Goal: Task Accomplishment & Management: Complete application form

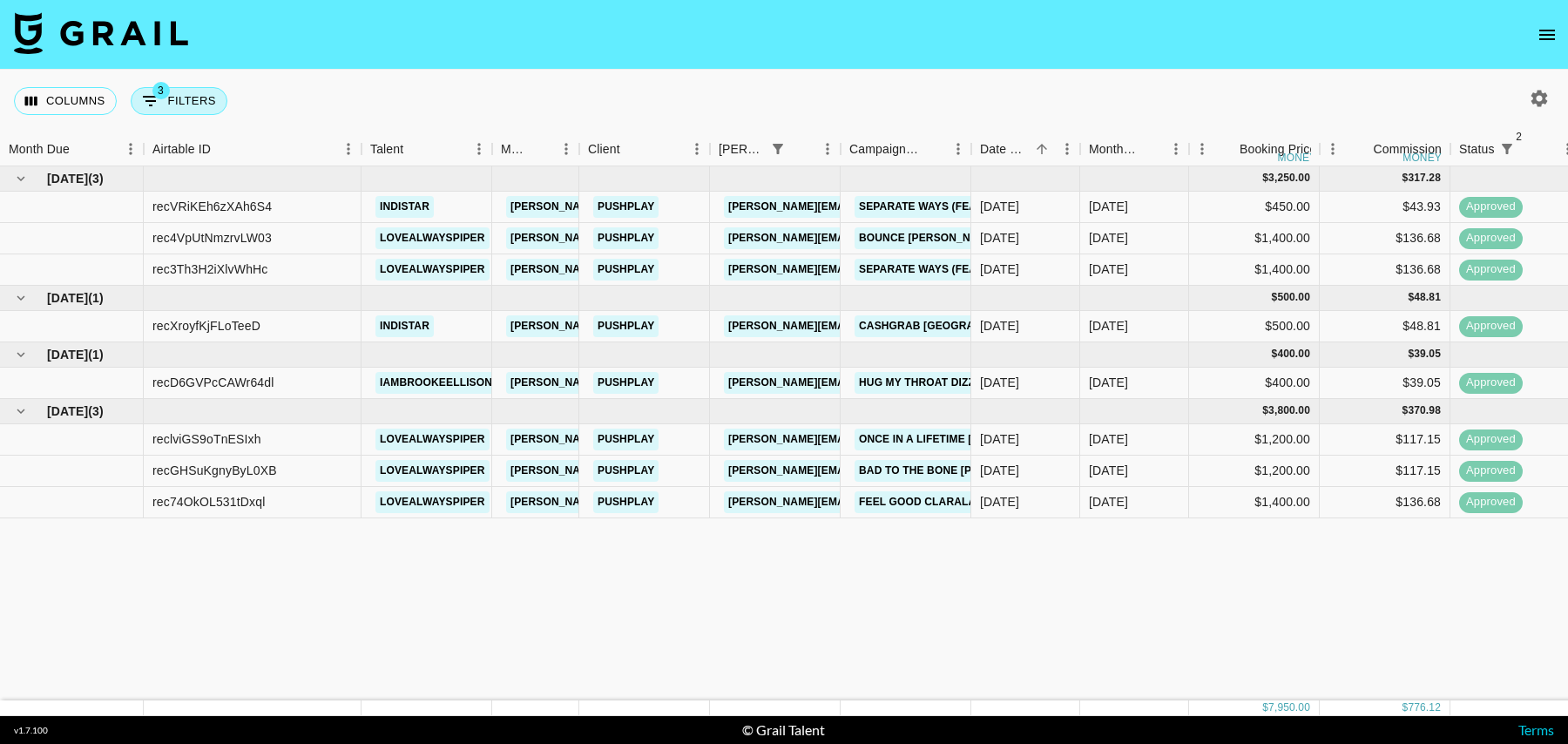
click at [195, 102] on button "3 Filters" at bounding box center [178, 101] width 97 height 28
select select "status"
select select "isNotAnyOf"
select select "status"
select select "isNotAnyOf"
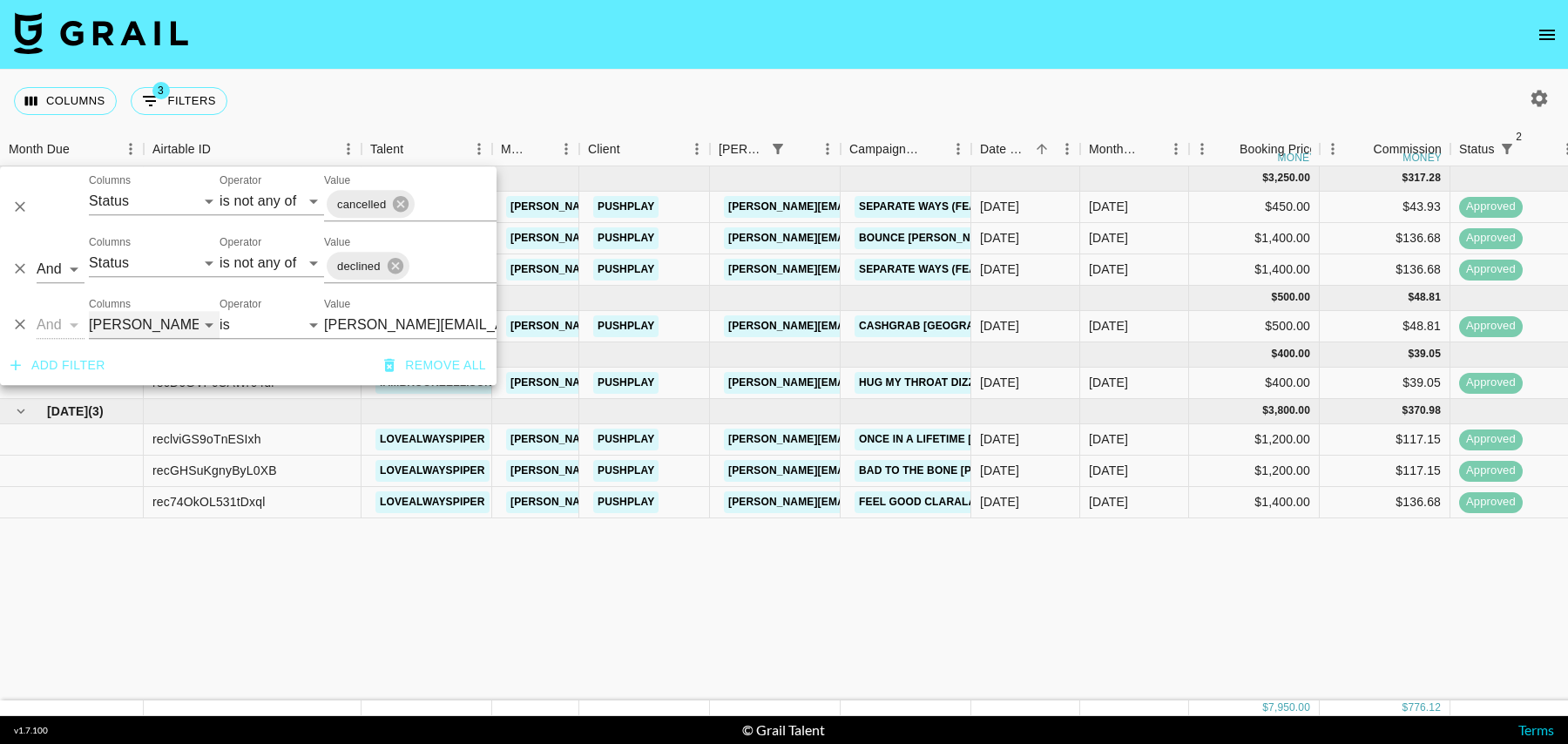
click at [168, 315] on select "Grail Platform ID Airtable ID Talent Manager Client [PERSON_NAME] Campaign (Typ…" at bounding box center [153, 325] width 130 height 28
select select "talentName"
click at [89, 311] on select "Grail Platform ID Airtable ID Talent Manager Client [PERSON_NAME] Campaign (Typ…" at bounding box center [153, 325] width 130 height 28
select select "contains"
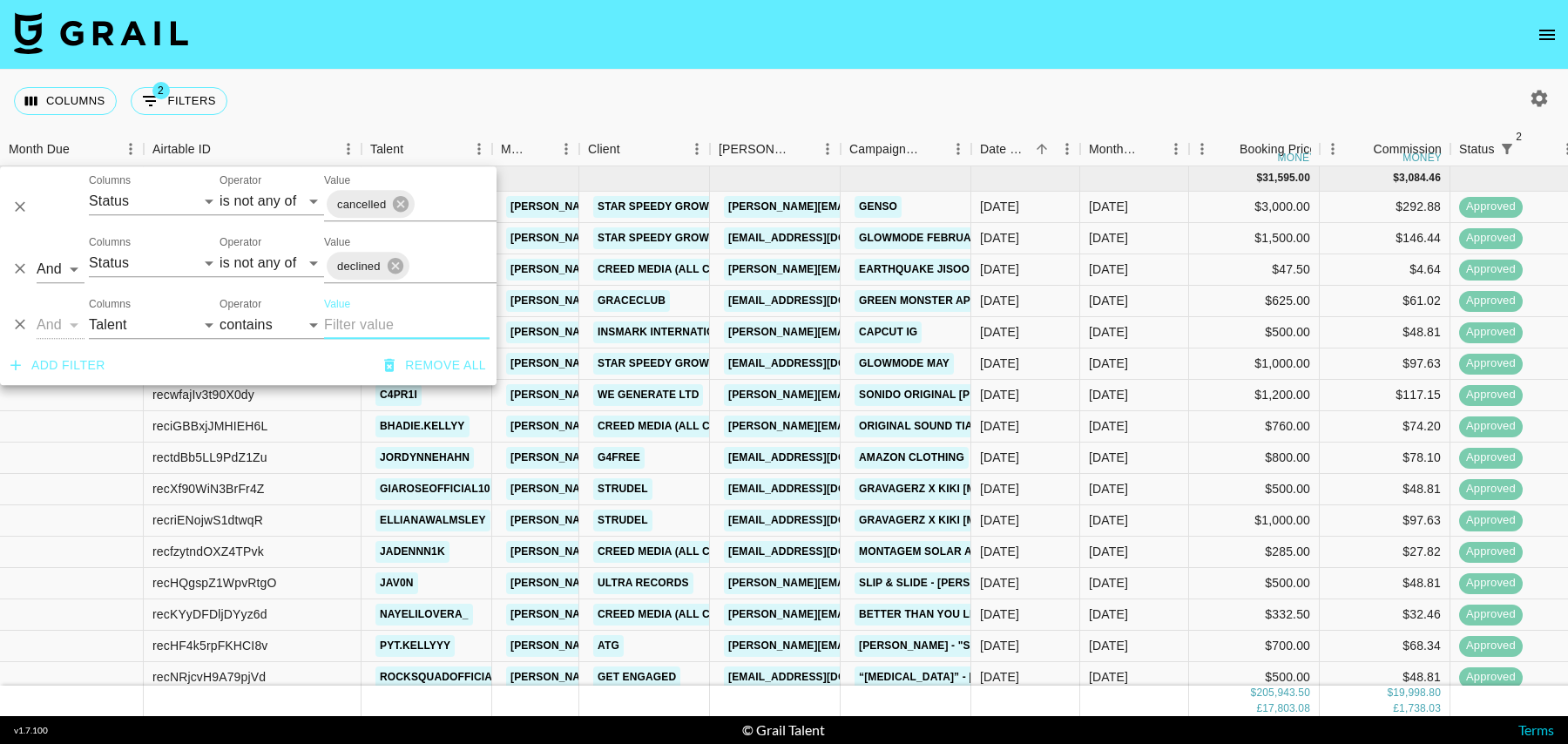
click at [363, 321] on input "Value" at bounding box center [406, 325] width 165 height 28
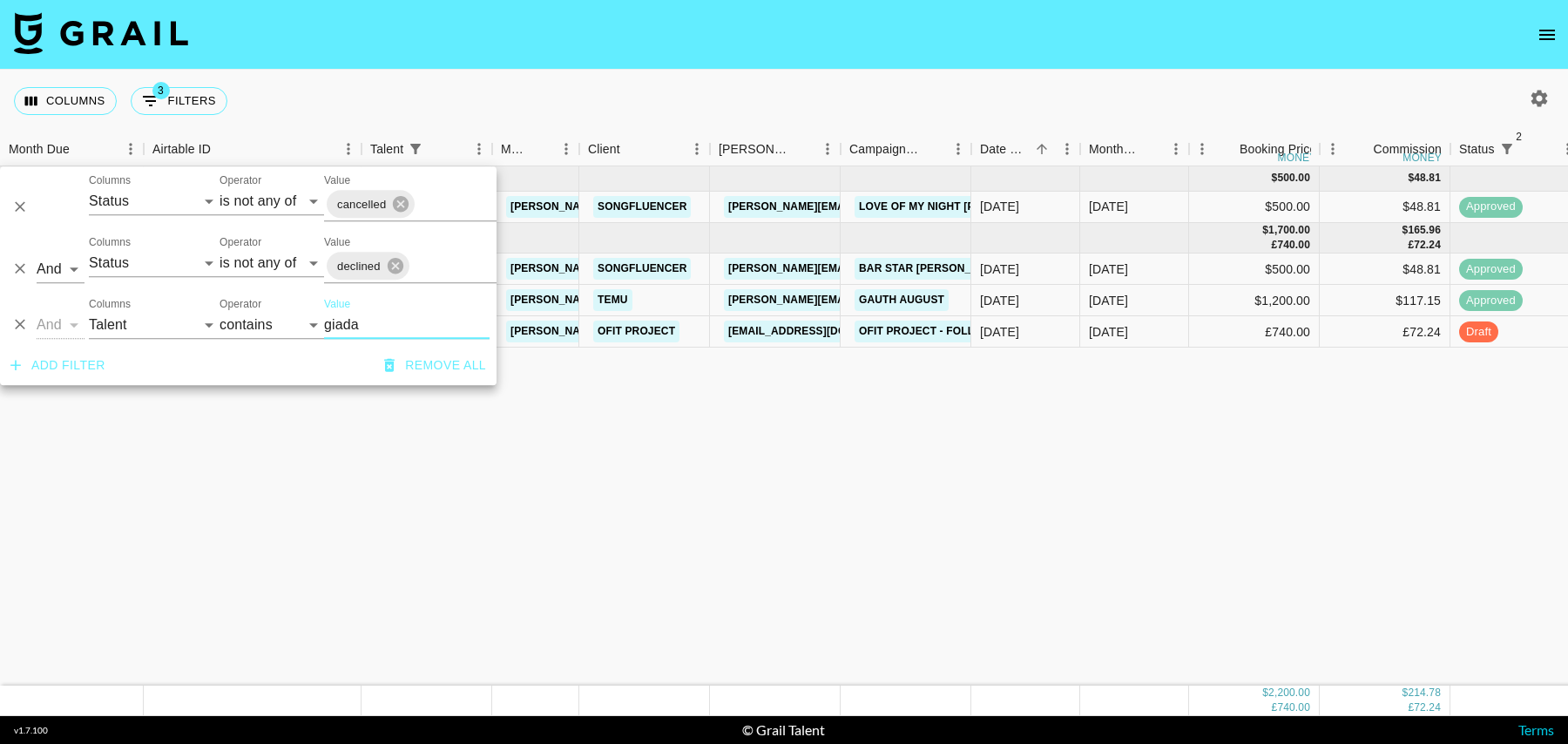
type input "giada"
click at [1255, 376] on div "[DATE] ( 1 ) $ 500.00 $ 48.81 recTUl1dRh1l69Llp giada.ryann [EMAIL_ADDRESS][DOM…" at bounding box center [1413, 426] width 2827 height 519
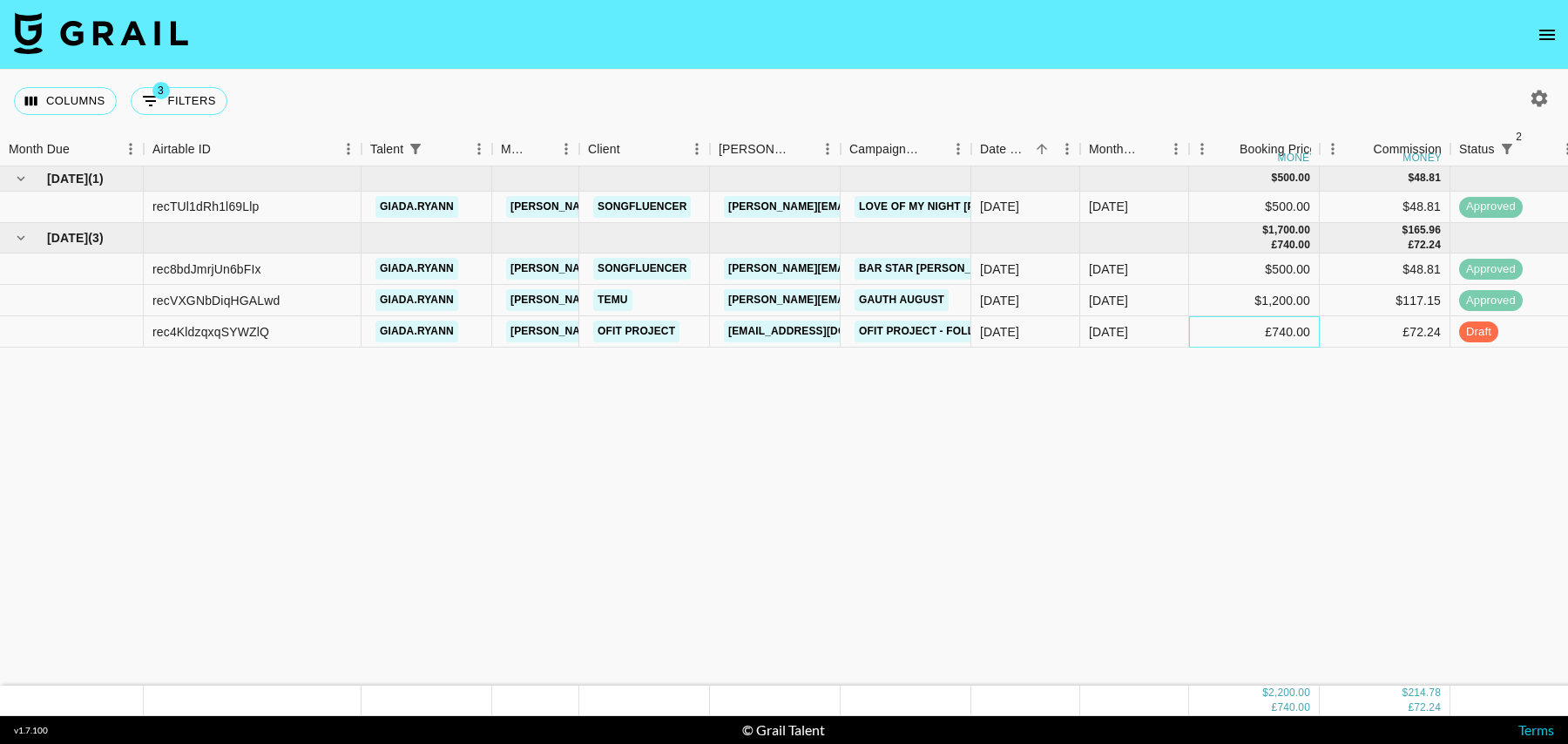
click at [1225, 332] on div "£740.00" at bounding box center [1253, 331] width 130 height 31
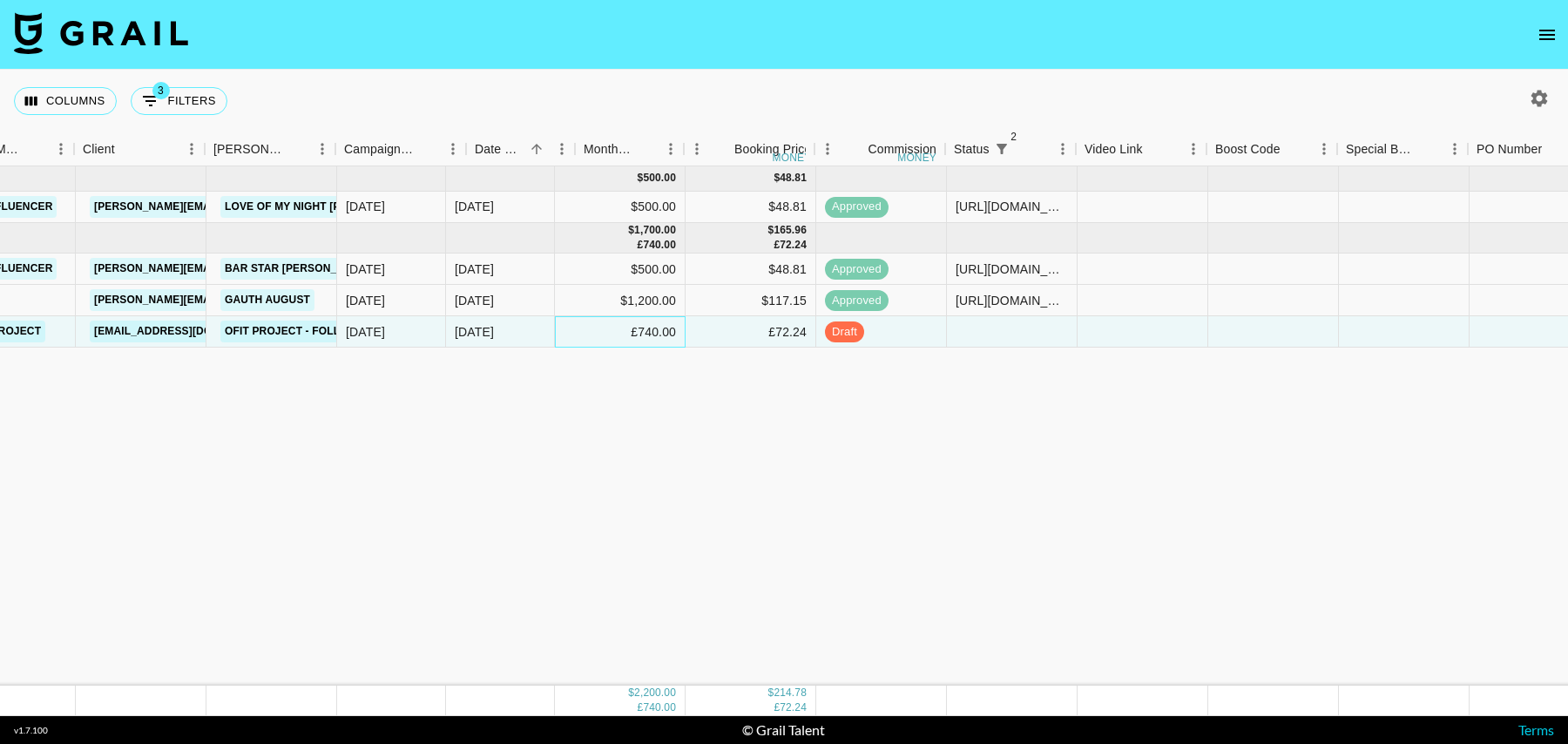
scroll to position [0, 758]
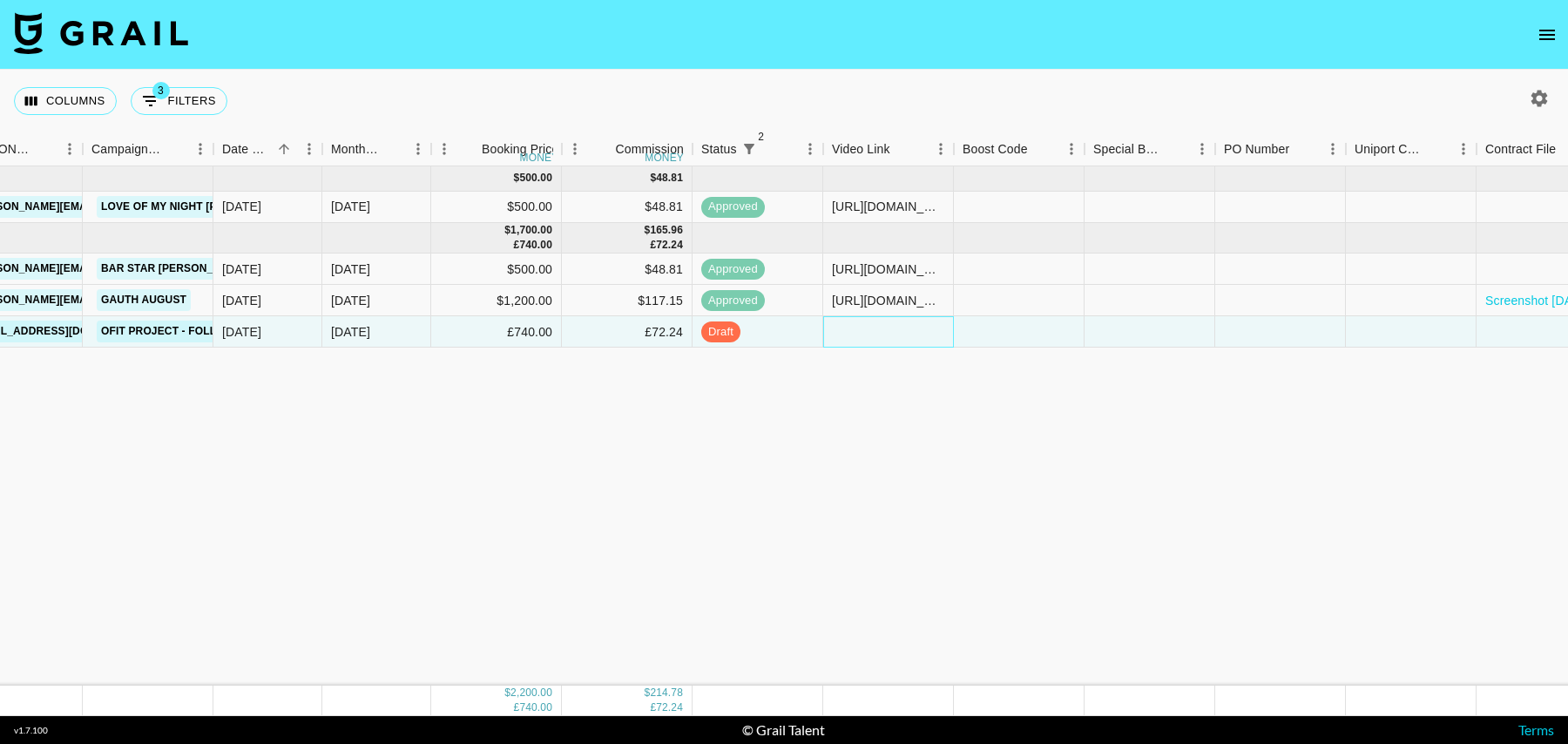
click at [885, 330] on div at bounding box center [887, 331] width 130 height 31
type input "[URL][DOMAIN_NAME][DOMAIN_NAME]"
click at [1002, 337] on div at bounding box center [1019, 331] width 130 height 31
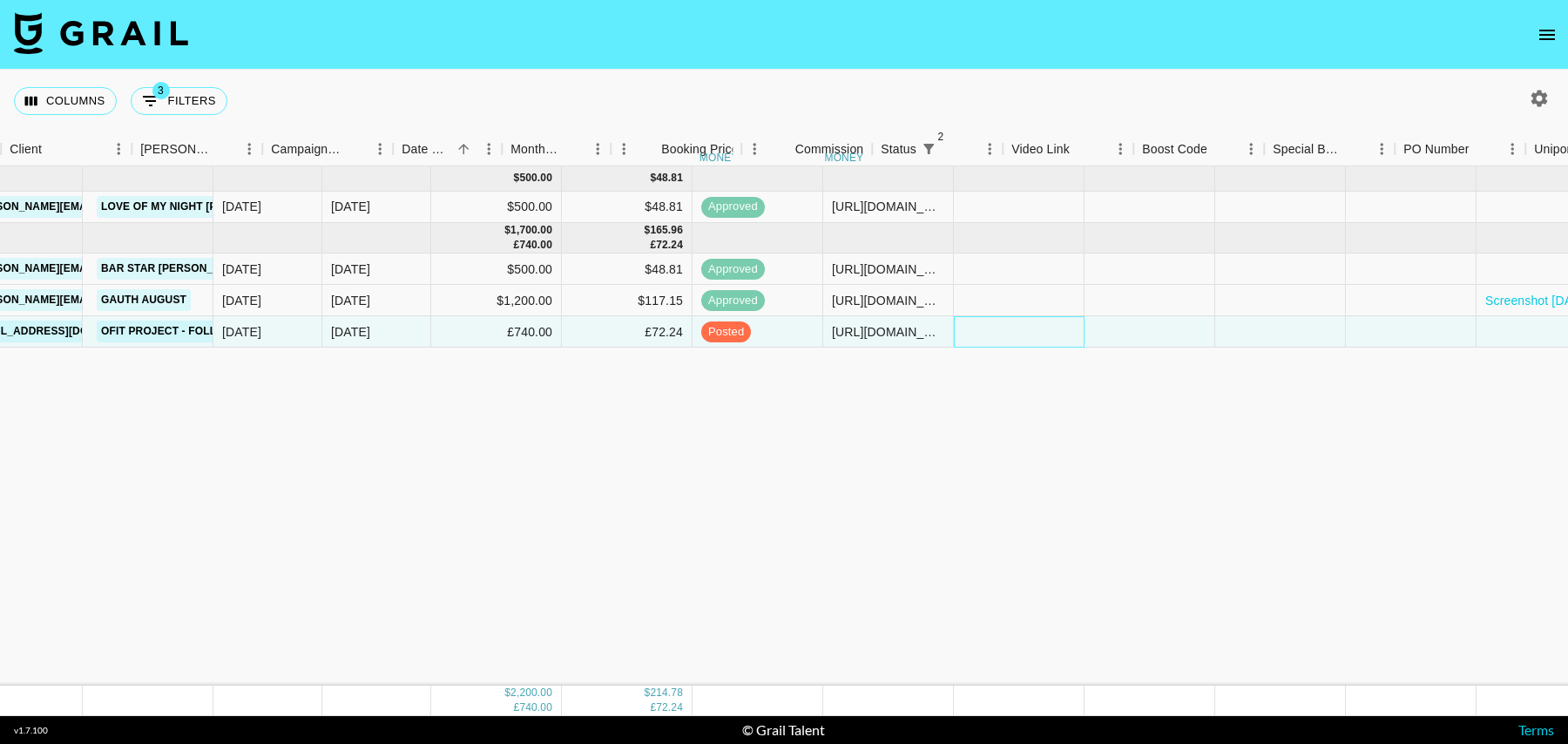
scroll to position [0, 0]
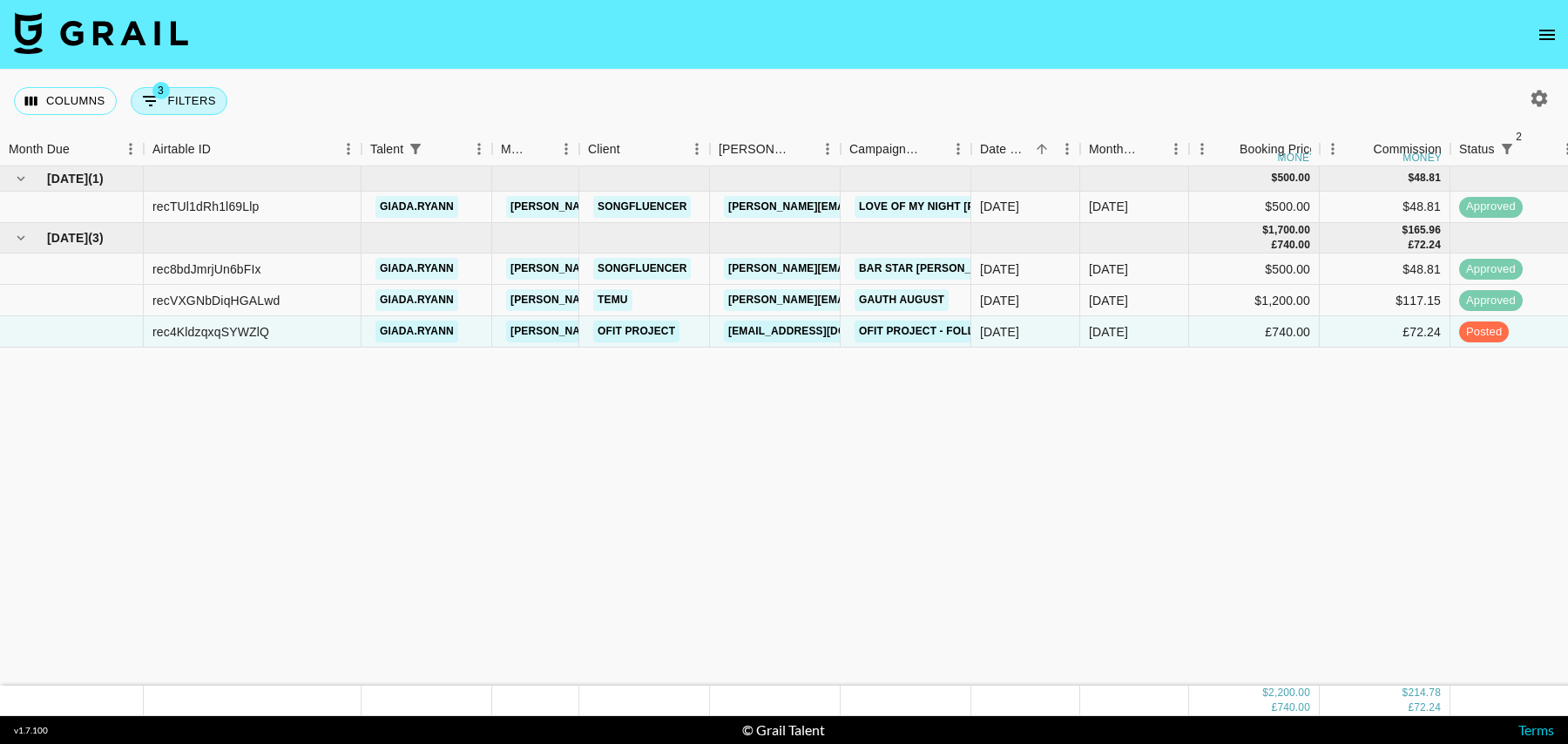
click at [193, 101] on button "3 Filters" at bounding box center [178, 101] width 97 height 28
select select "status"
select select "isNotAnyOf"
select select "status"
select select "isNotAnyOf"
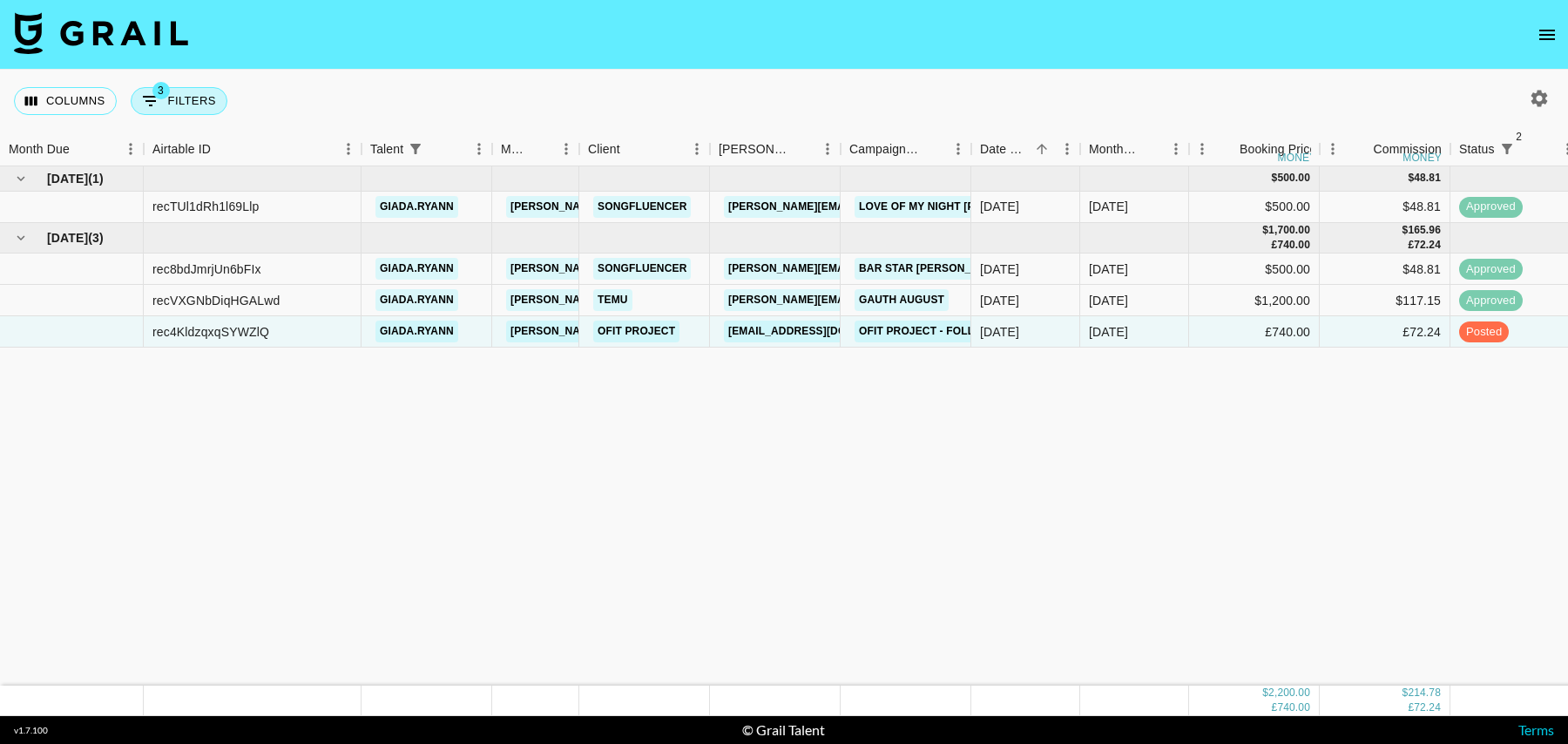
select select "talentName"
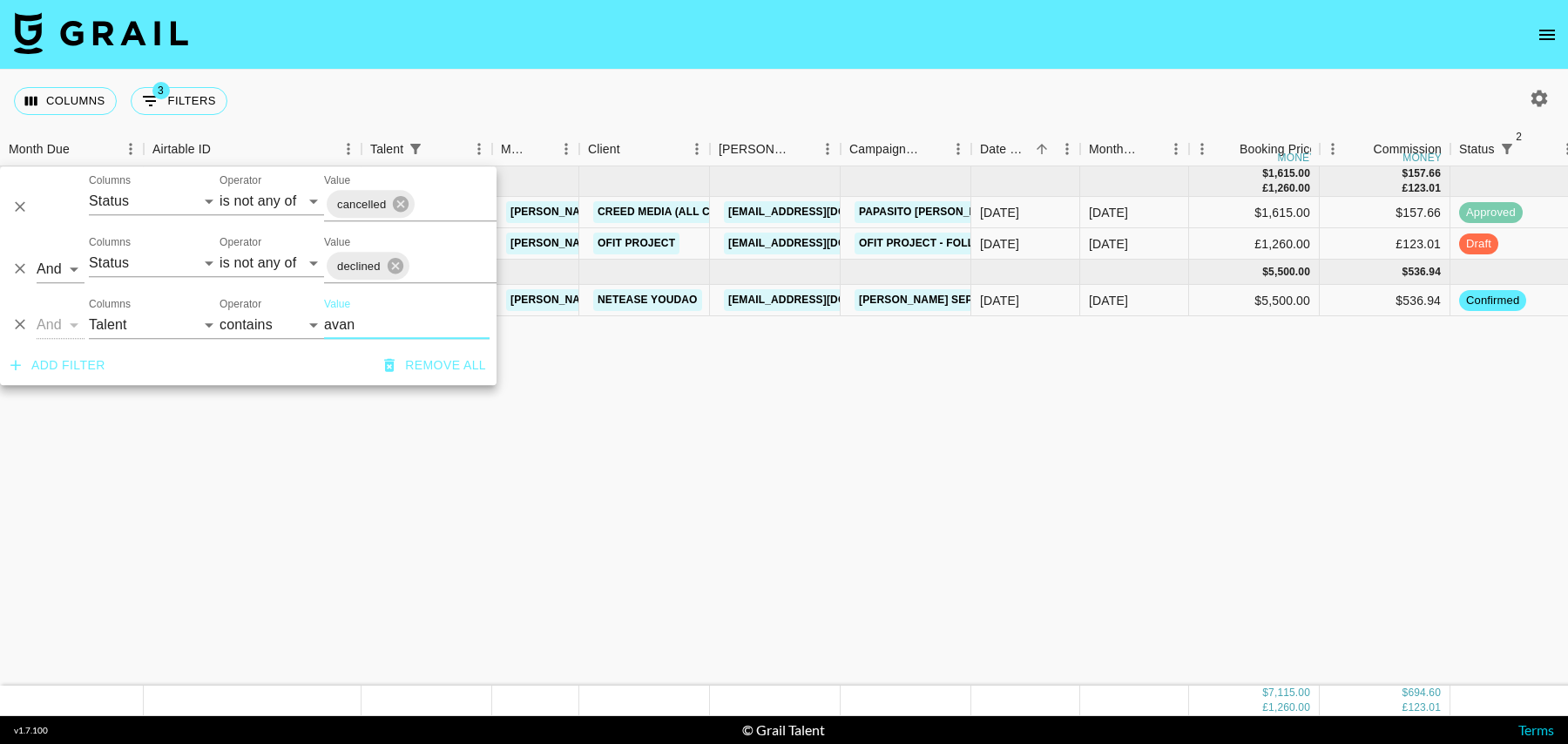
type input "avan"
click at [1229, 299] on div "$5,500.00" at bounding box center [1253, 300] width 130 height 31
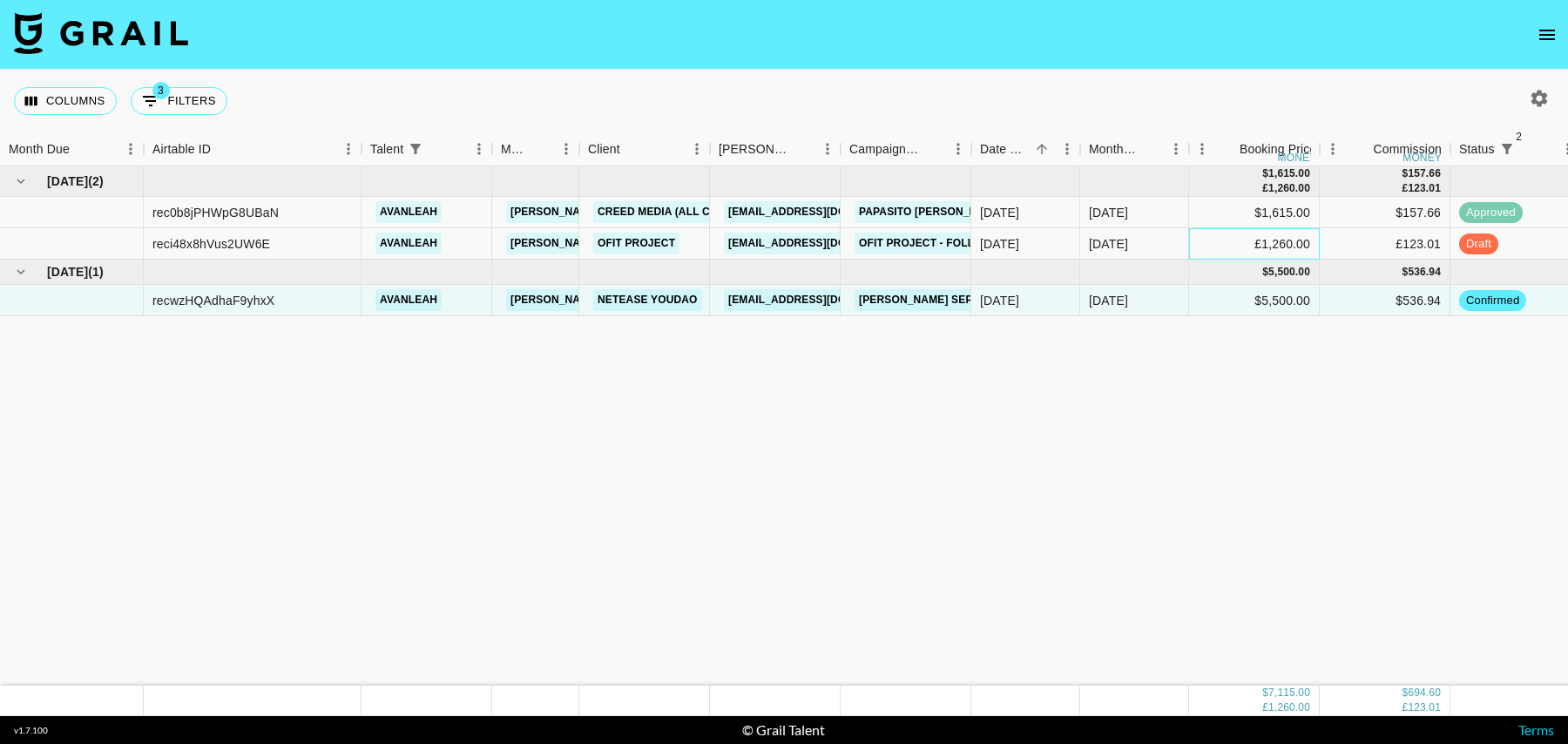
click at [1199, 241] on div "£1,260.00" at bounding box center [1253, 244] width 130 height 31
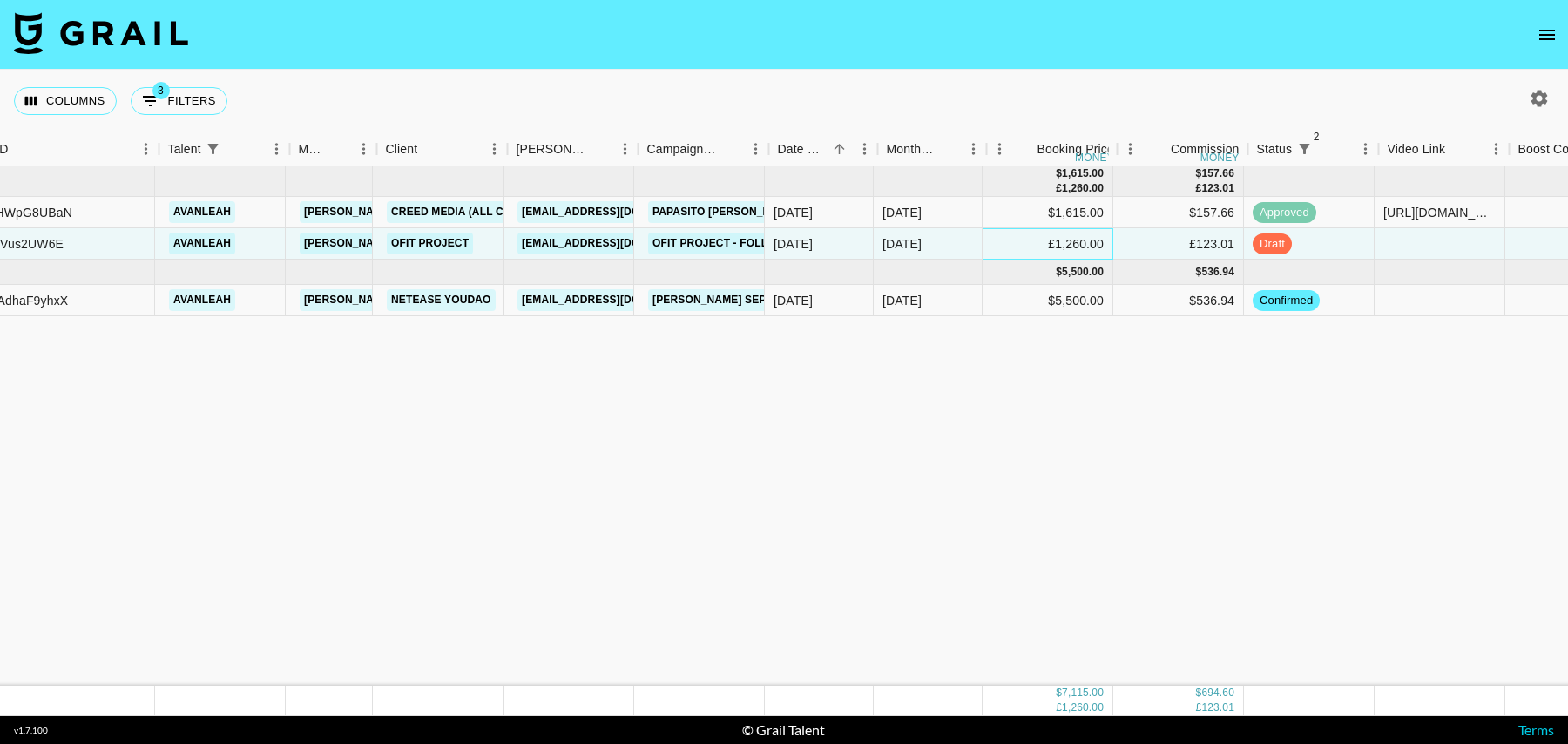
scroll to position [0, 221]
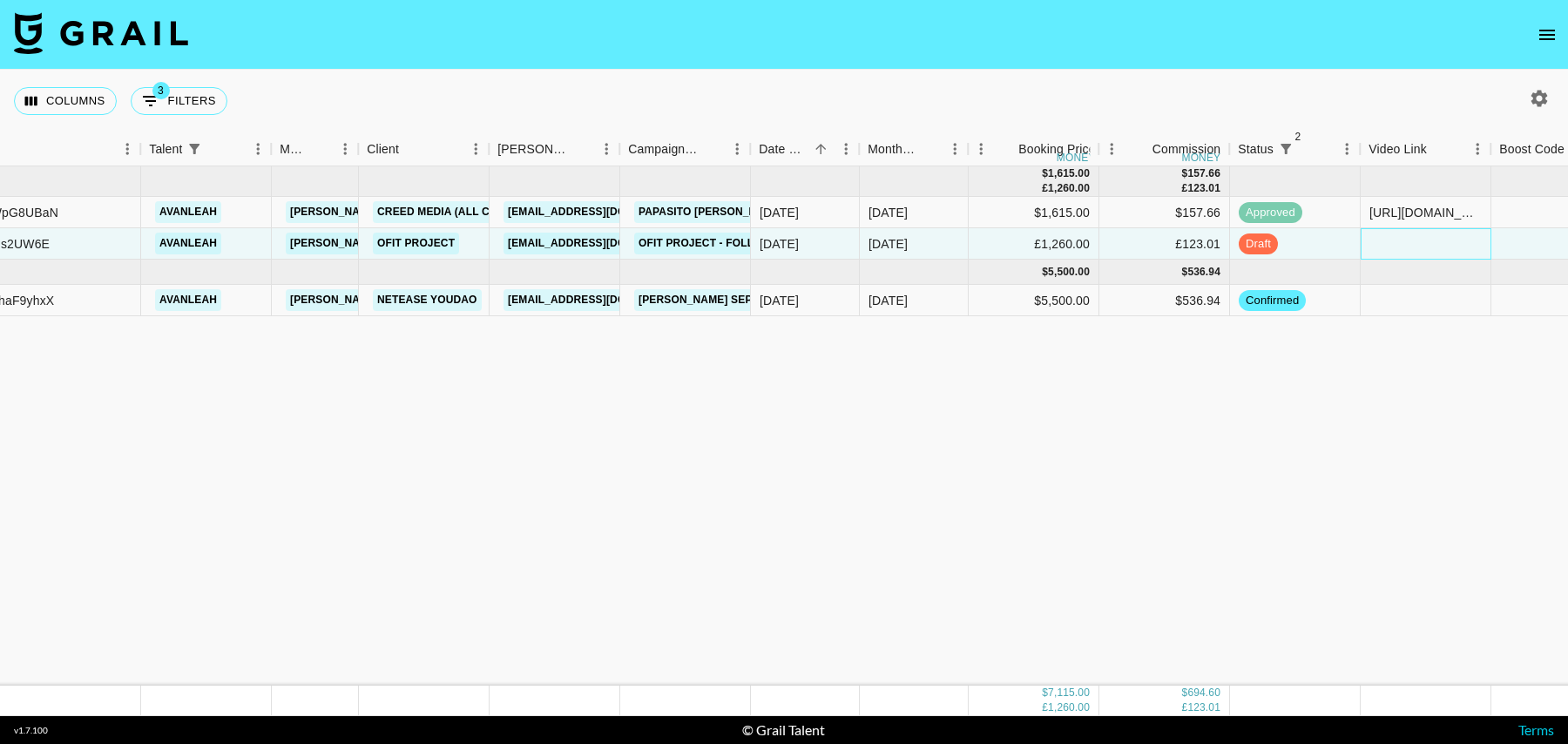
click at [1399, 243] on div at bounding box center [1425, 244] width 130 height 31
type input "[URL][DOMAIN_NAME]"
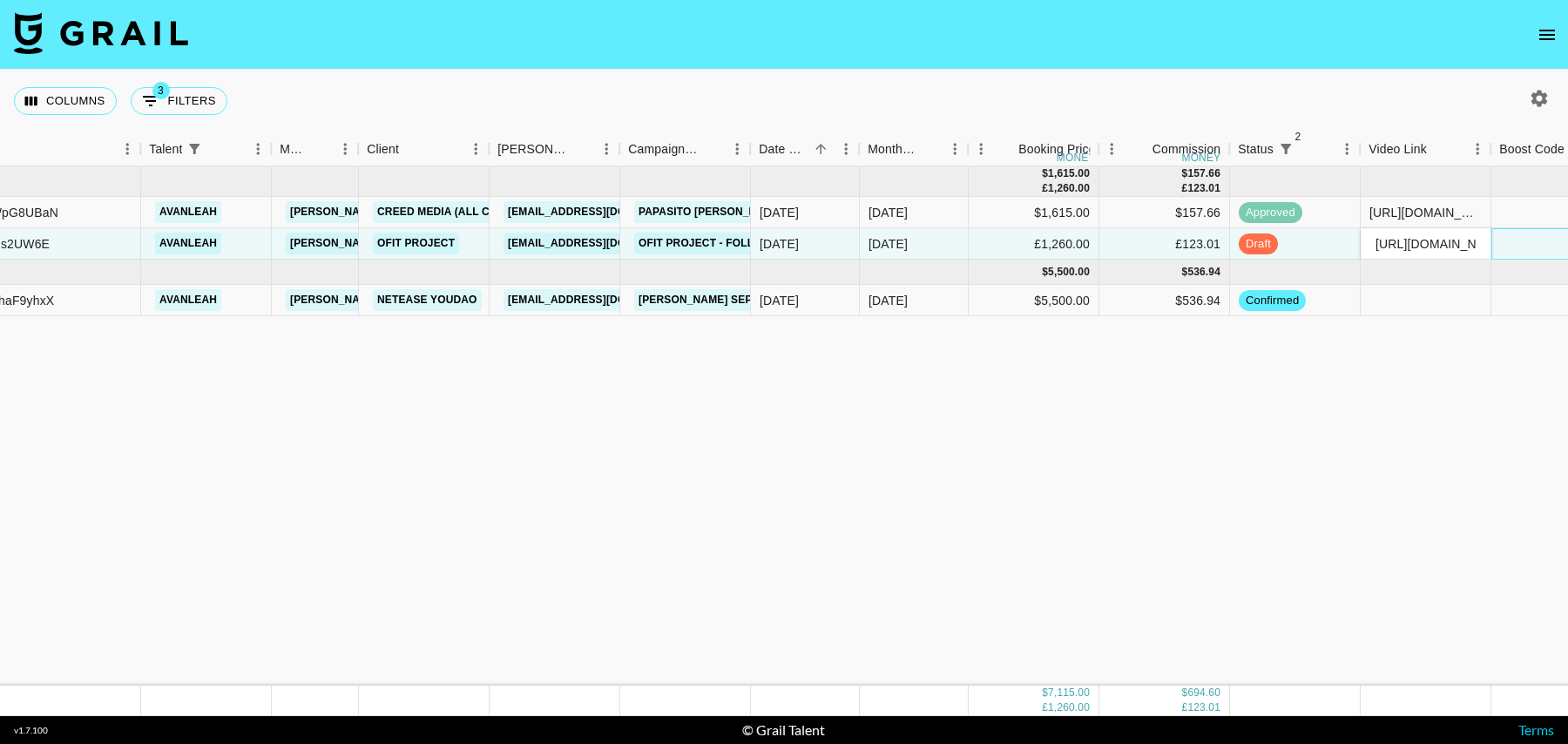
click at [1521, 239] on div at bounding box center [1556, 244] width 130 height 31
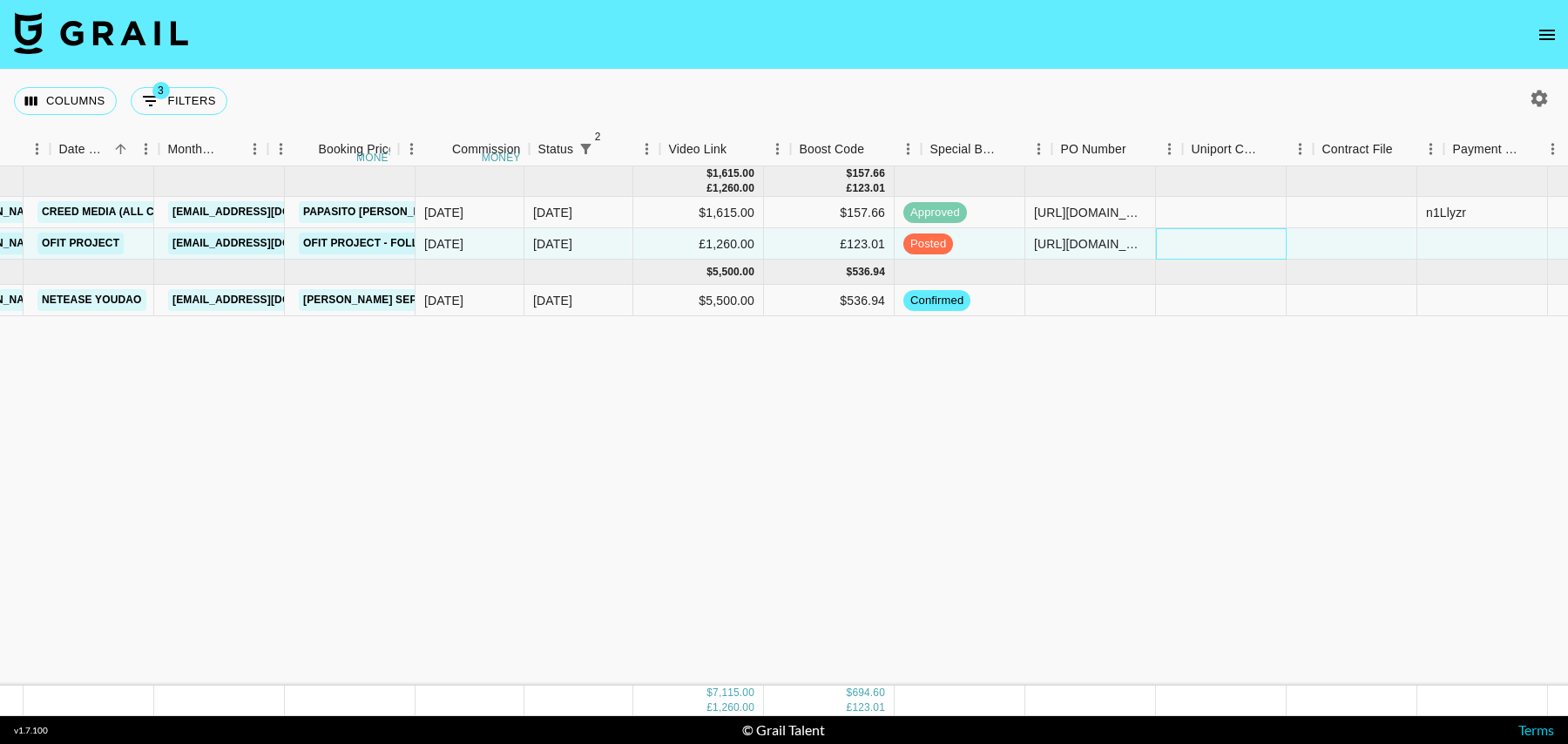
scroll to position [0, 1259]
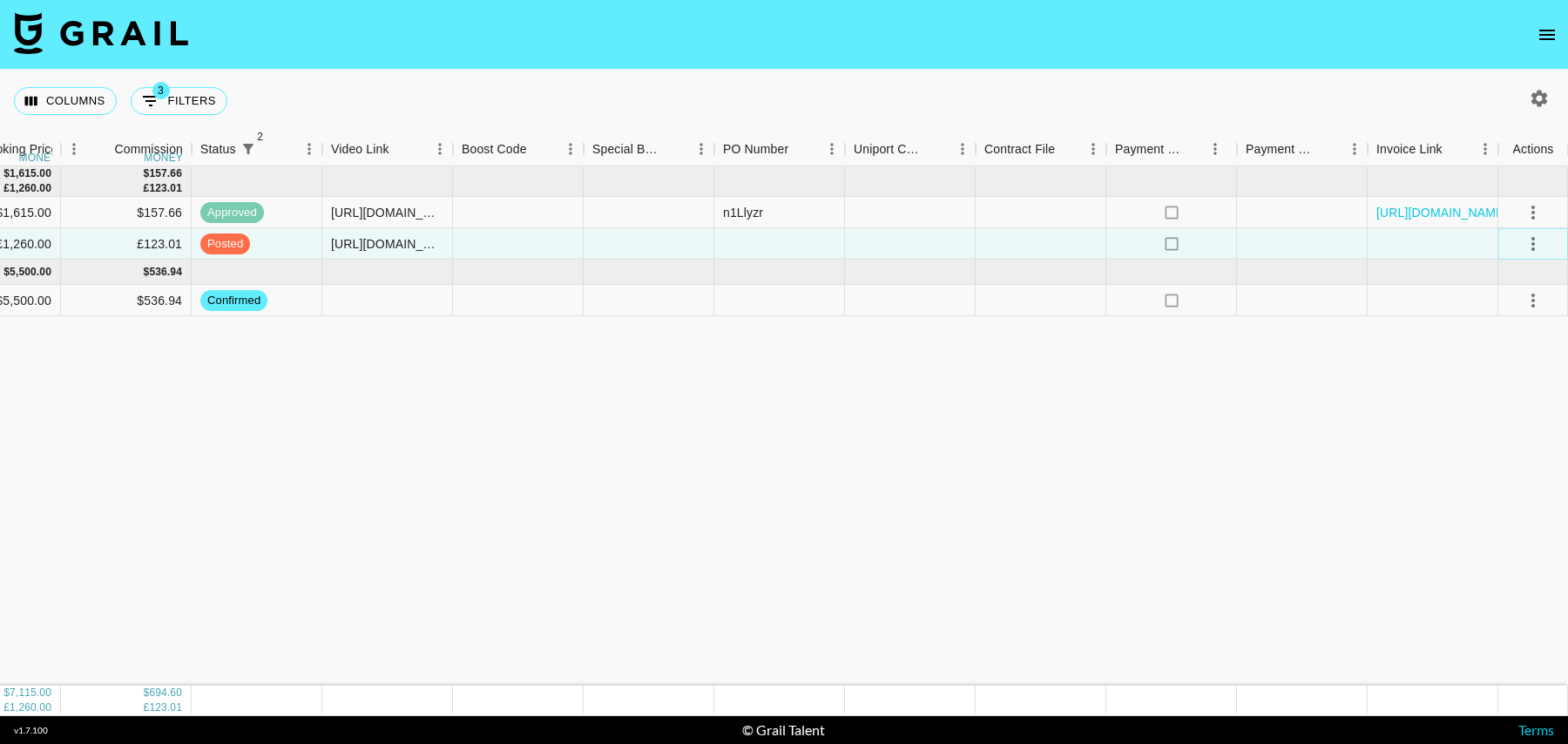
click at [1535, 244] on icon "select merge strategy" at bounding box center [1533, 244] width 21 height 21
click at [1517, 398] on div "Approve" at bounding box center [1495, 406] width 54 height 21
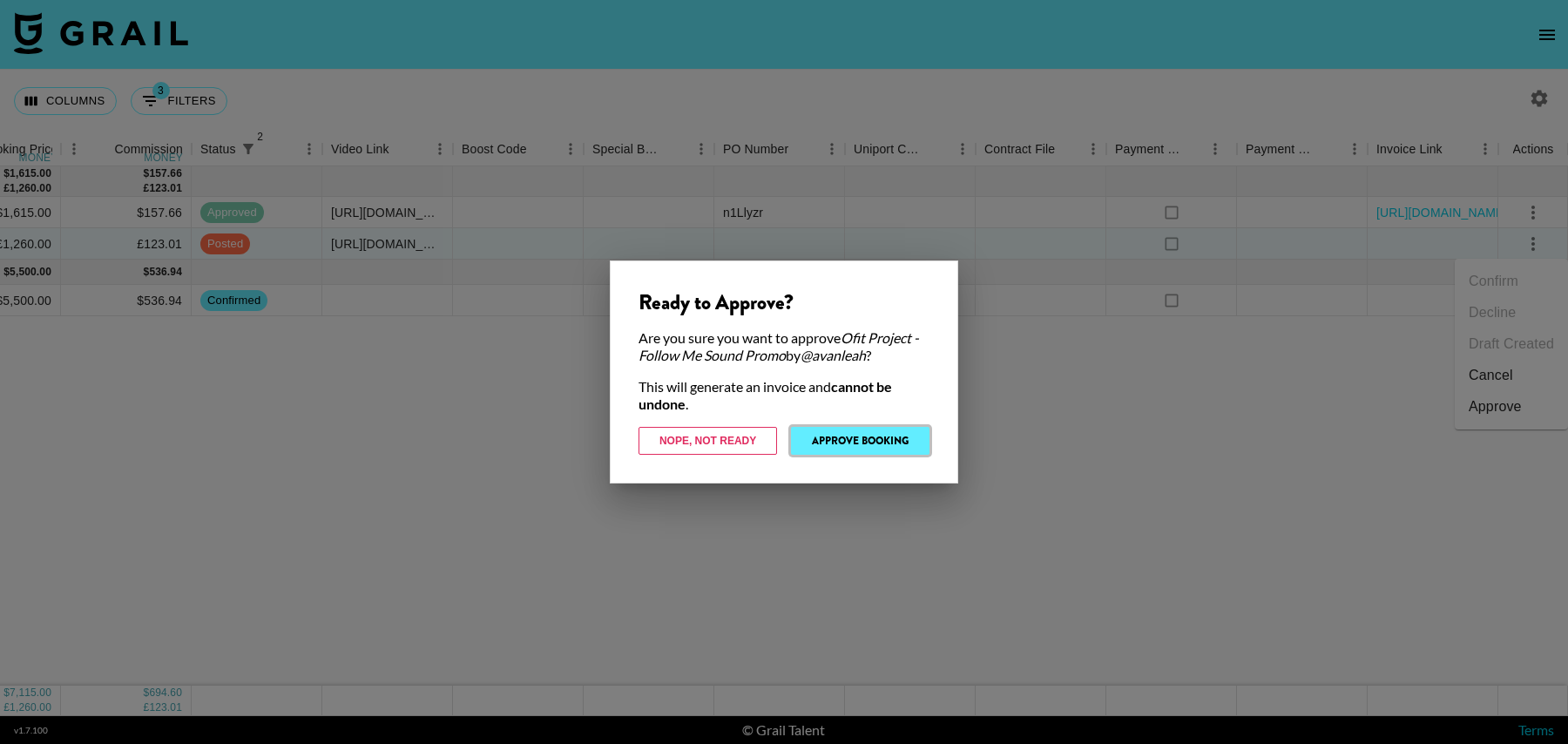
click at [901, 435] on button "Approve Booking" at bounding box center [860, 440] width 139 height 28
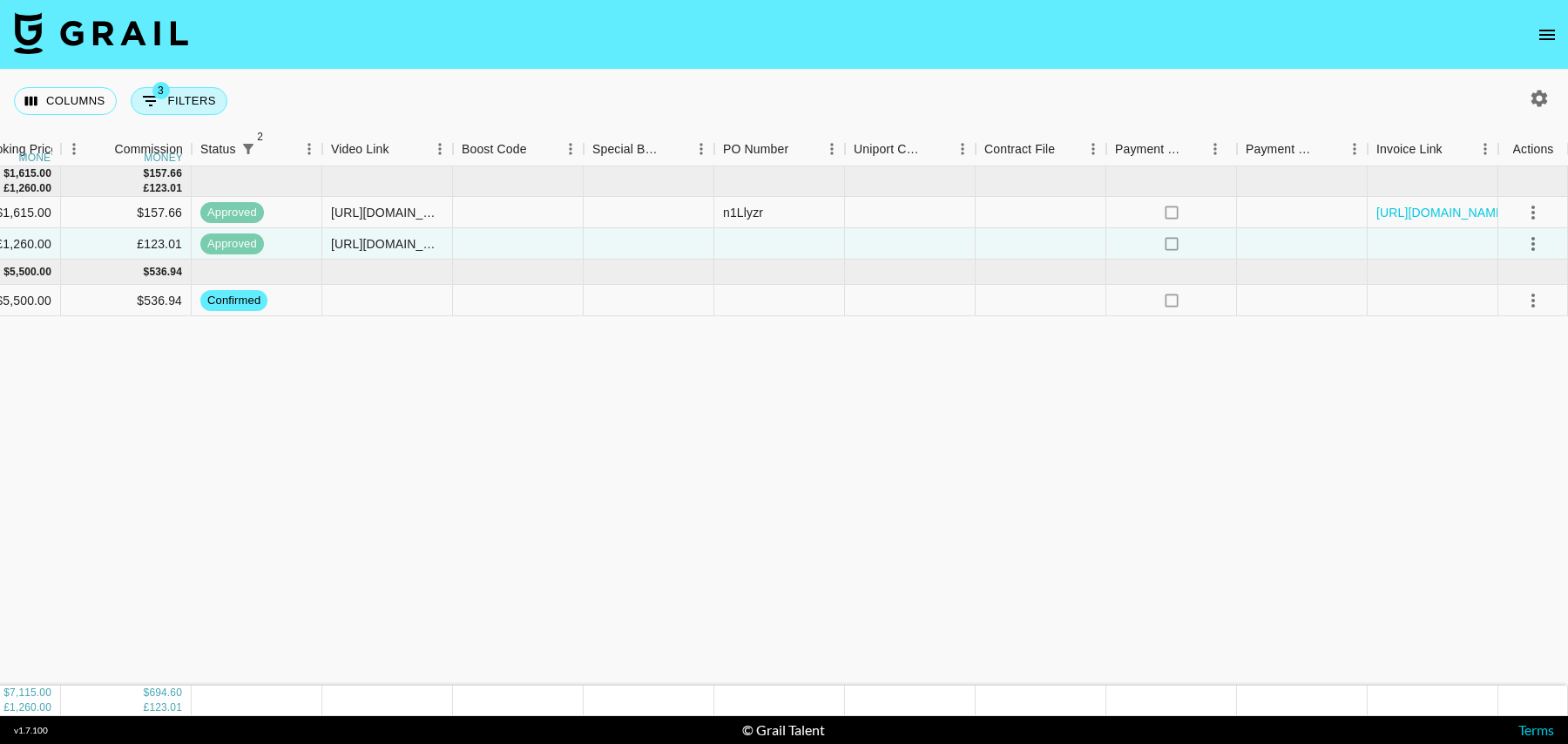
click at [169, 108] on button "3 Filters" at bounding box center [178, 101] width 97 height 28
select select "status"
select select "isNotAnyOf"
select select "status"
select select "isNotAnyOf"
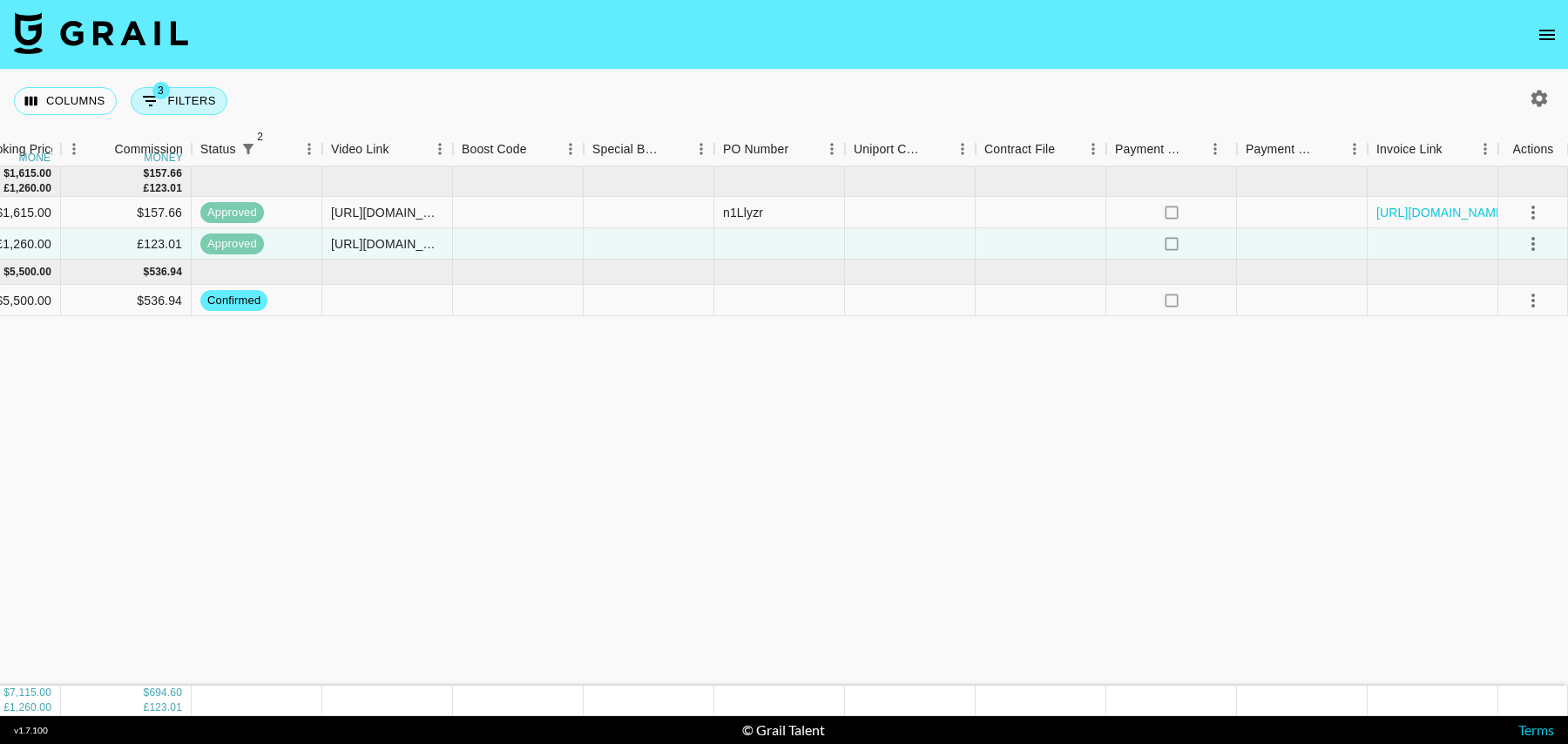
select select "talentName"
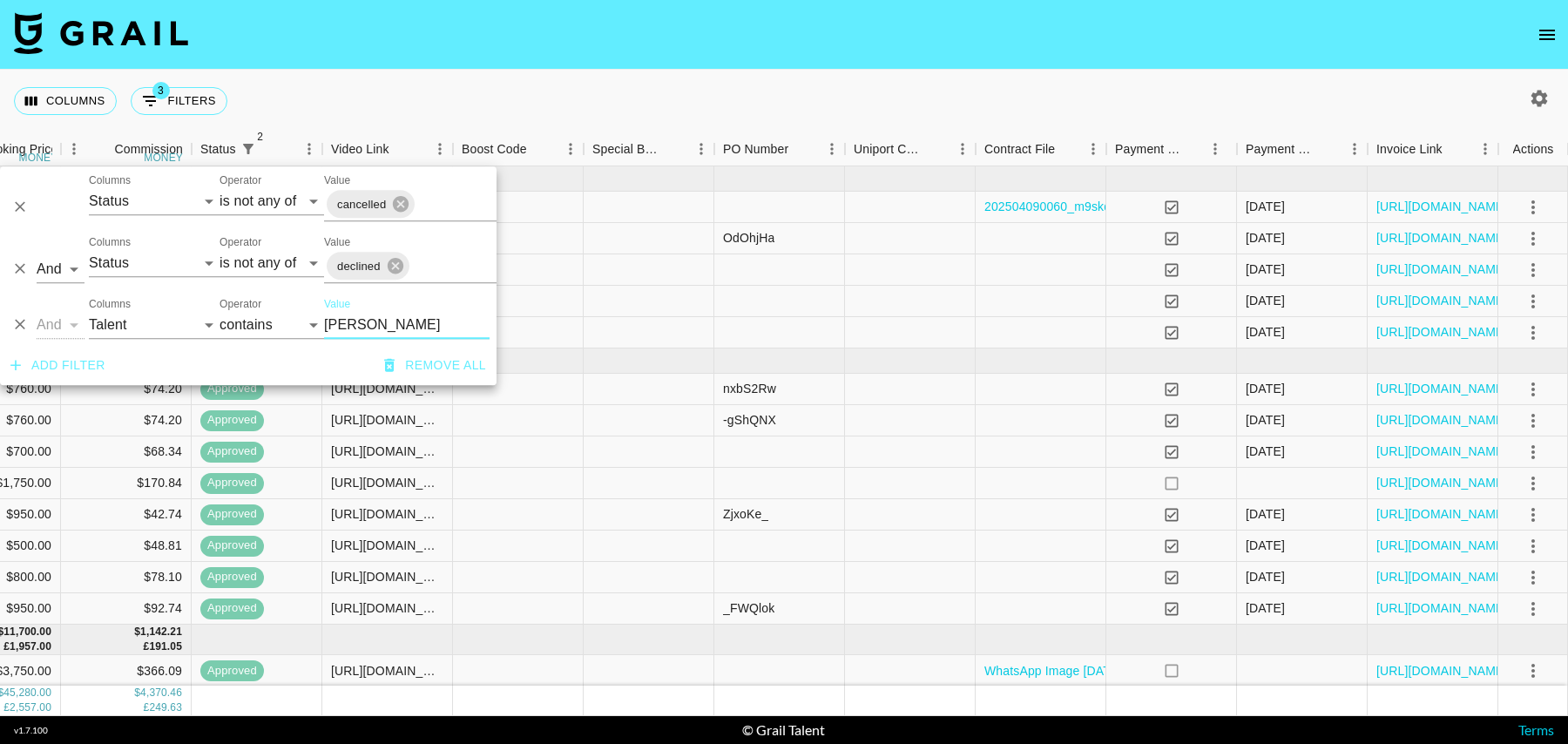
type input "[PERSON_NAME]"
click at [612, 443] on div at bounding box center [648, 452] width 130 height 31
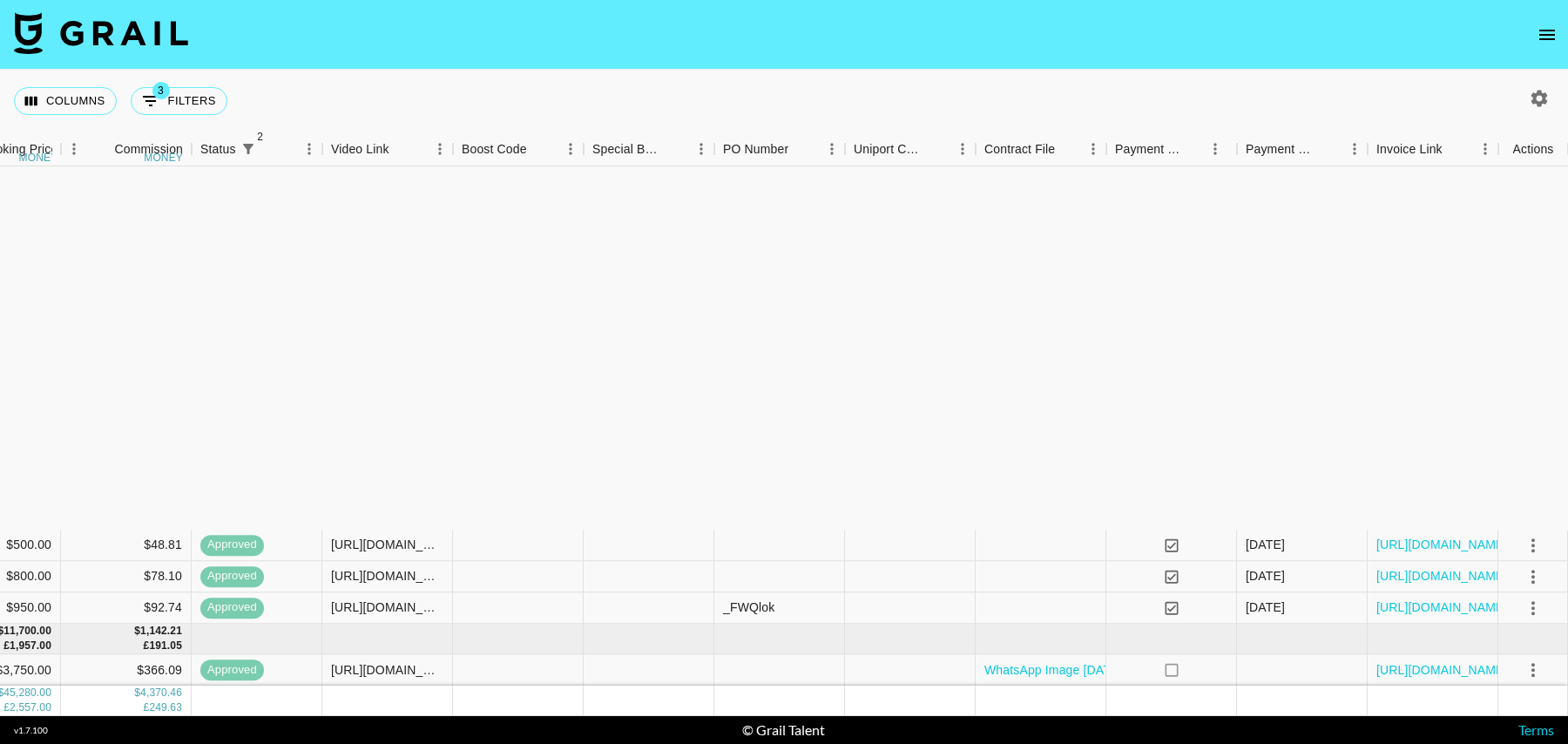
scroll to position [658, 1259]
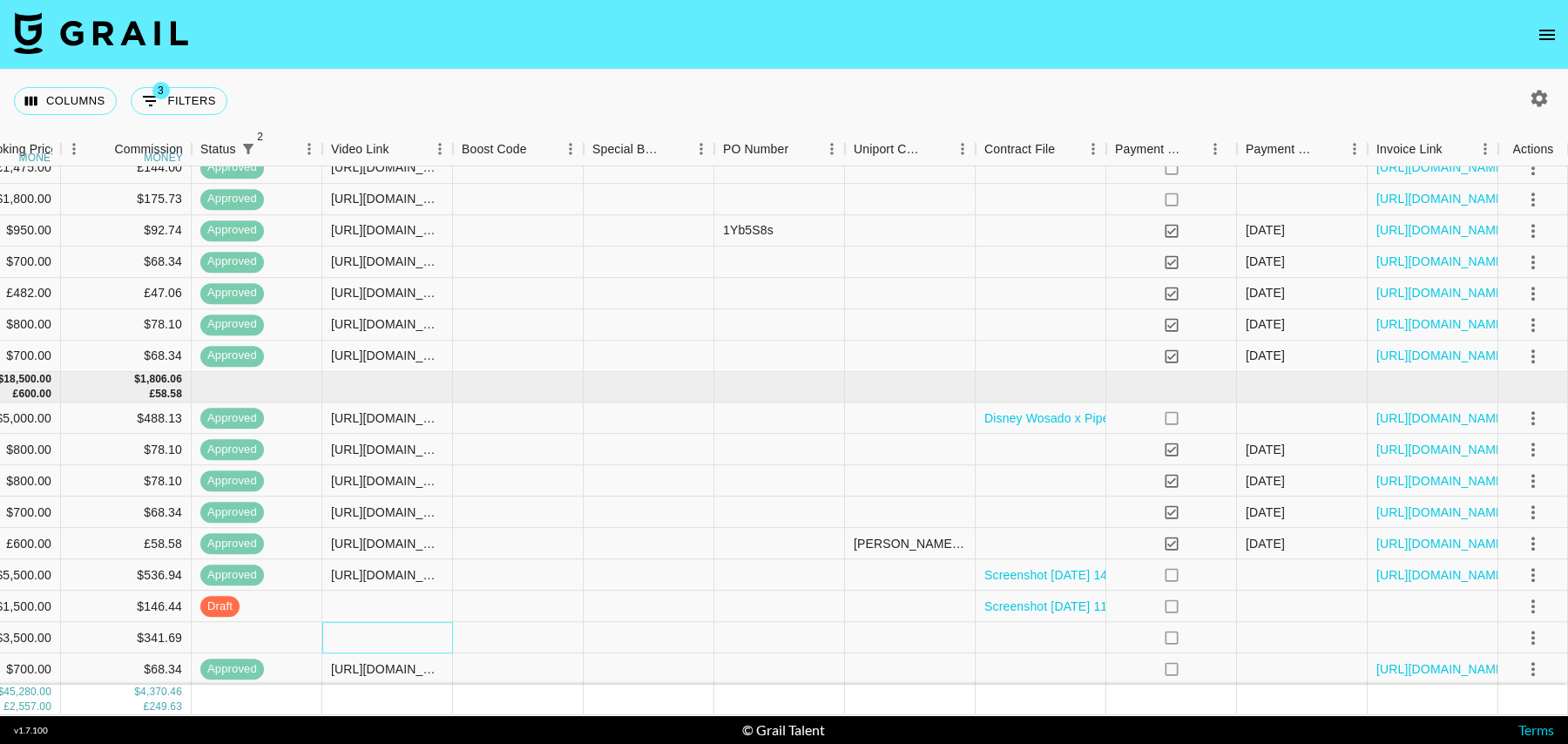
click at [365, 621] on div at bounding box center [387, 637] width 130 height 31
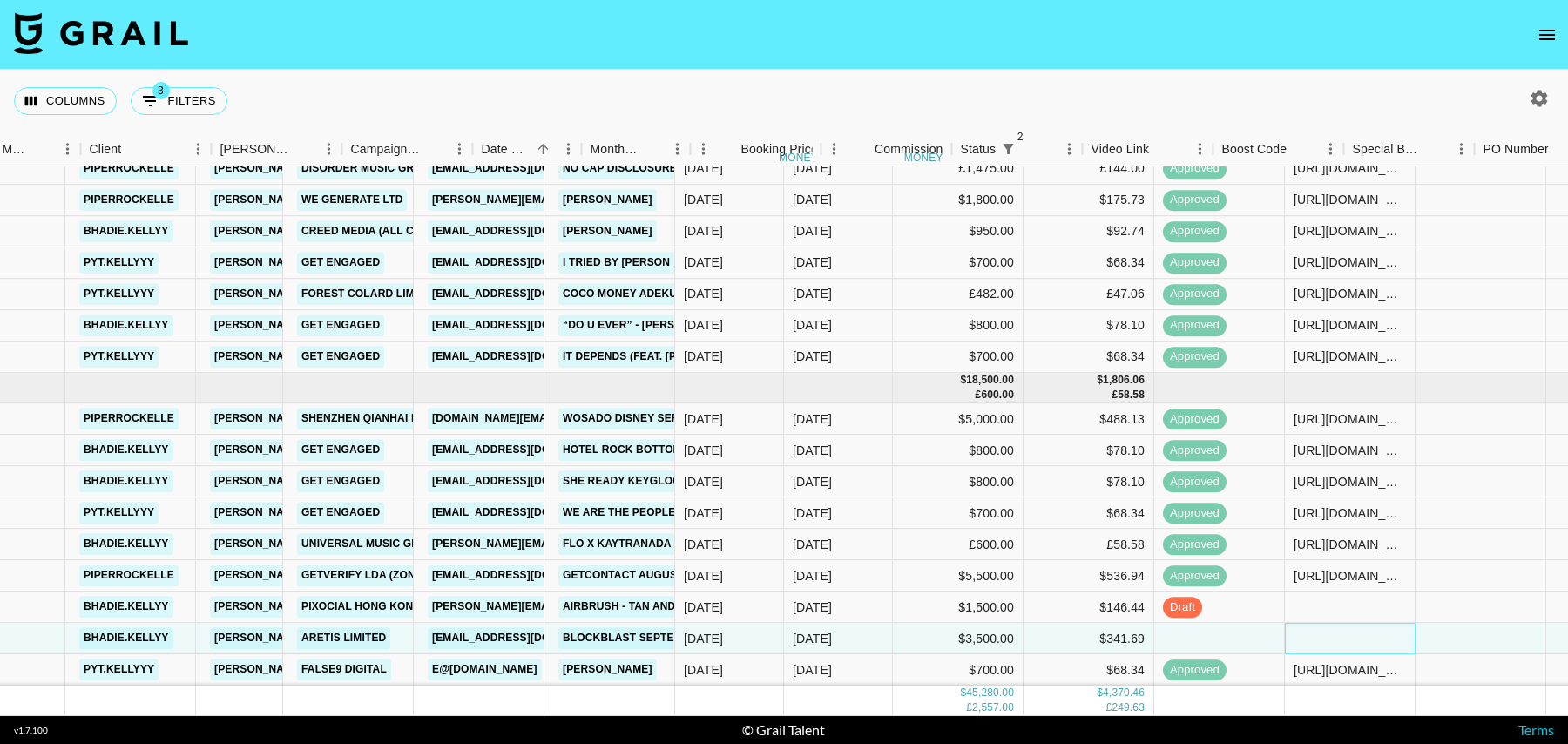
scroll to position [657, 0]
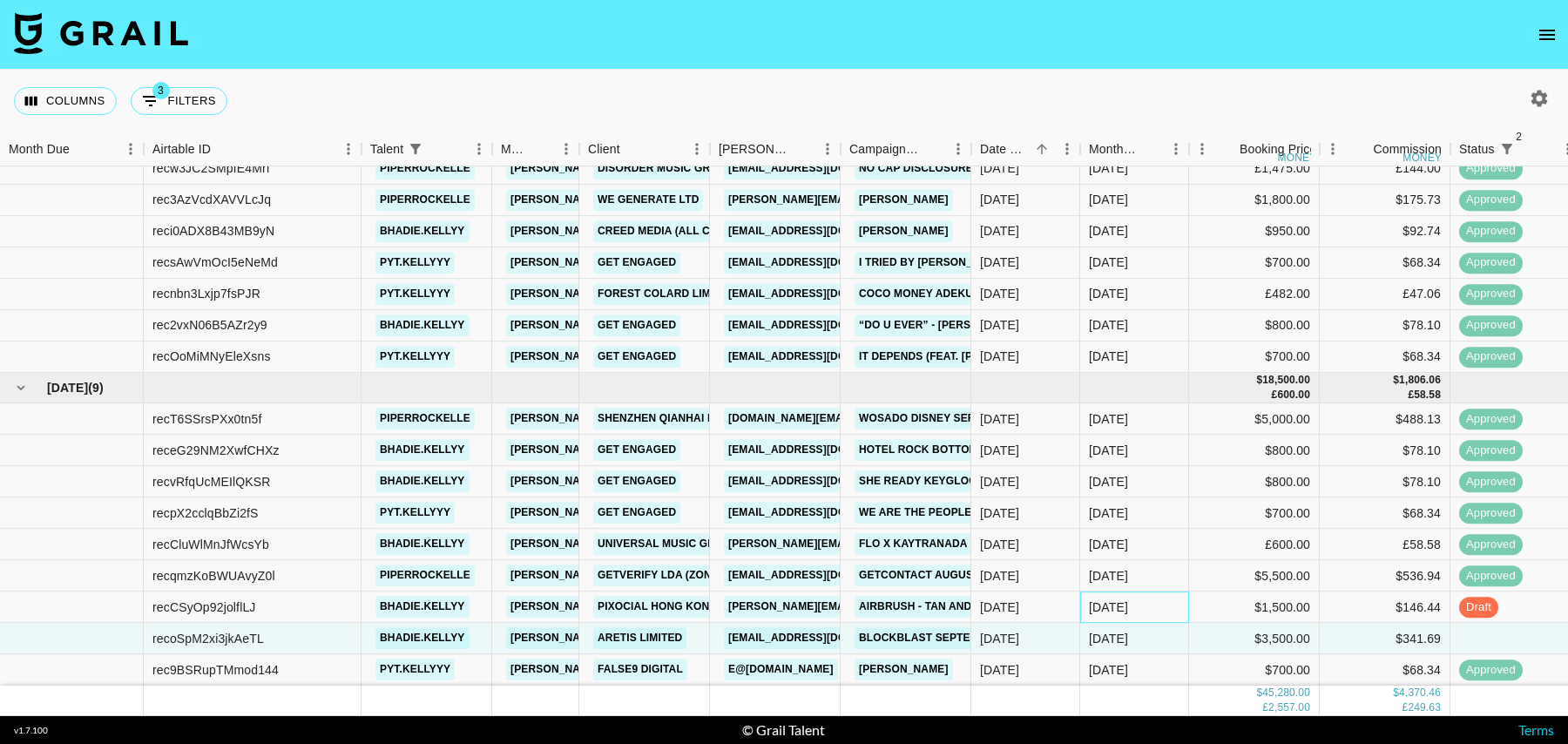
click at [1182, 605] on div "[DATE]" at bounding box center [1135, 606] width 109 height 31
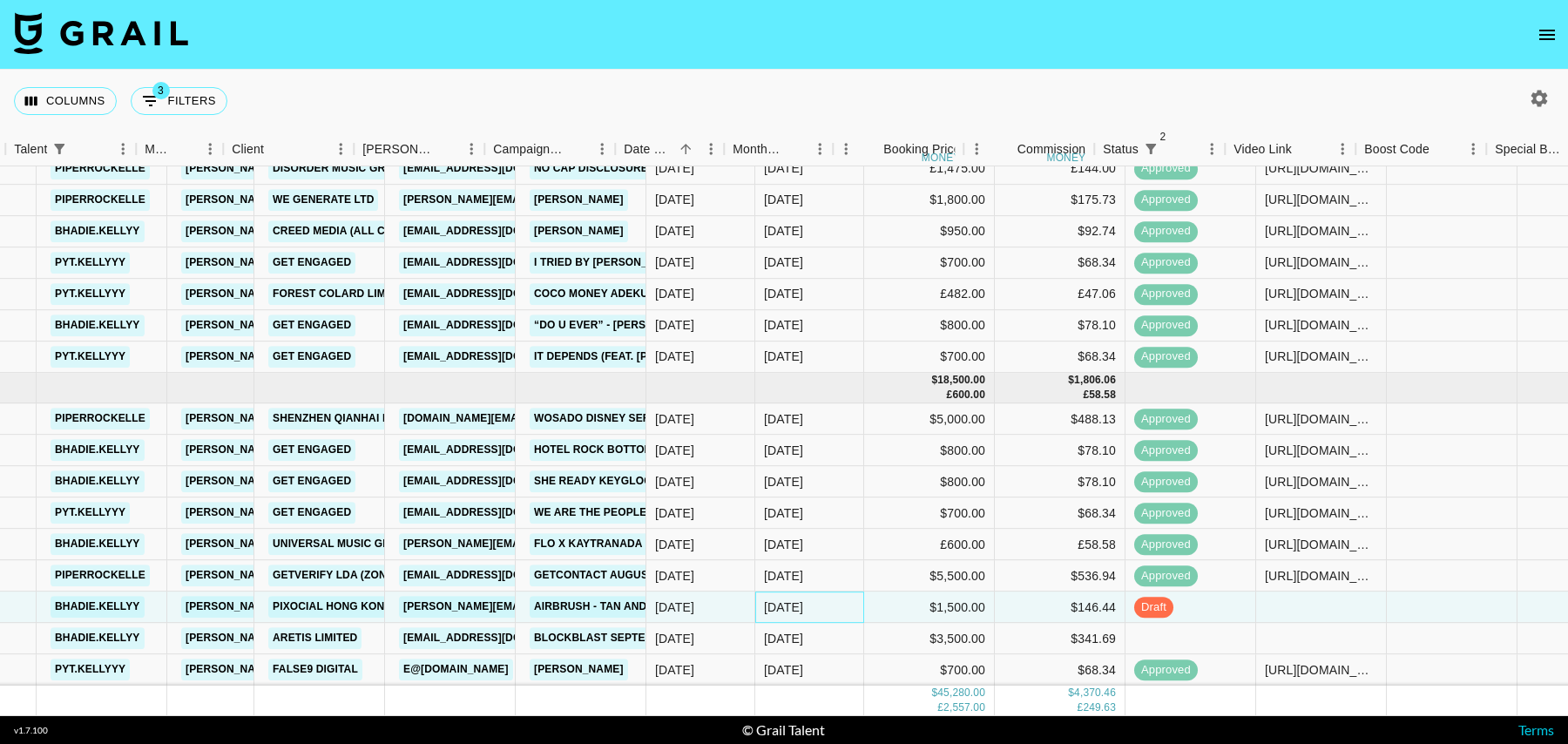
scroll to position [657, 572]
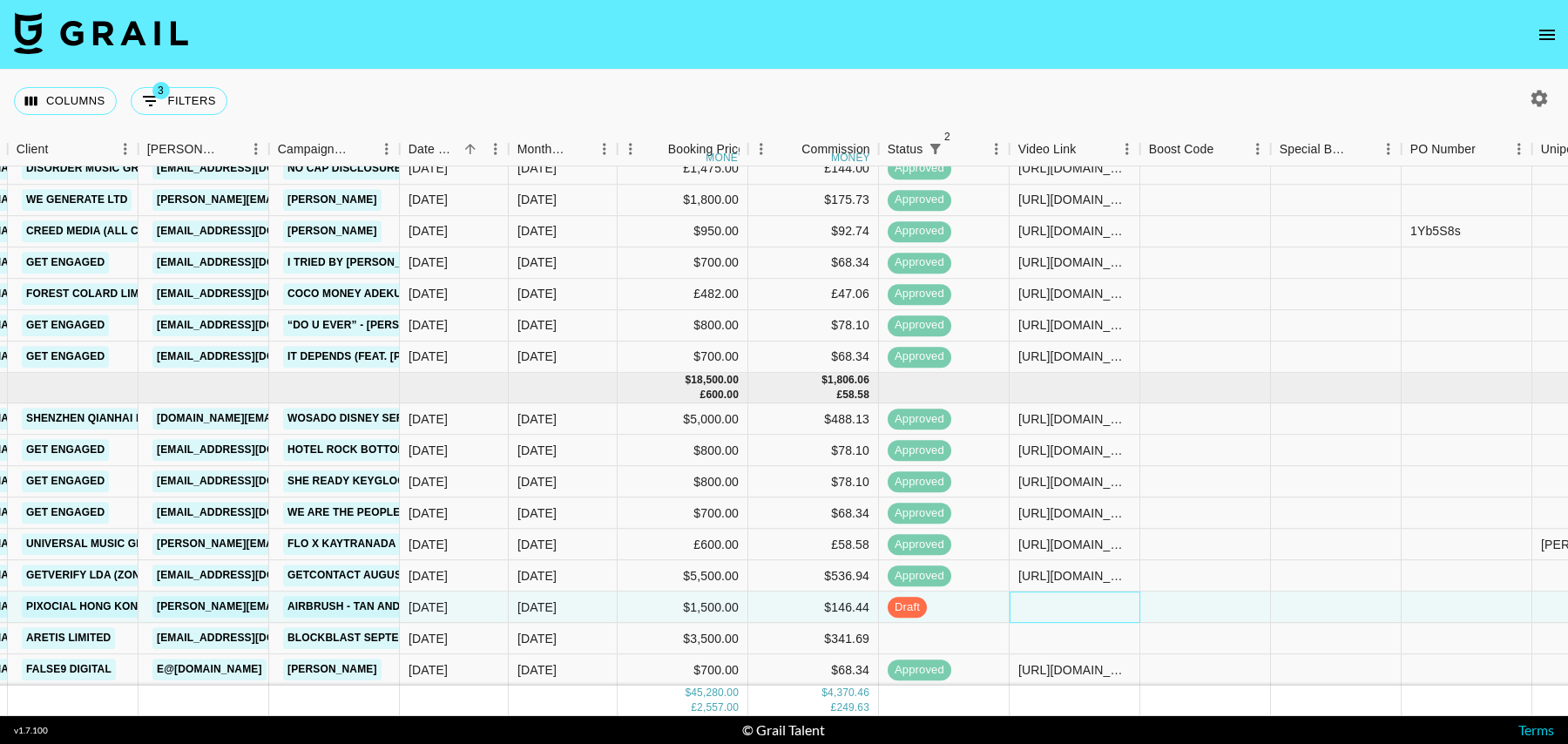
click at [1055, 612] on div at bounding box center [1074, 606] width 130 height 31
type input "[URL][DOMAIN_NAME][DOMAIN_NAME]"
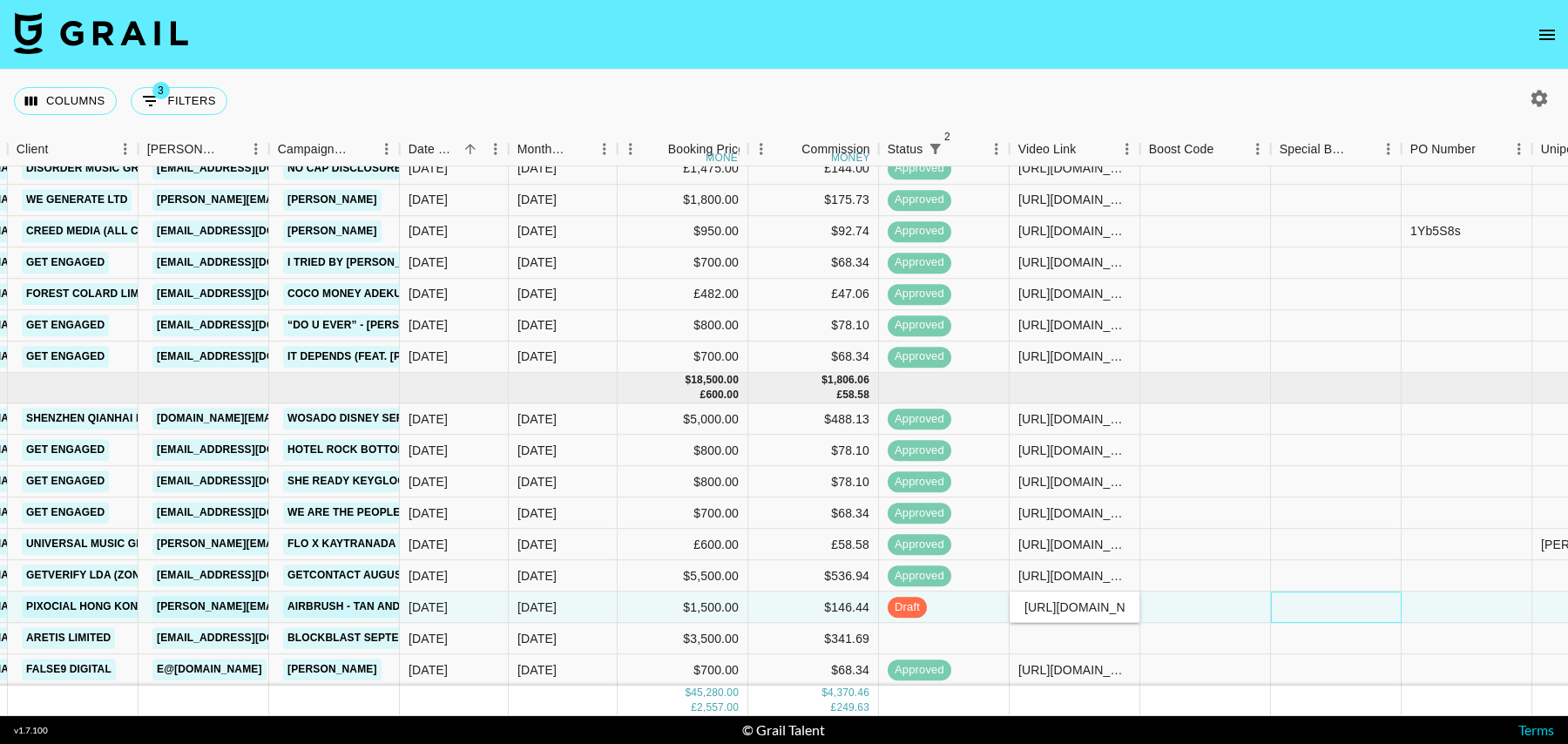
click at [1271, 594] on div at bounding box center [1335, 606] width 130 height 31
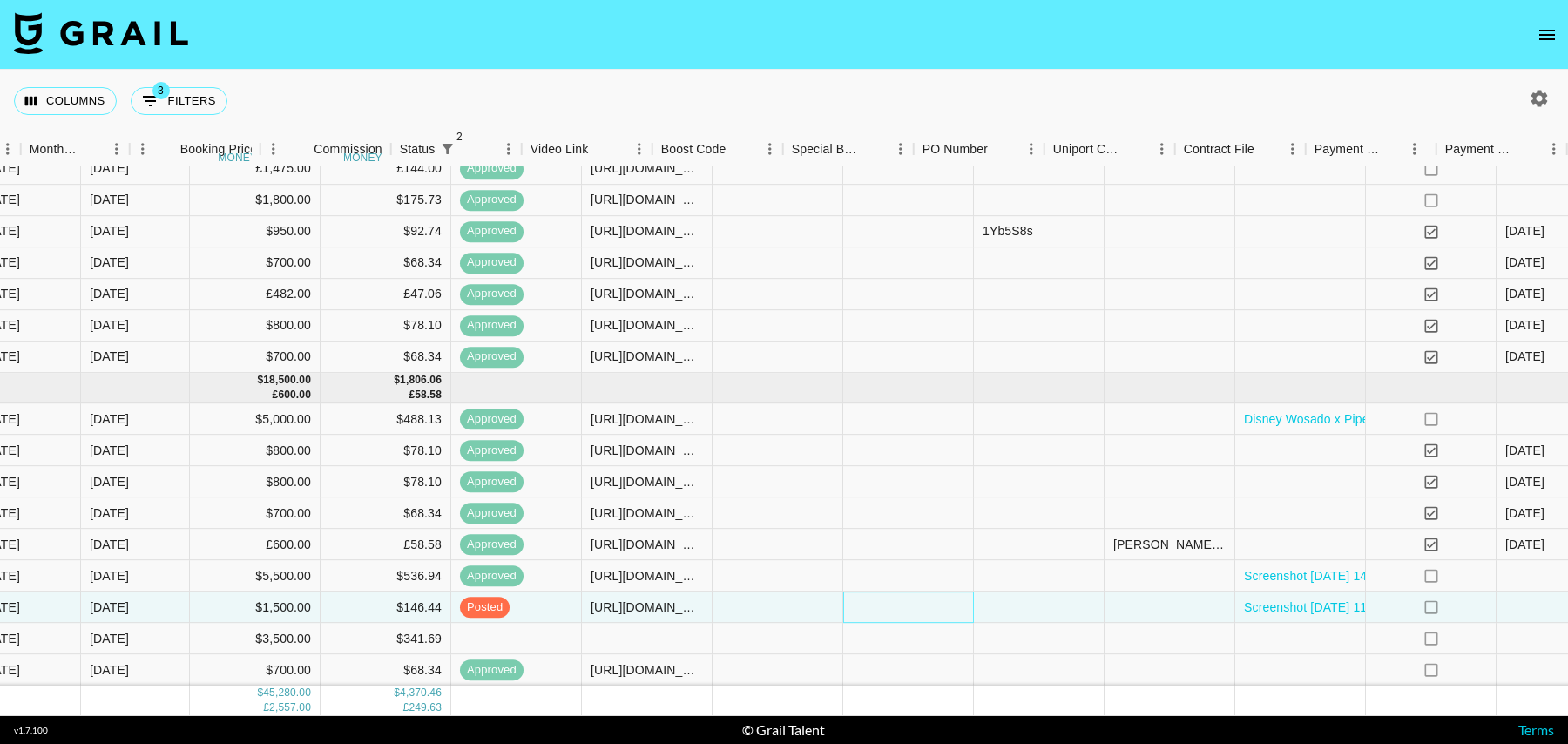
scroll to position [657, 1259]
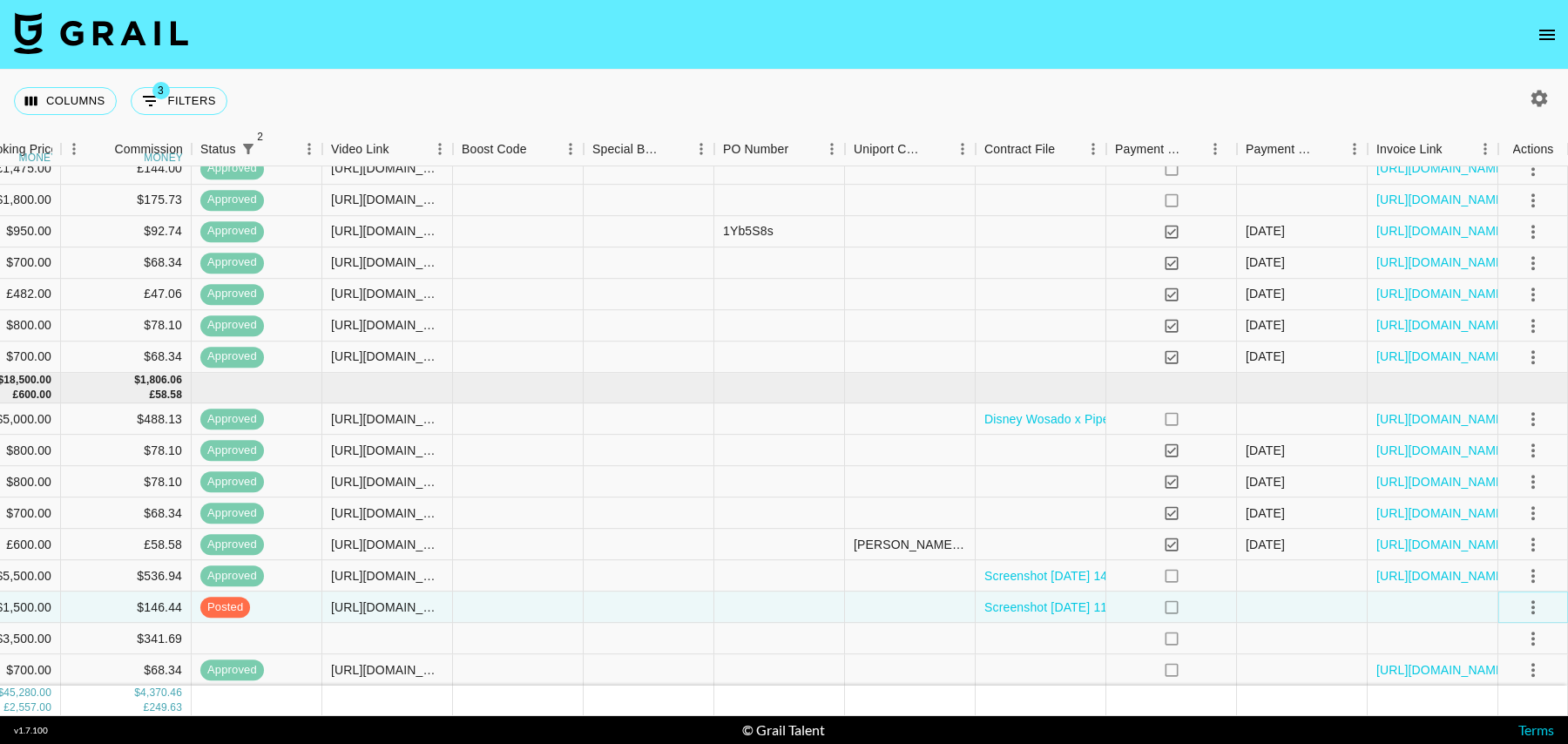
click at [1534, 606] on icon "select merge strategy" at bounding box center [1533, 606] width 4 height 14
click at [1508, 580] on li "Approve" at bounding box center [1511, 570] width 114 height 31
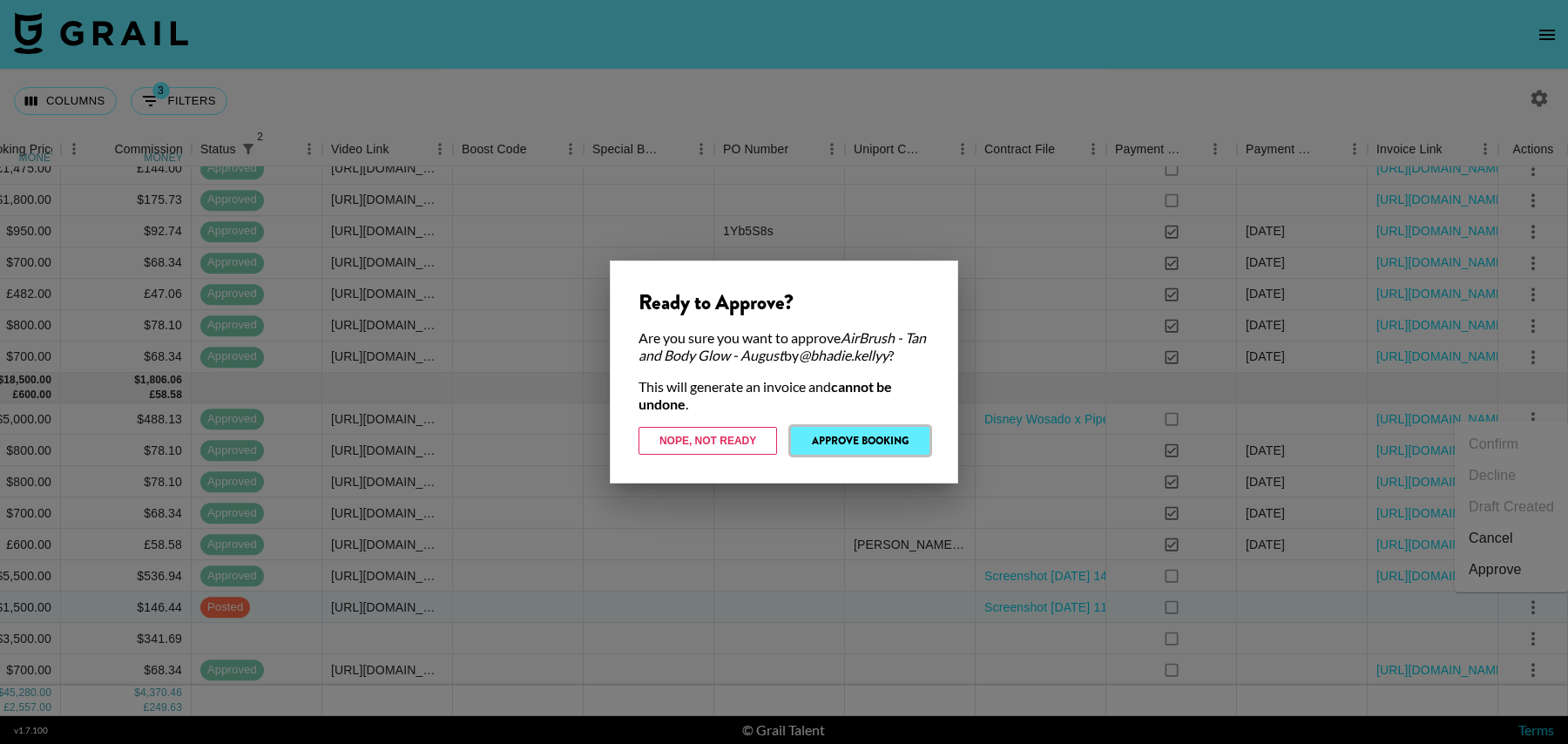
click at [846, 445] on button "Approve Booking" at bounding box center [860, 440] width 139 height 28
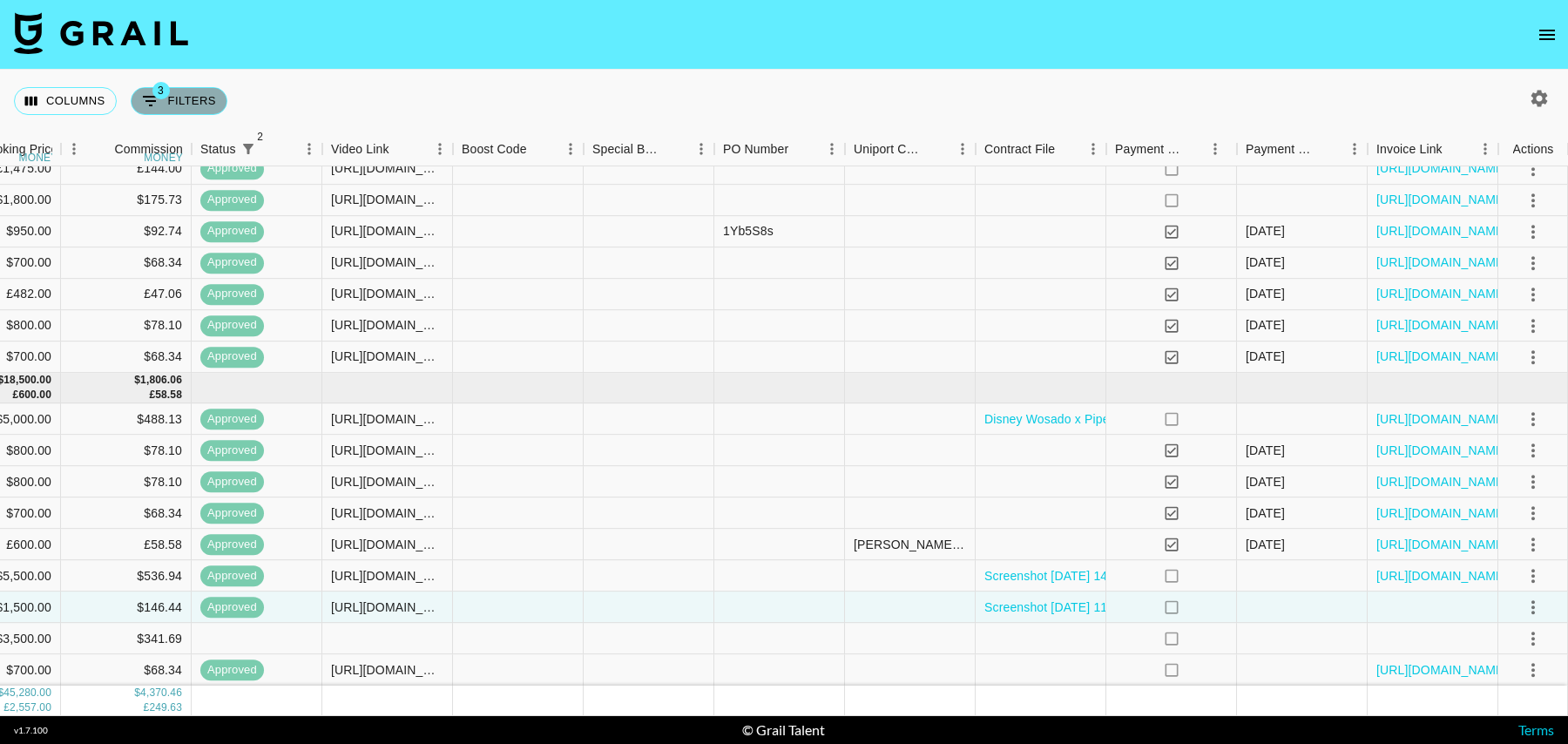
click at [179, 103] on button "3 Filters" at bounding box center [178, 101] width 97 height 28
select select "status"
select select "isNotAnyOf"
select select "status"
select select "isNotAnyOf"
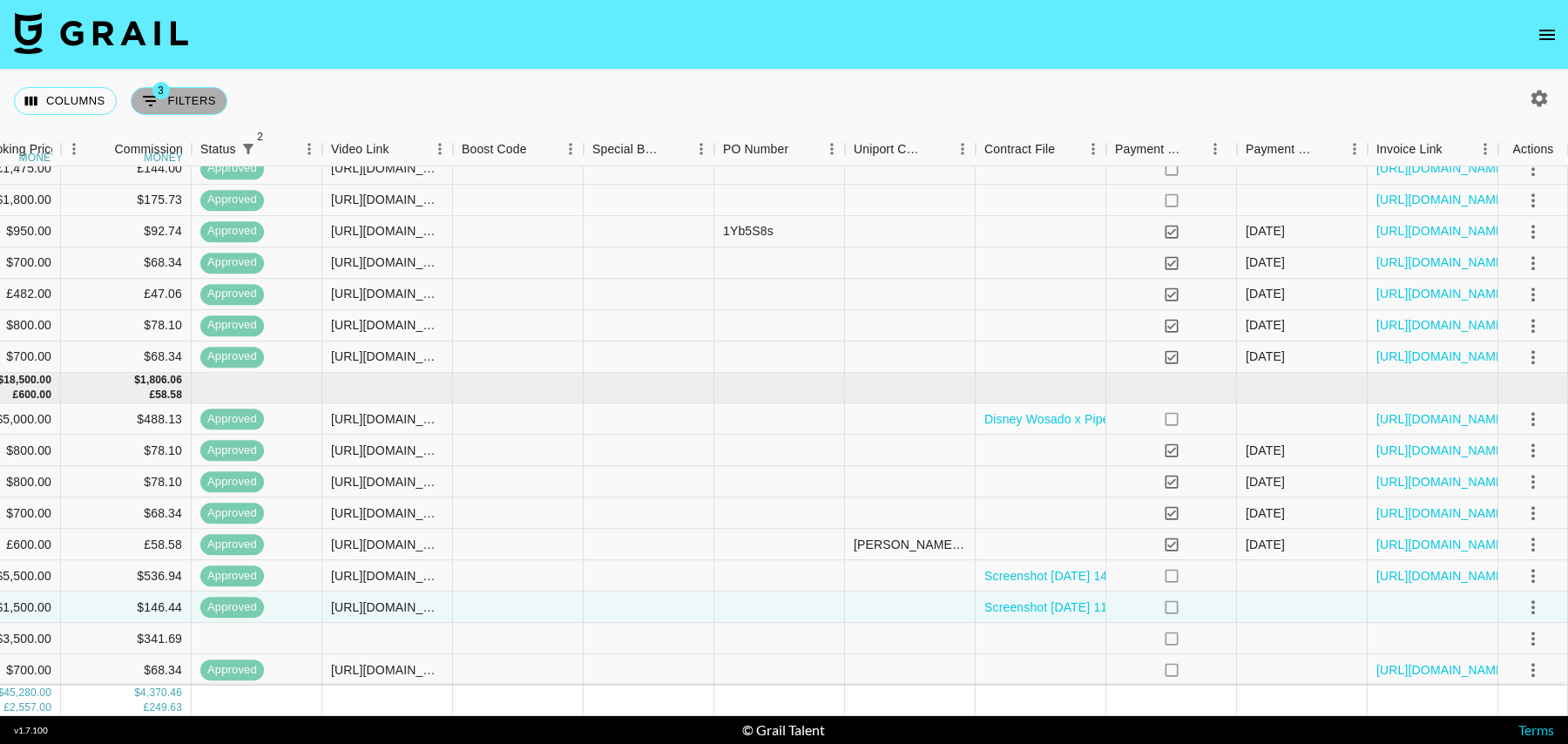
select select "talentName"
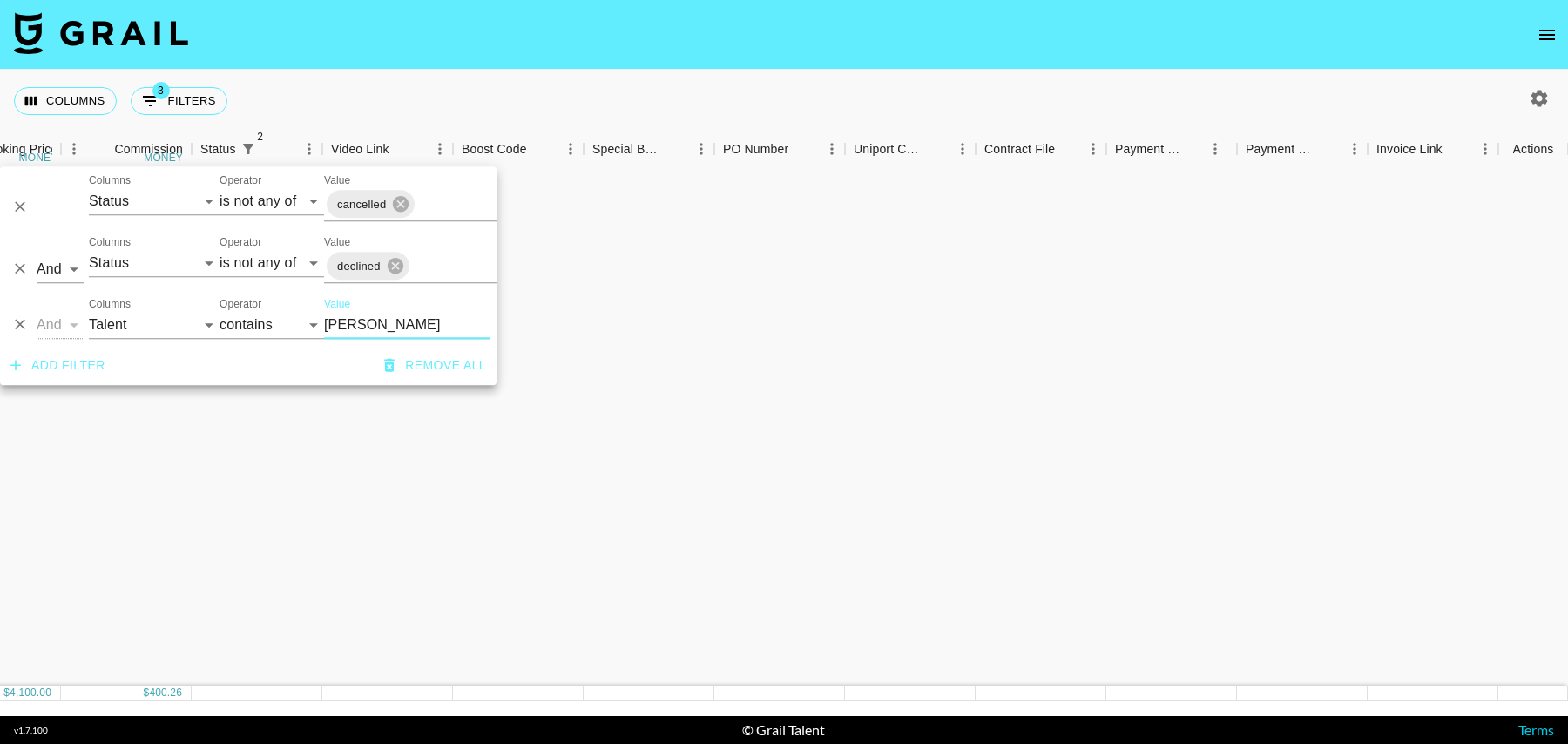
scroll to position [0, 1259]
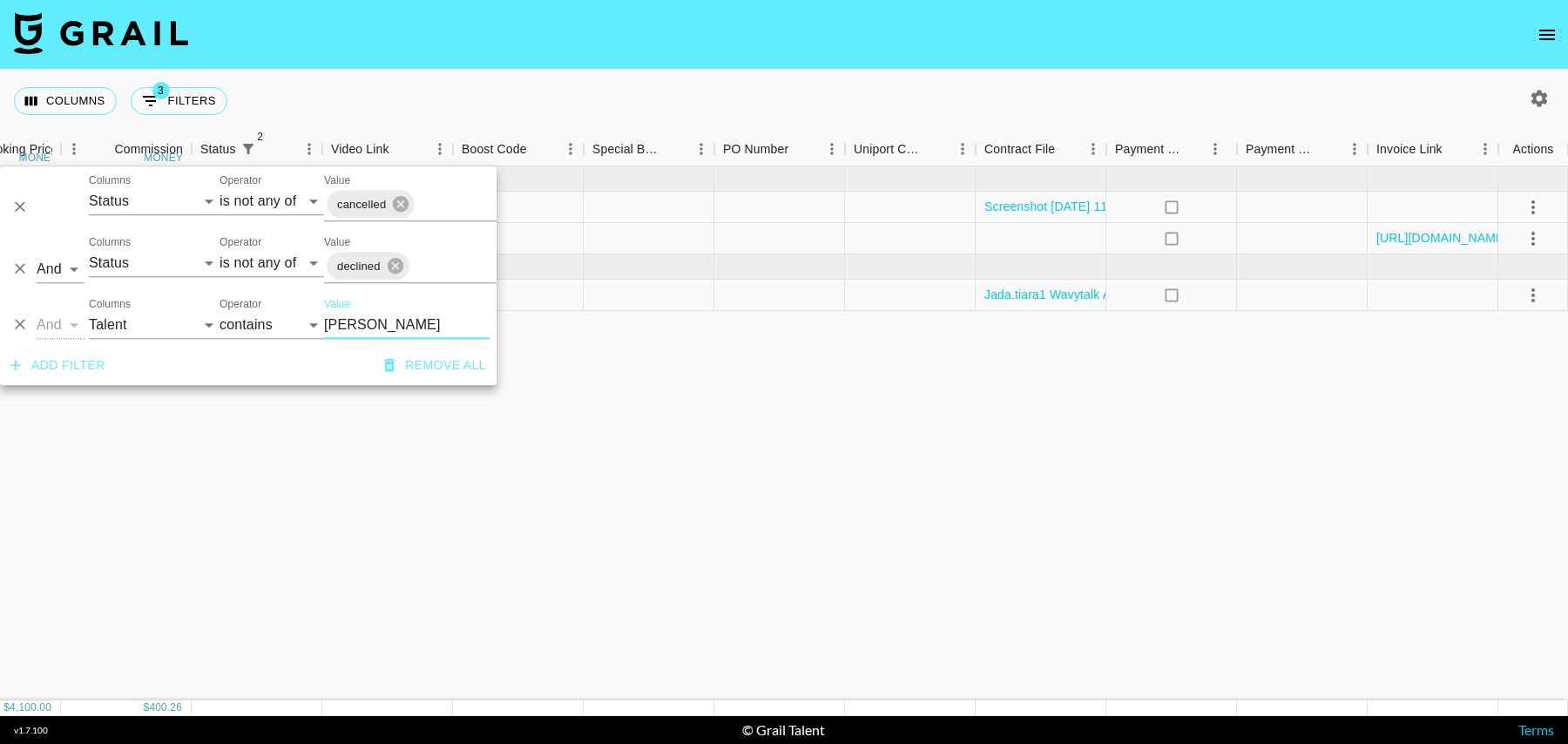
type input "[PERSON_NAME]"
click at [670, 299] on div at bounding box center [648, 295] width 130 height 31
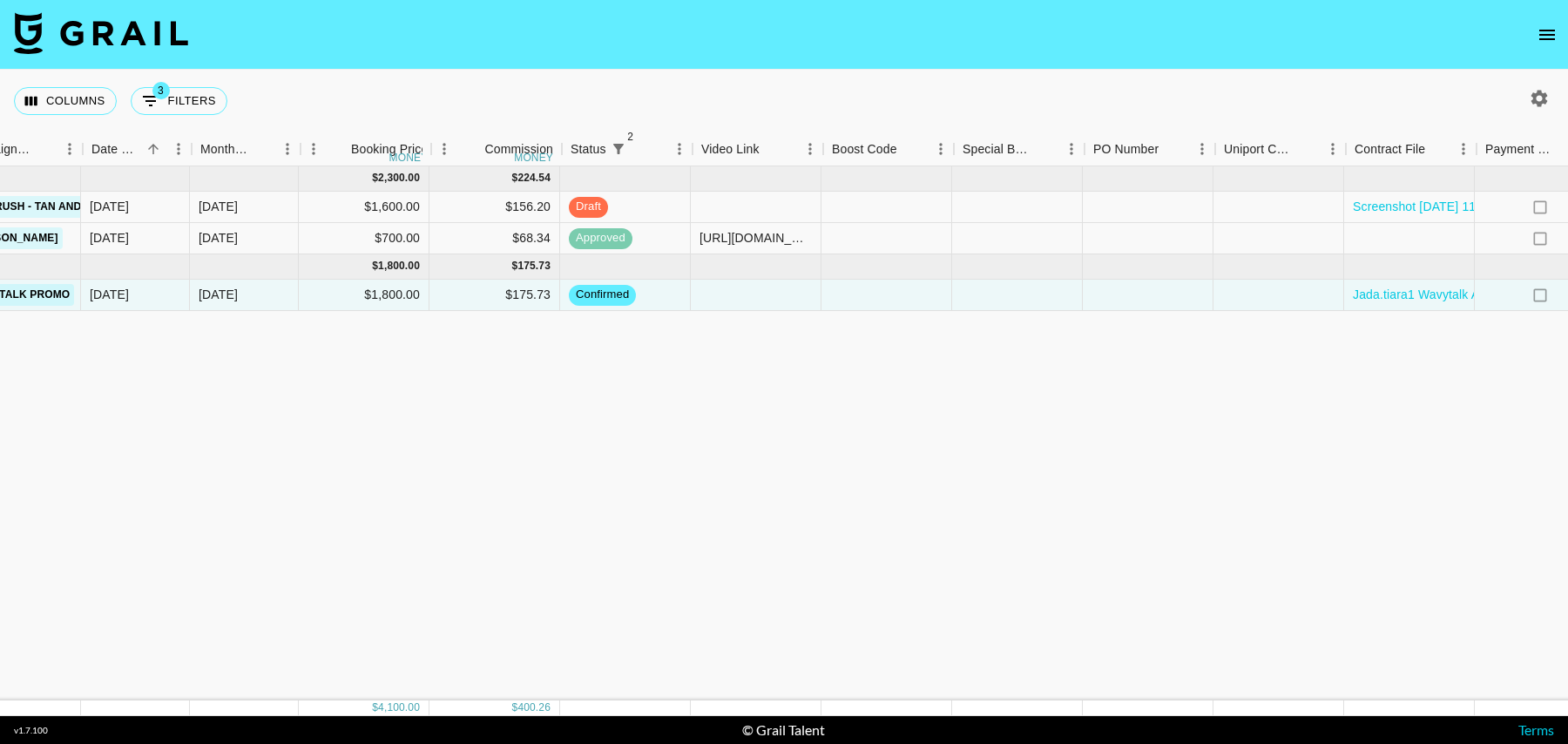
scroll to position [0, 894]
click at [763, 300] on div at bounding box center [752, 295] width 130 height 31
type input "[URL][DOMAIN_NAME][DOMAIN_NAME]"
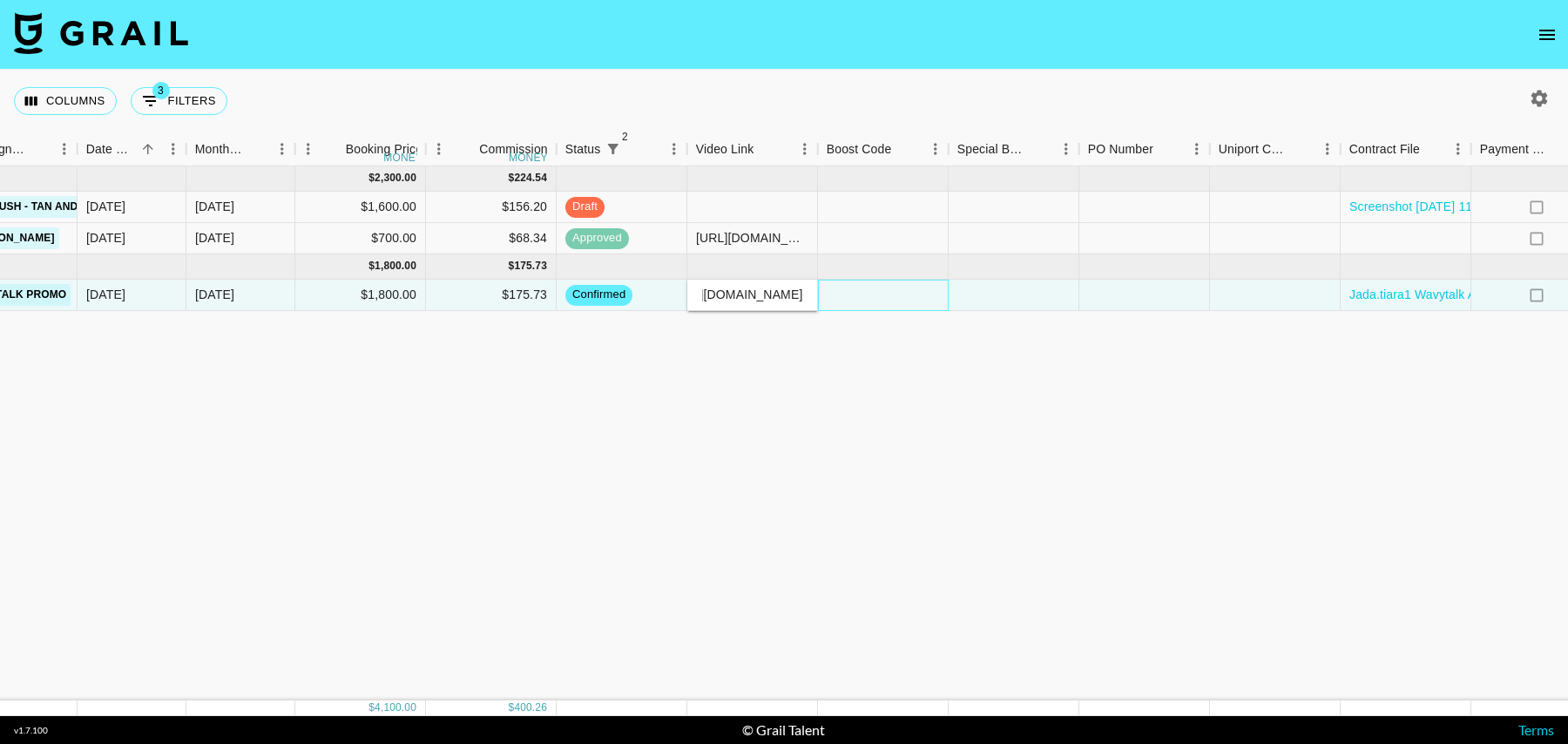
scroll to position [0, 0]
click at [912, 284] on div at bounding box center [883, 295] width 130 height 31
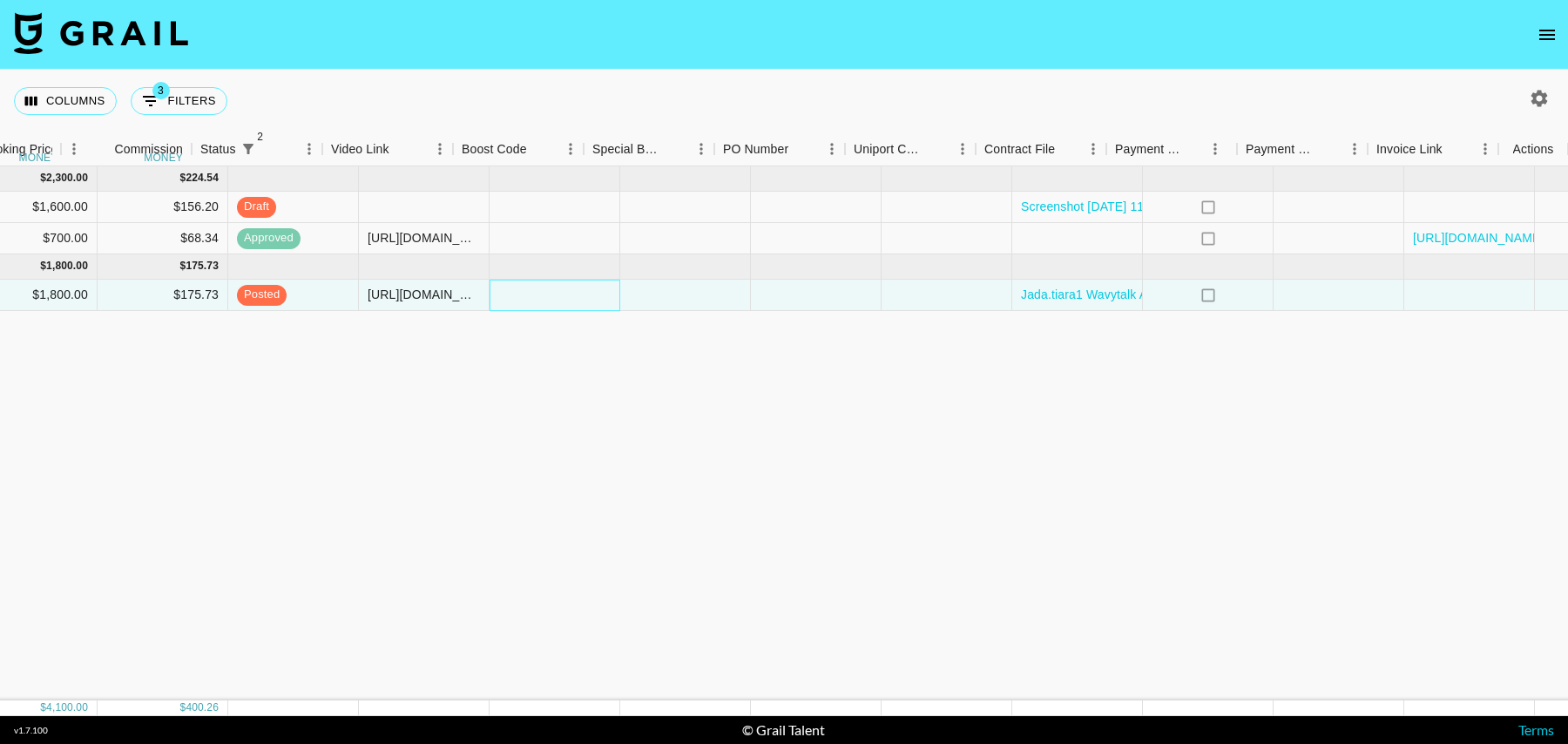
scroll to position [0, 1259]
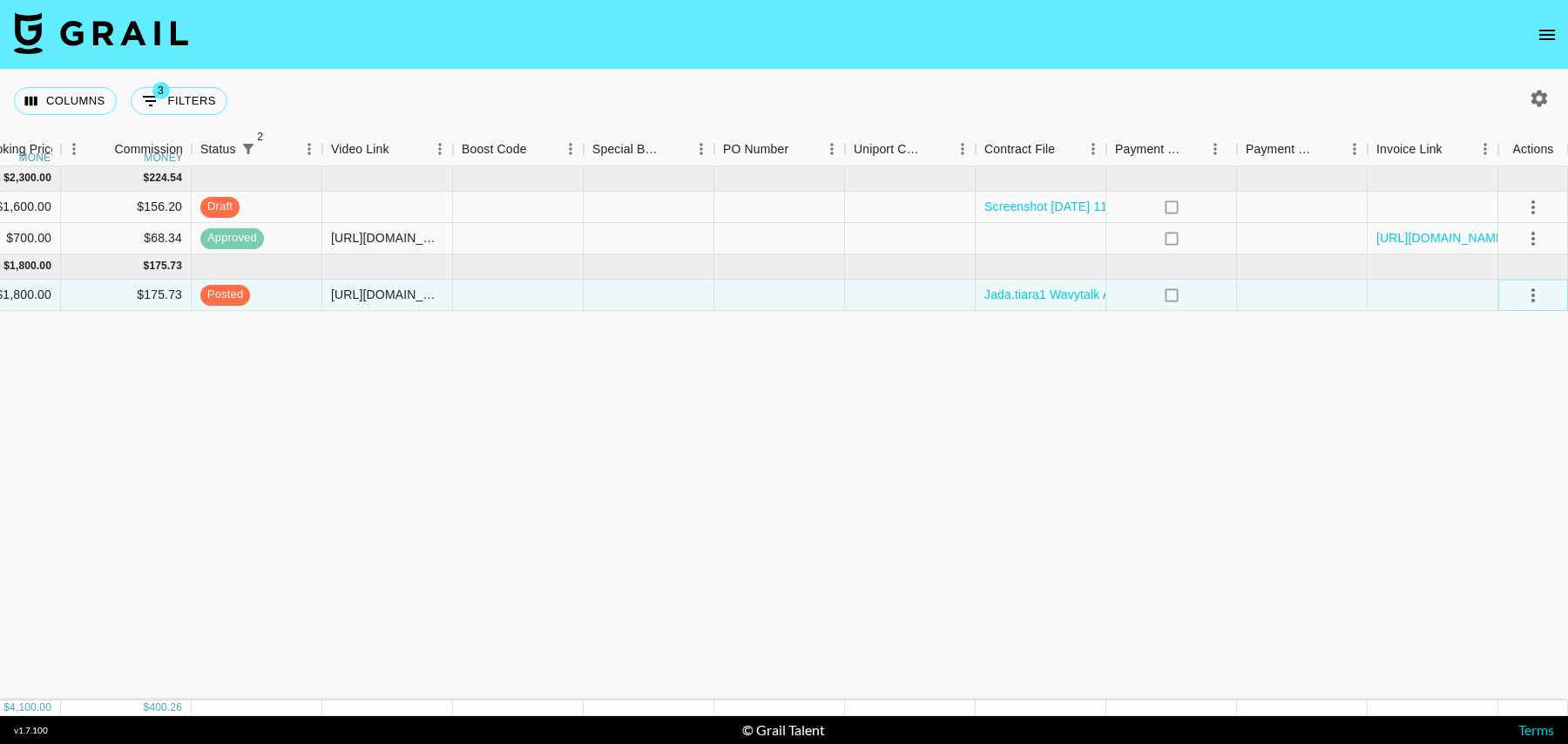
click at [1542, 299] on button "select merge strategy" at bounding box center [1533, 295] width 30 height 30
click at [1501, 456] on div "Approve" at bounding box center [1495, 457] width 54 height 21
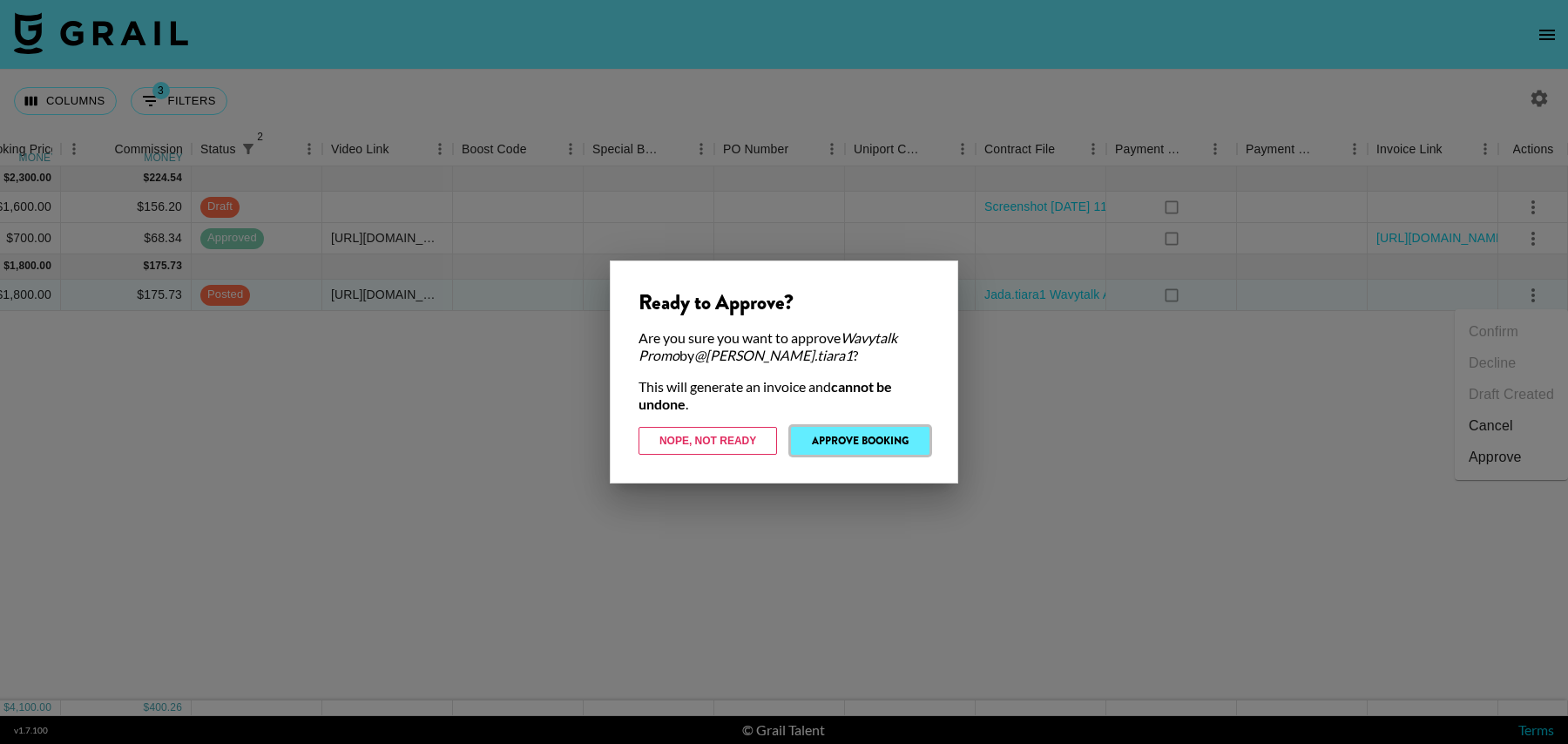
click at [850, 445] on button "Approve Booking" at bounding box center [860, 440] width 139 height 28
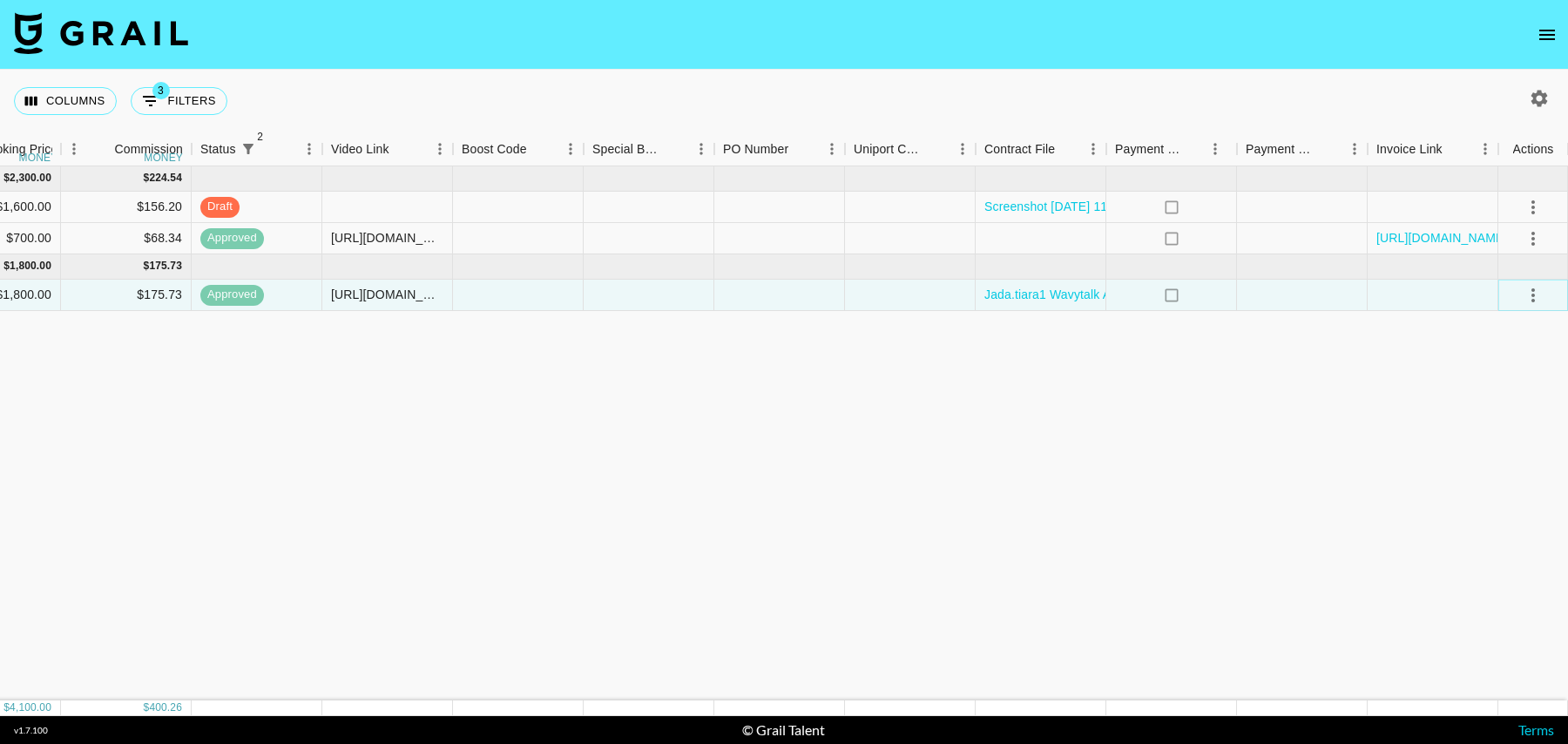
click at [1534, 296] on icon "select merge strategy" at bounding box center [1533, 294] width 21 height 21
click at [1489, 424] on li "Cancel" at bounding box center [1511, 426] width 114 height 31
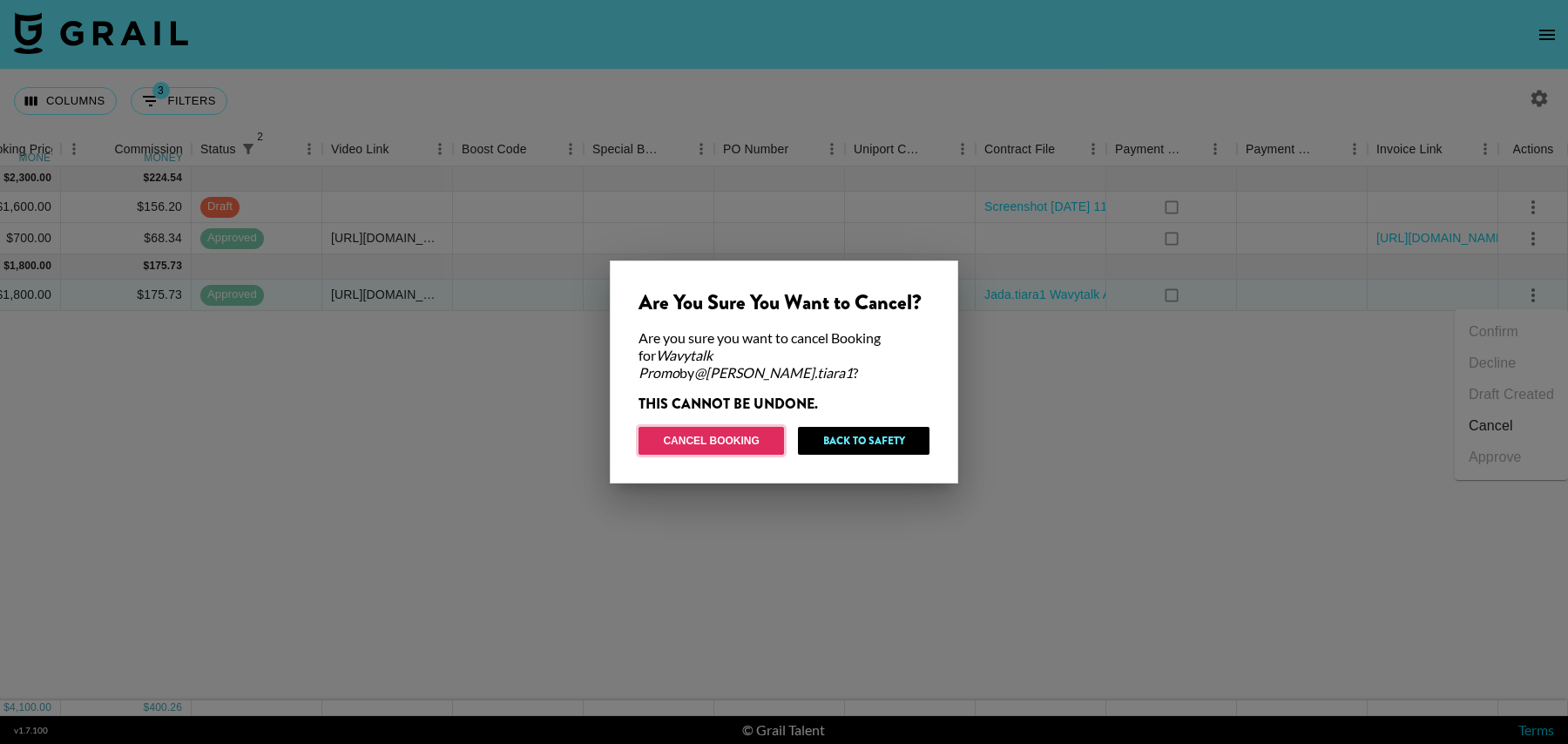
click at [750, 438] on button "Cancel Booking" at bounding box center [711, 440] width 146 height 28
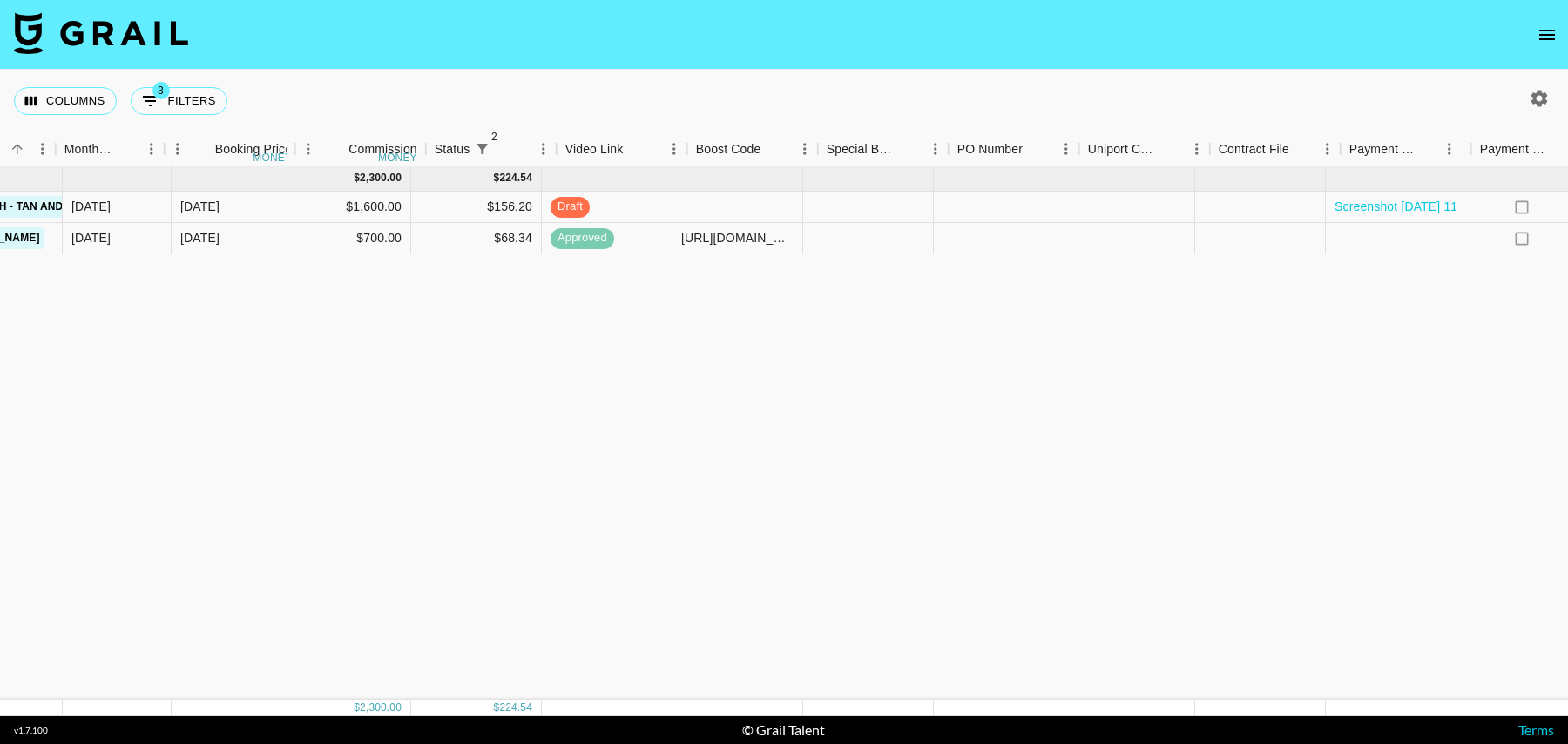
scroll to position [0, 834]
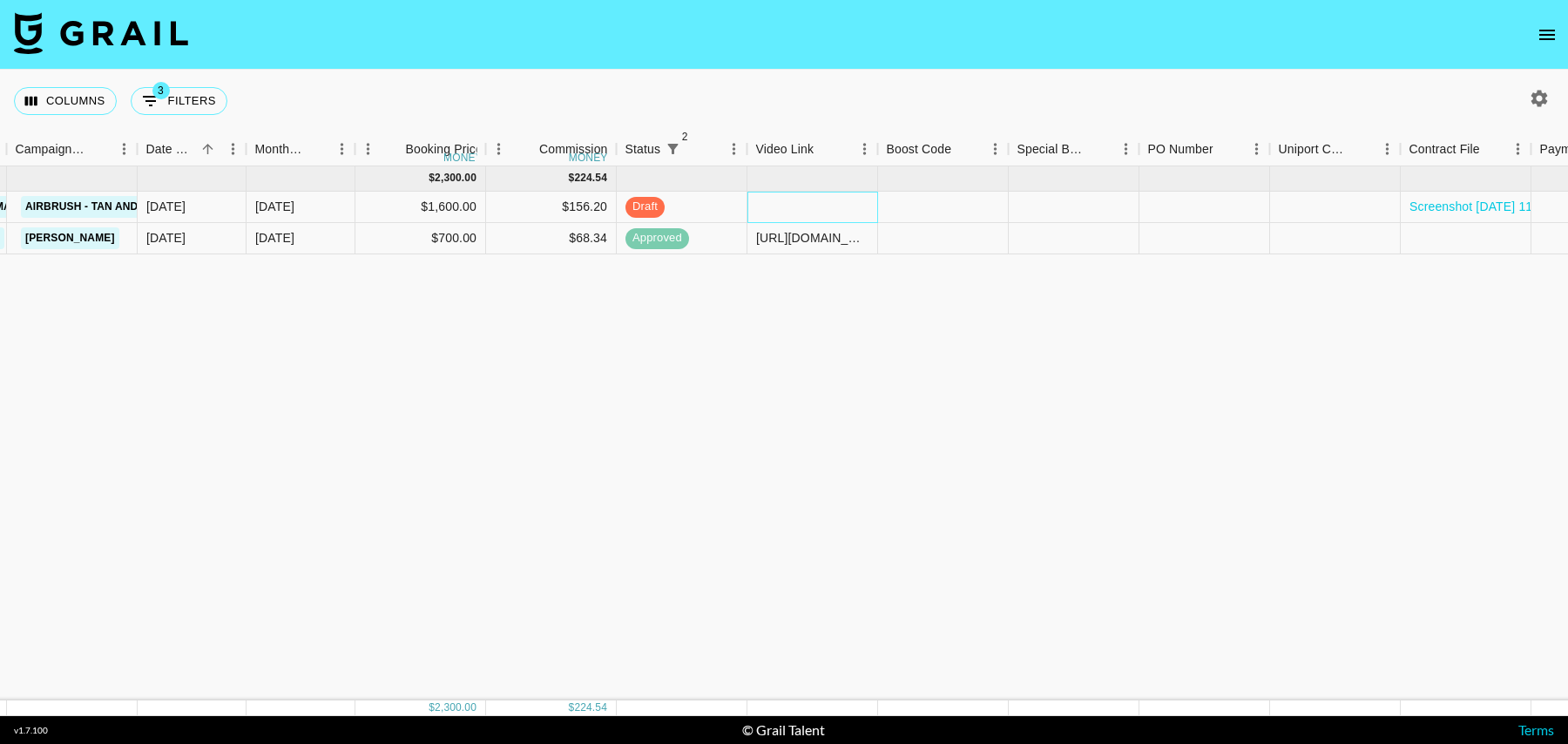
click at [781, 208] on div at bounding box center [812, 208] width 130 height 31
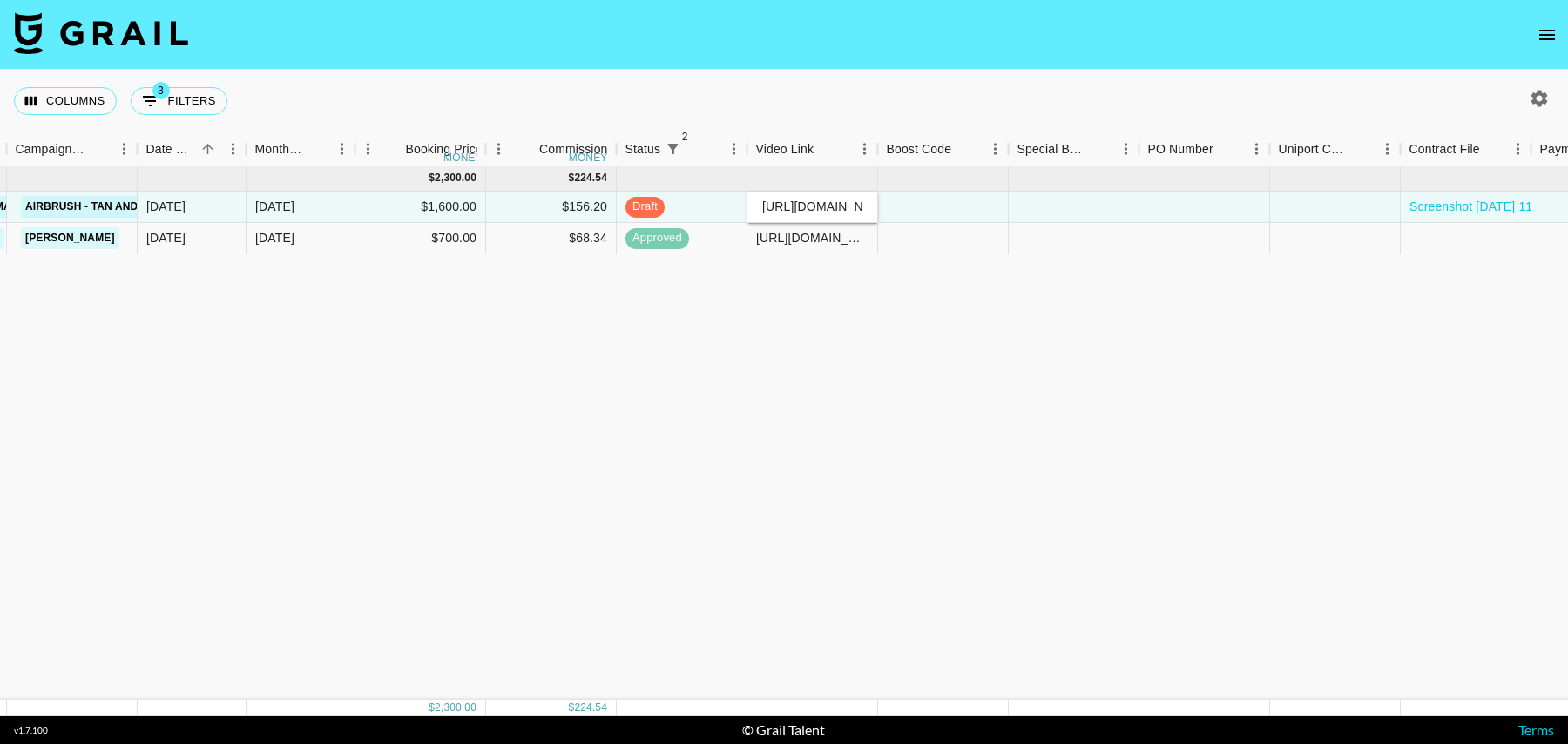
scroll to position [0, 316]
type input "[URL][DOMAIN_NAME][DOMAIN_NAME]"
click at [888, 211] on div at bounding box center [943, 208] width 130 height 31
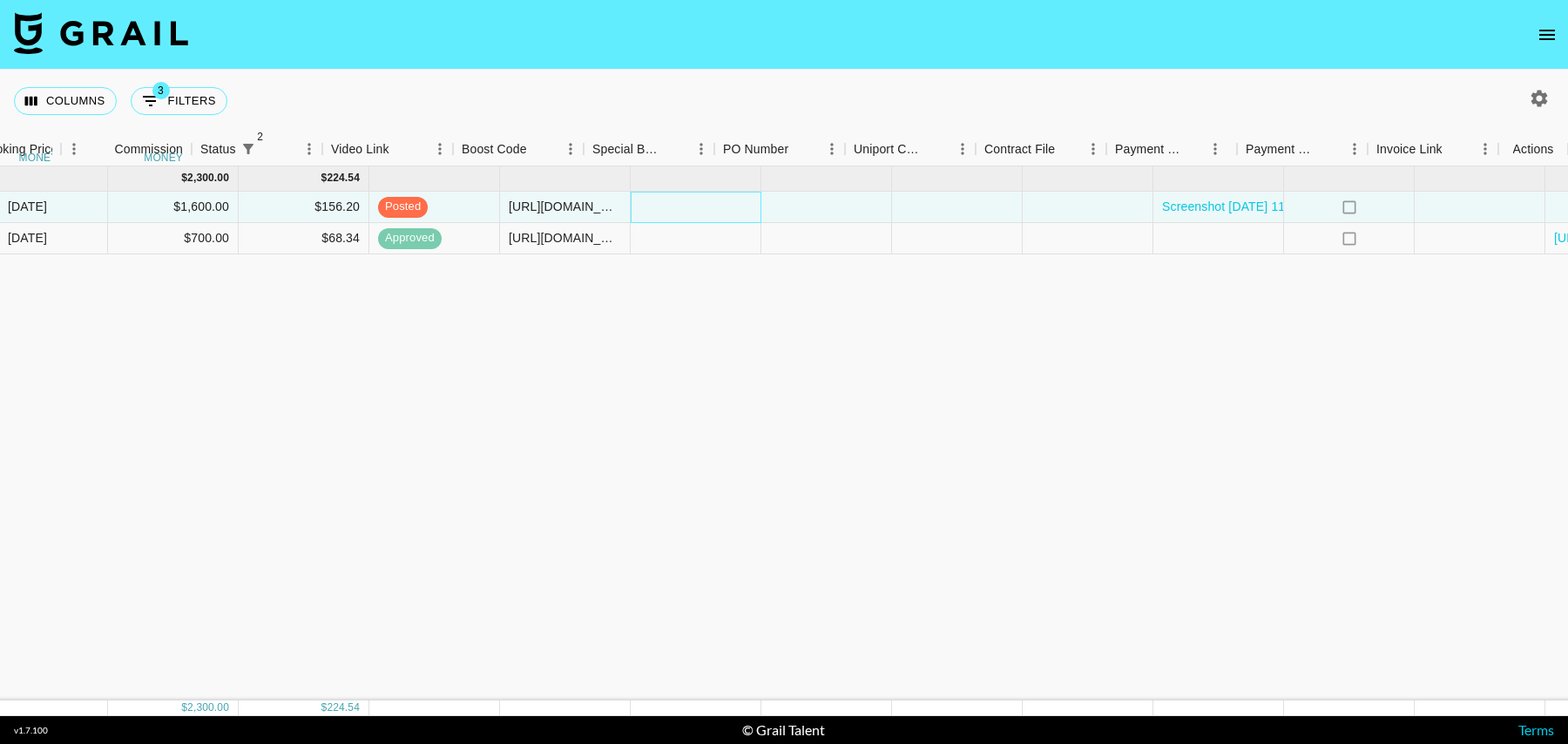
scroll to position [0, 1259]
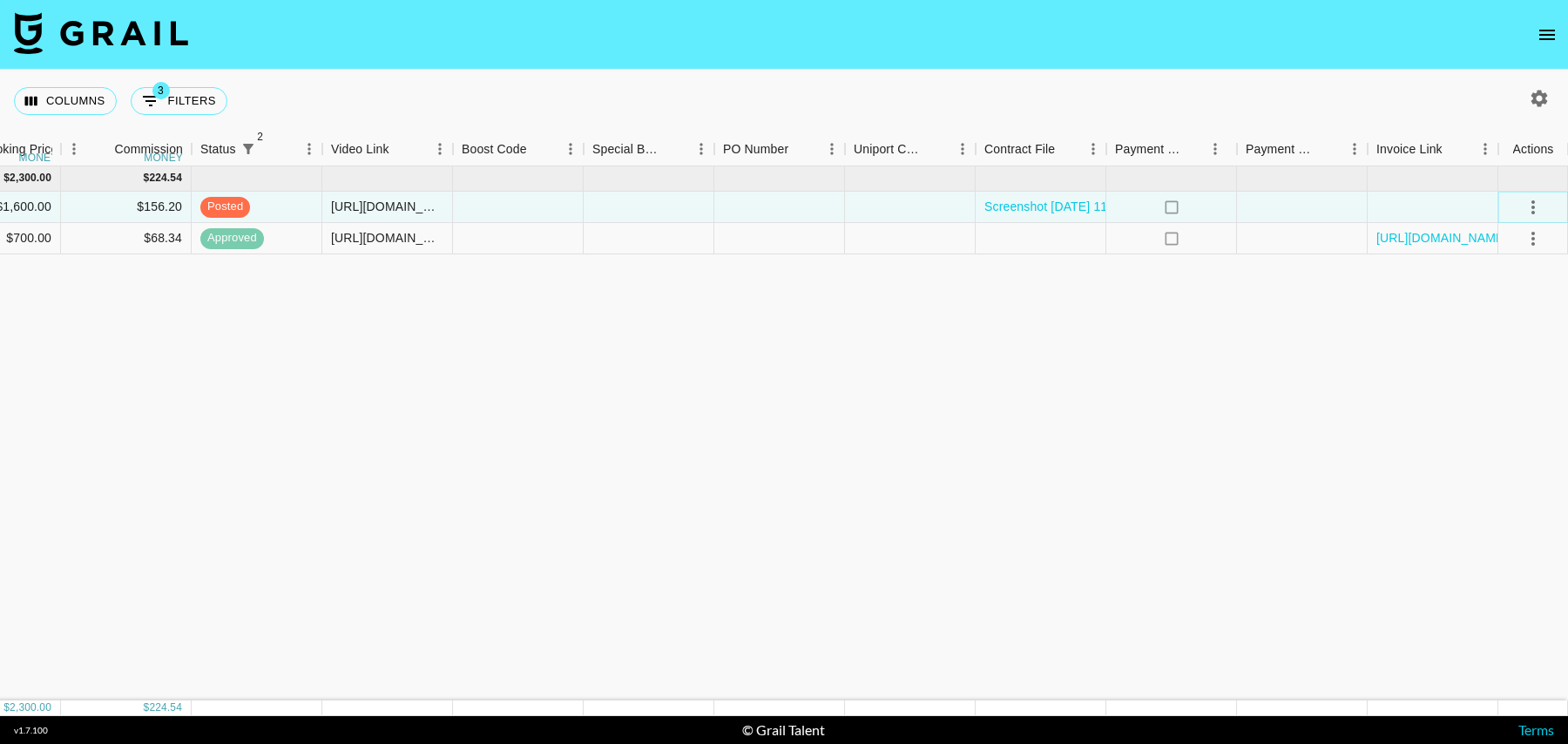
click at [1541, 212] on icon "select merge strategy" at bounding box center [1533, 207] width 21 height 21
click at [1503, 372] on div "Approve" at bounding box center [1495, 369] width 54 height 21
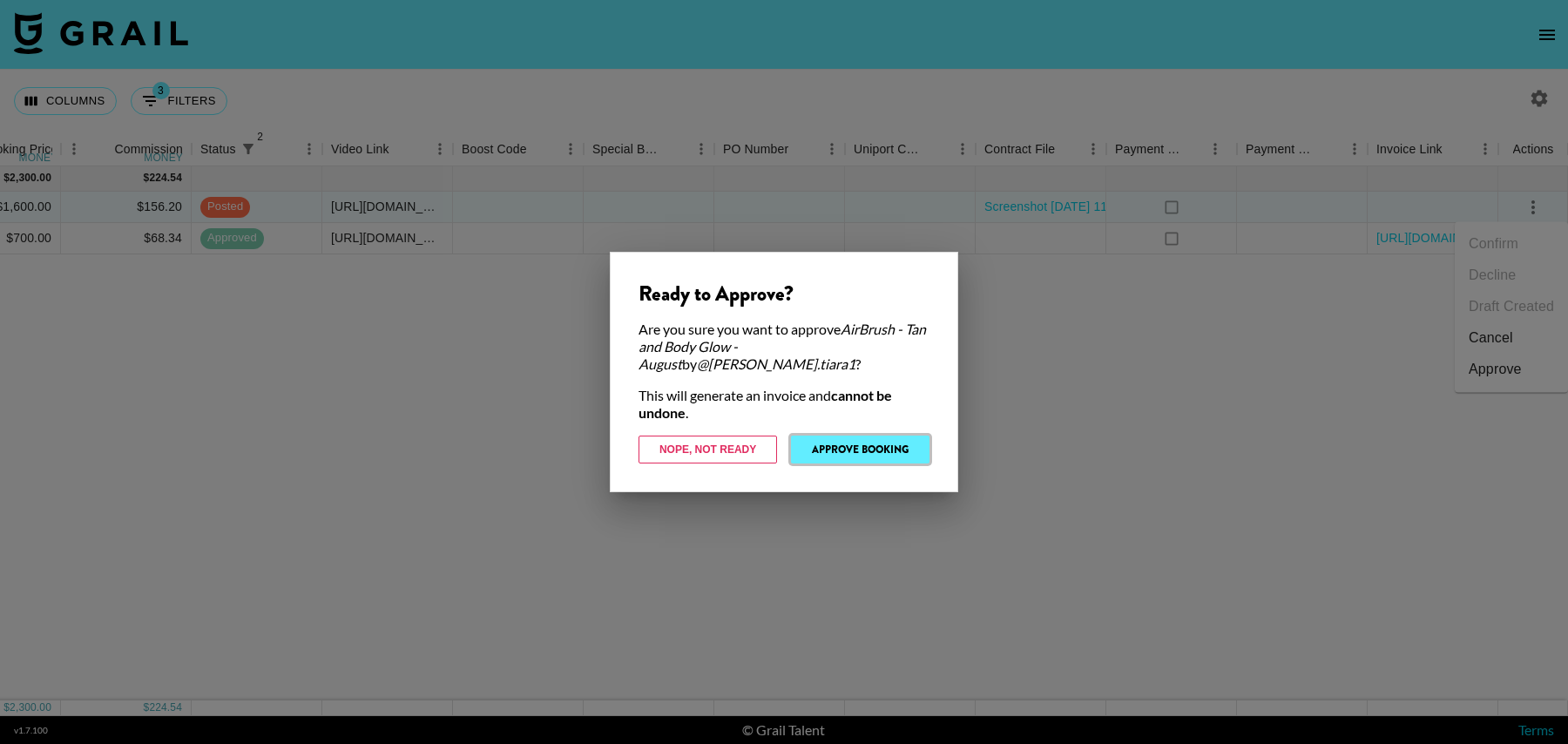
click at [850, 444] on button "Approve Booking" at bounding box center [860, 450] width 139 height 28
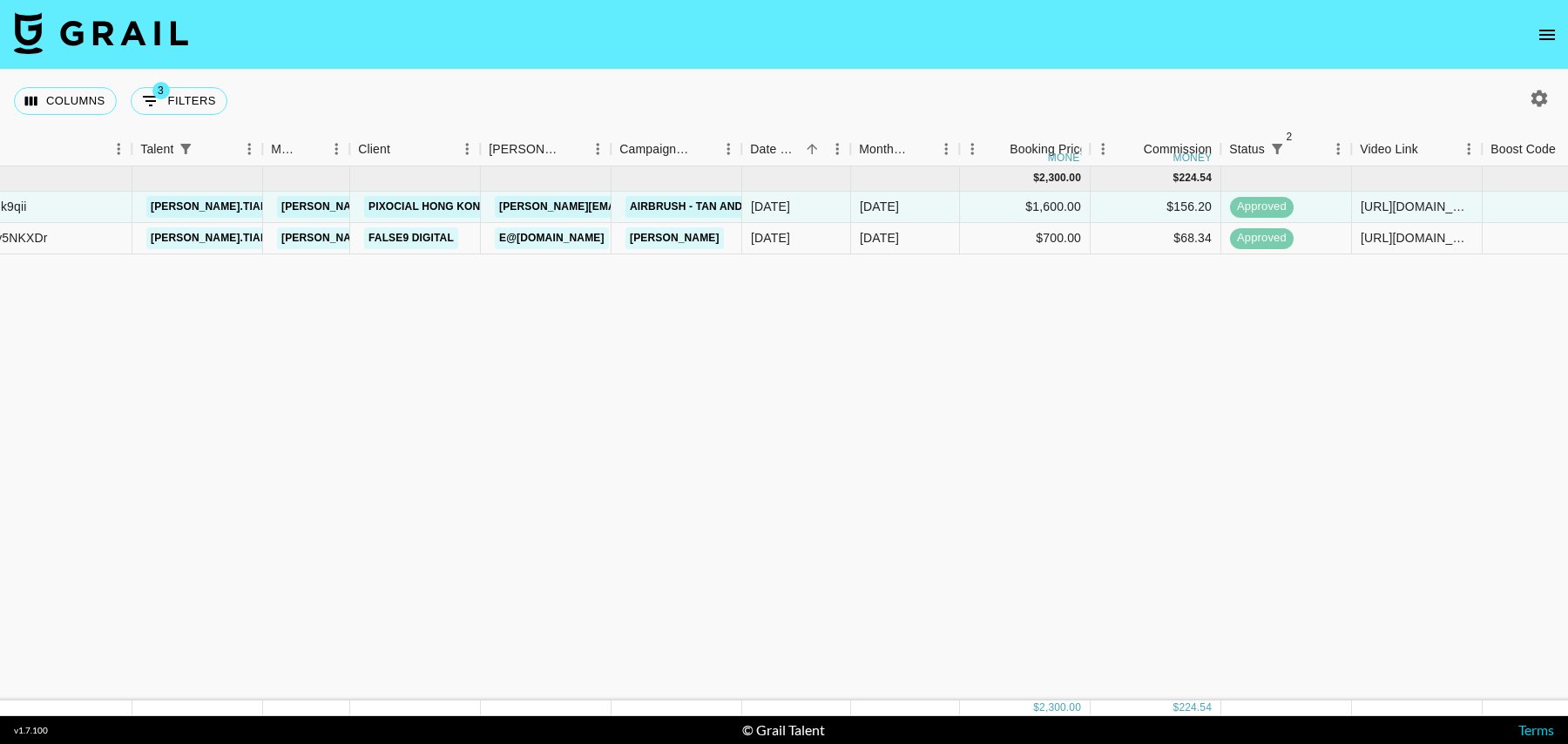
scroll to position [0, 192]
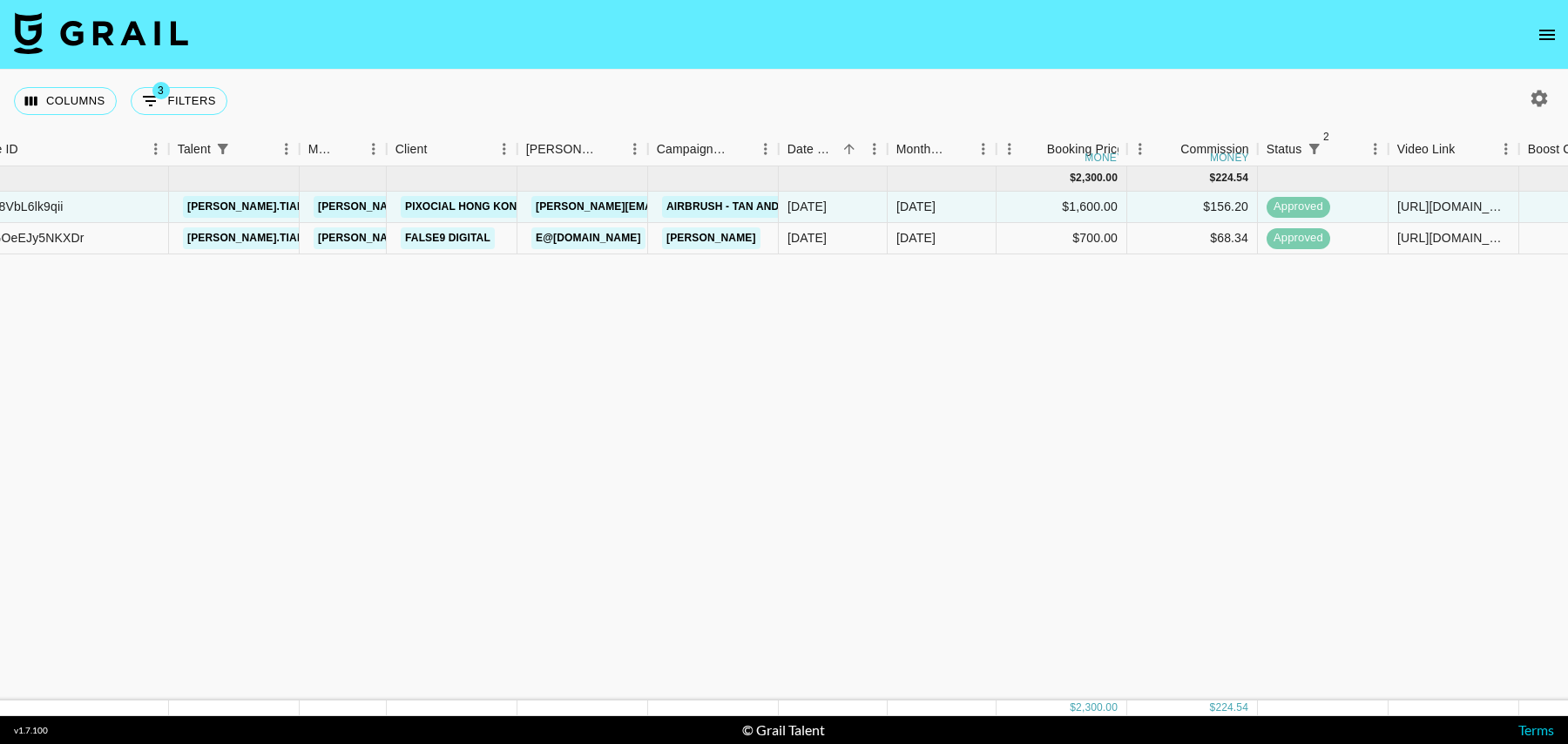
drag, startPoint x: 176, startPoint y: 101, endPoint x: 187, endPoint y: 115, distance: 17.8
click at [176, 101] on button "3 Filters" at bounding box center [178, 101] width 97 height 28
select select "status"
select select "isNotAnyOf"
select select "status"
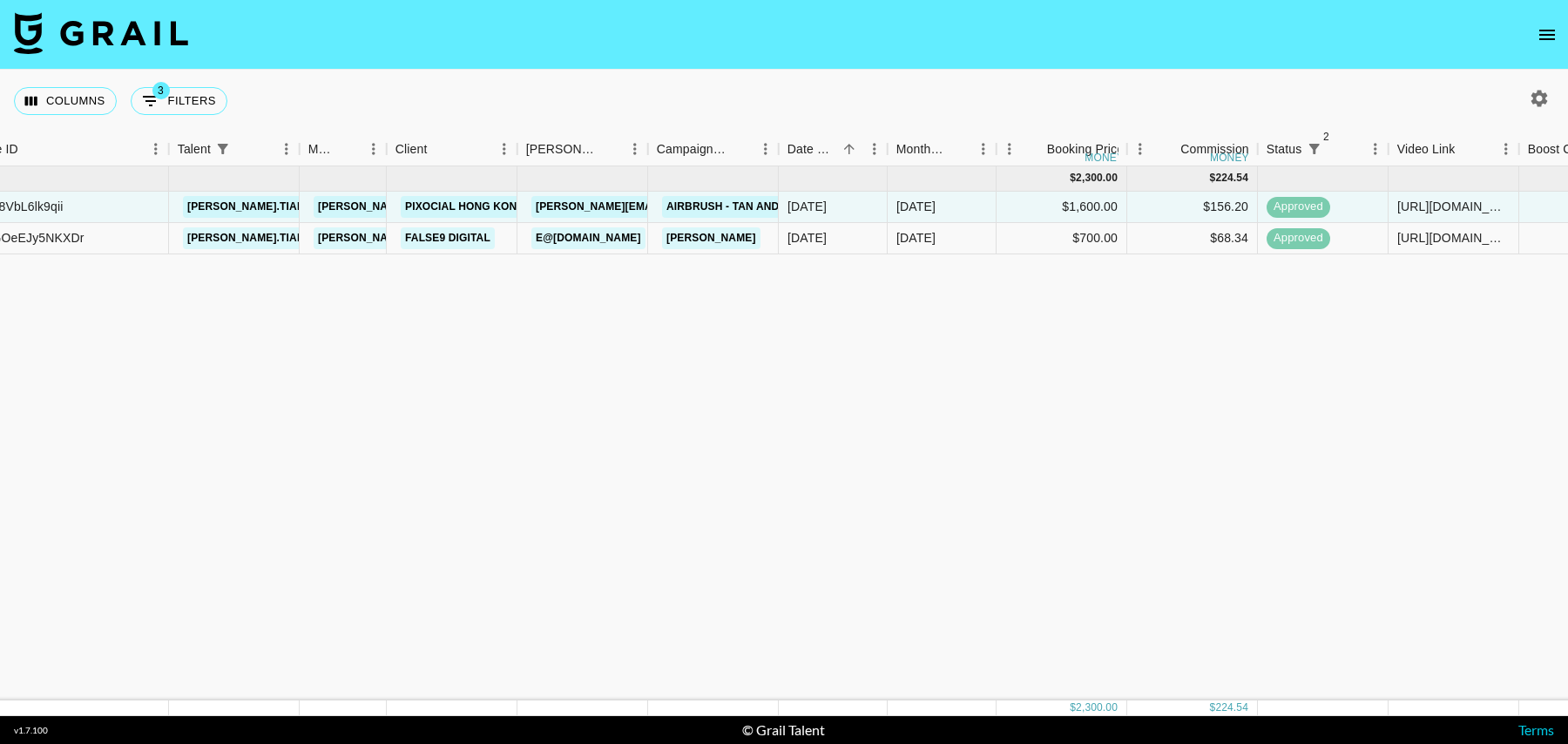
select select "isNotAnyOf"
select select "talentName"
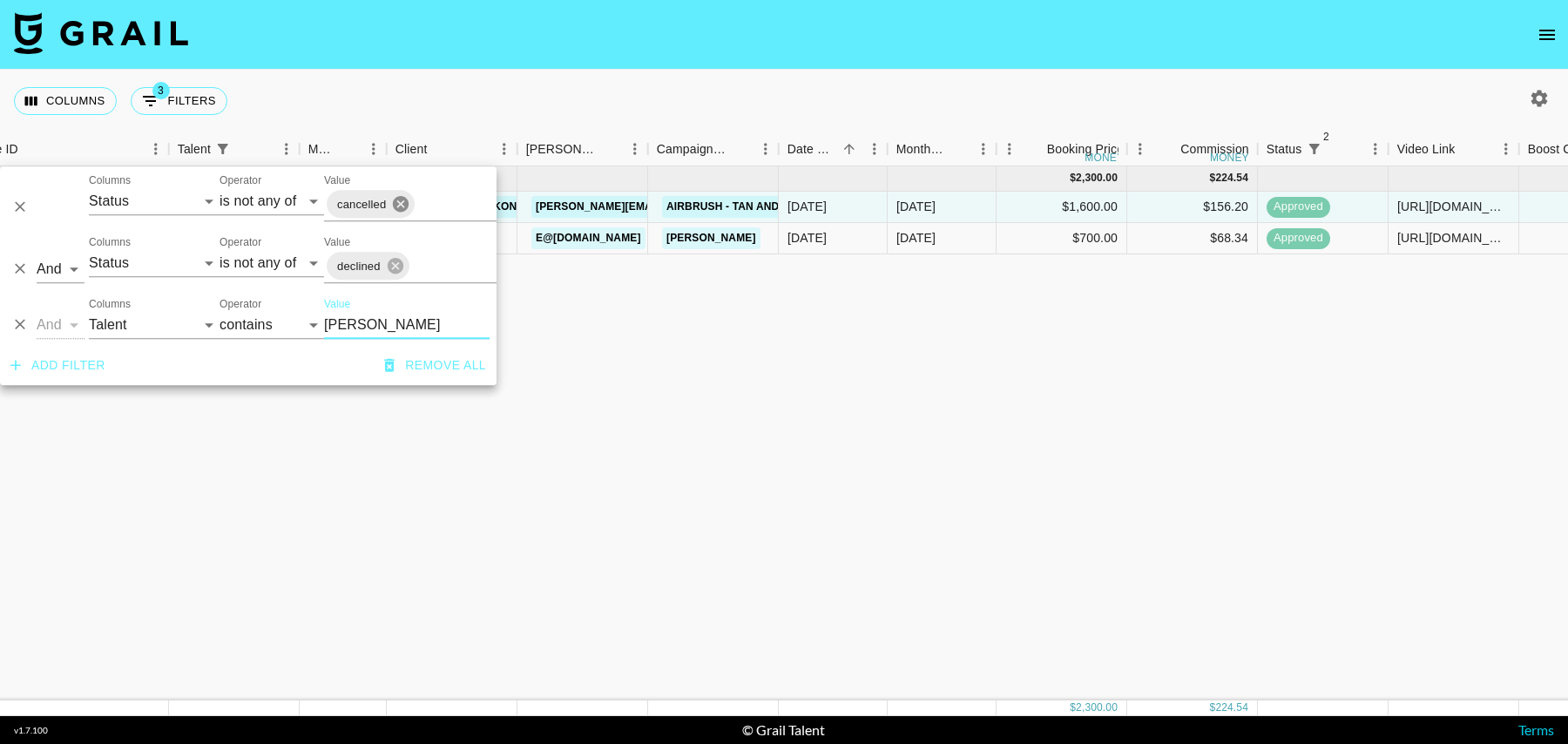
click at [403, 202] on icon at bounding box center [401, 203] width 19 height 19
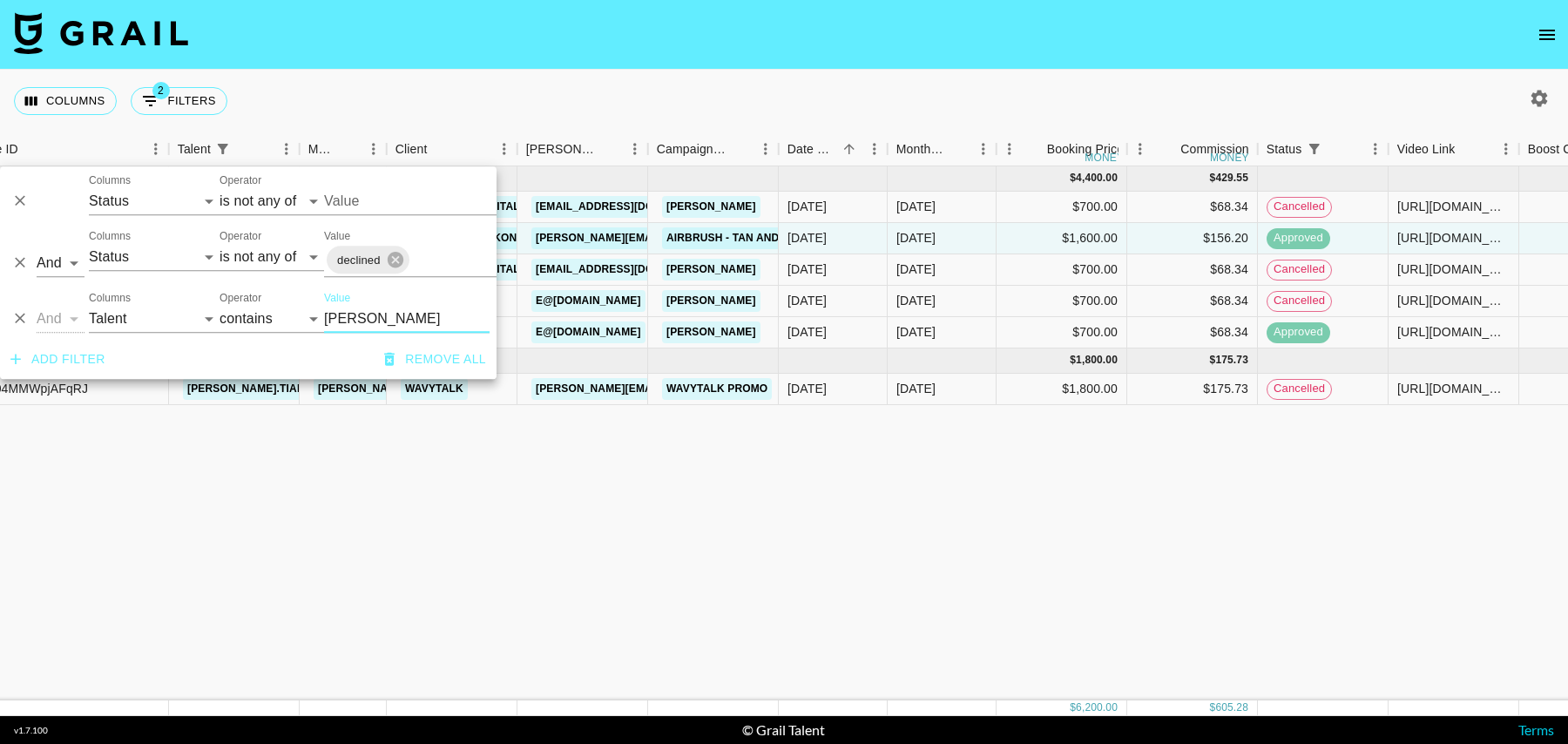
click at [1005, 450] on div "[DATE] ( 5 ) $ 4,400.00 $ 429.55 recveTMasTwJgAPW1 jada.tiara1 [PERSON_NAME][EM…" at bounding box center [1221, 433] width 2827 height 534
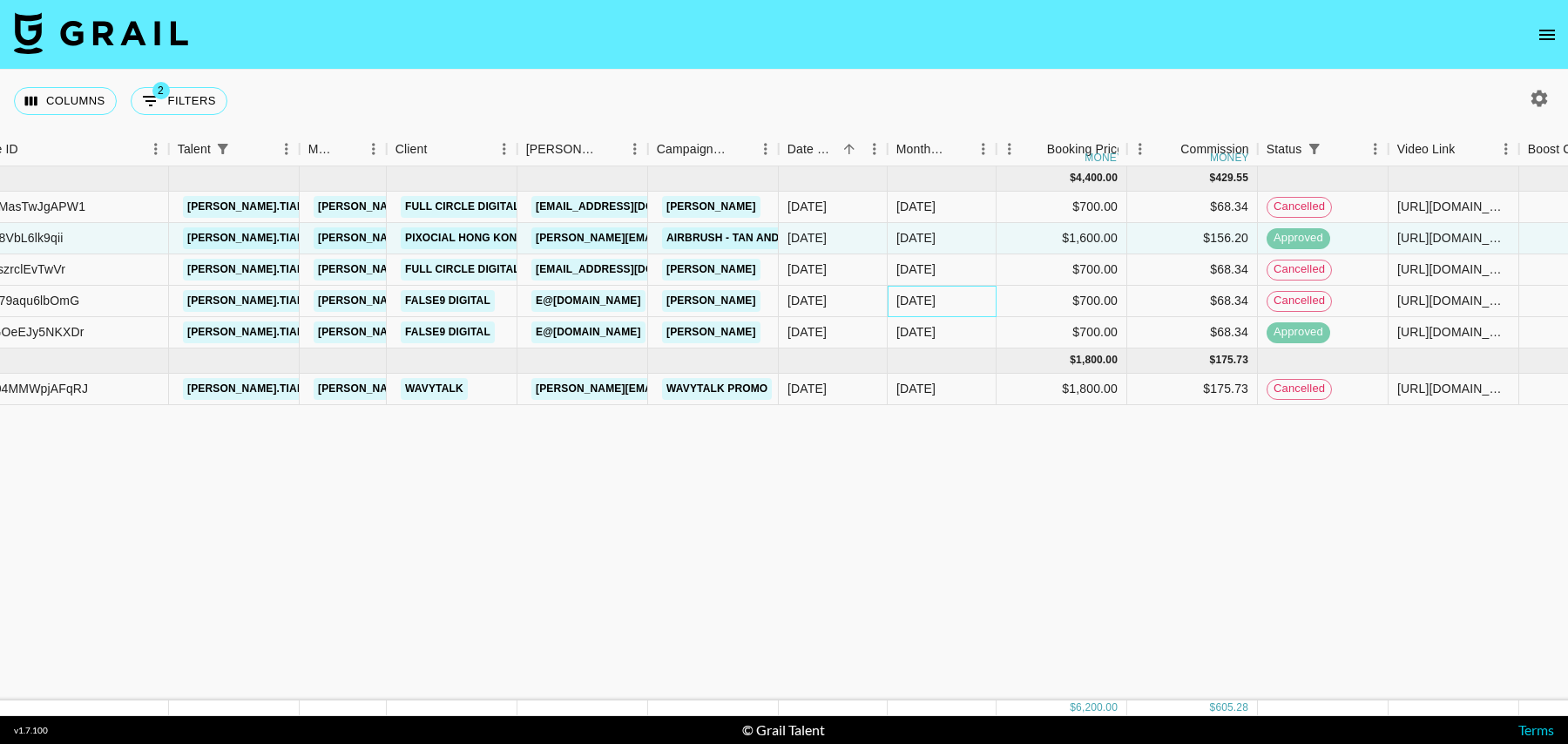
click at [965, 292] on div "[DATE]" at bounding box center [942, 301] width 109 height 31
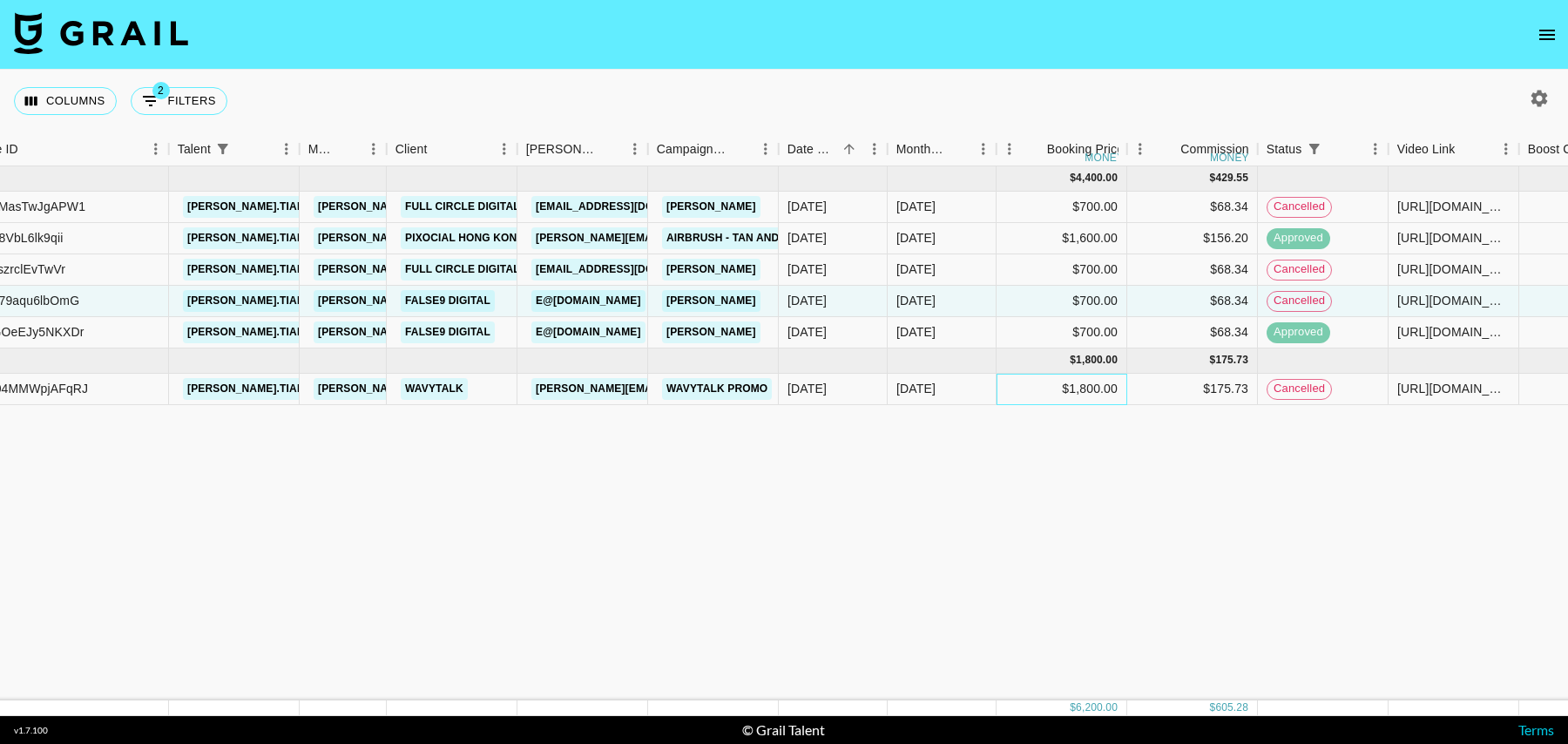
click at [1012, 391] on div "$1,800.00" at bounding box center [1061, 390] width 130 height 31
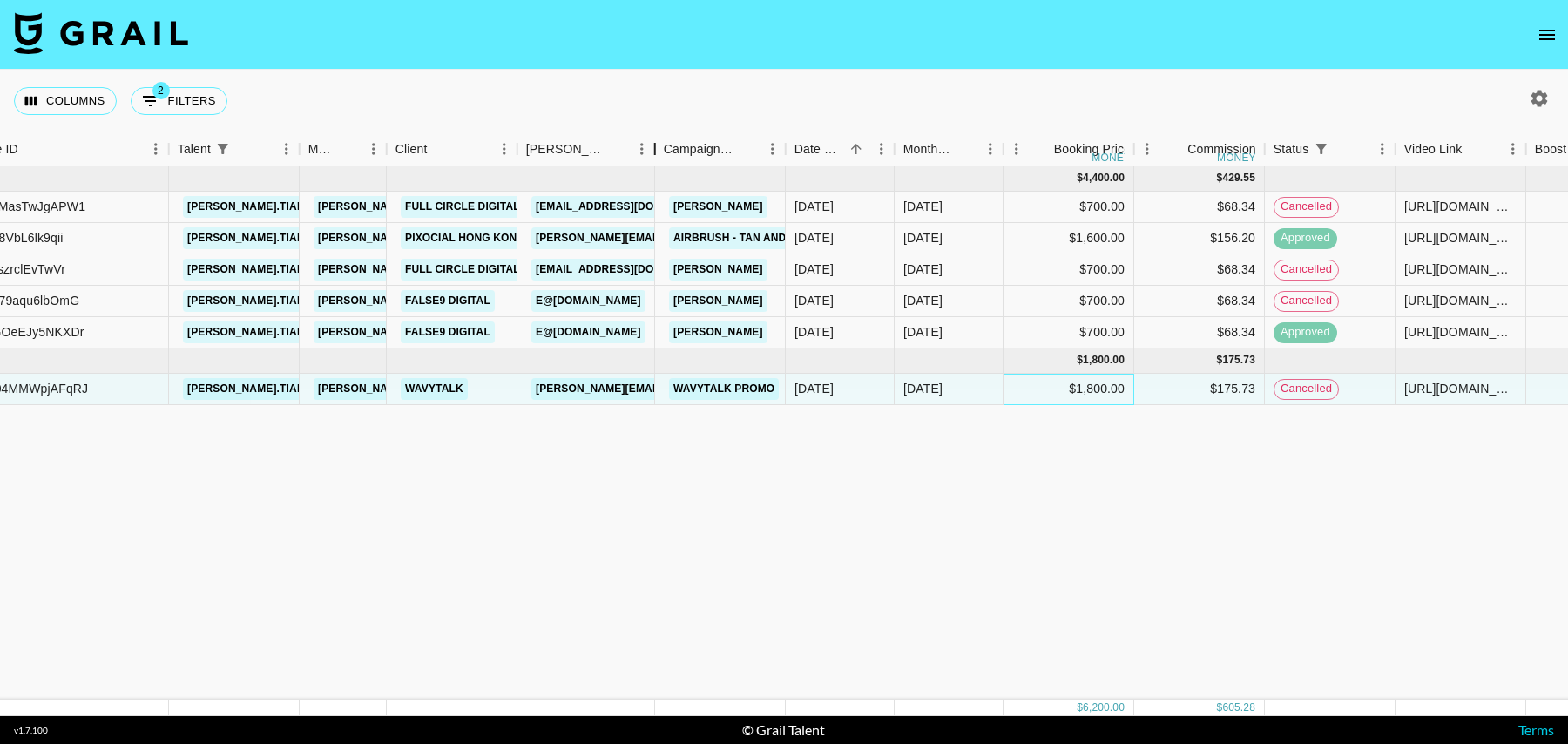
drag, startPoint x: 648, startPoint y: 155, endPoint x: 718, endPoint y: 154, distance: 70.0
click at [666, 155] on div "Booker" at bounding box center [655, 149] width 21 height 34
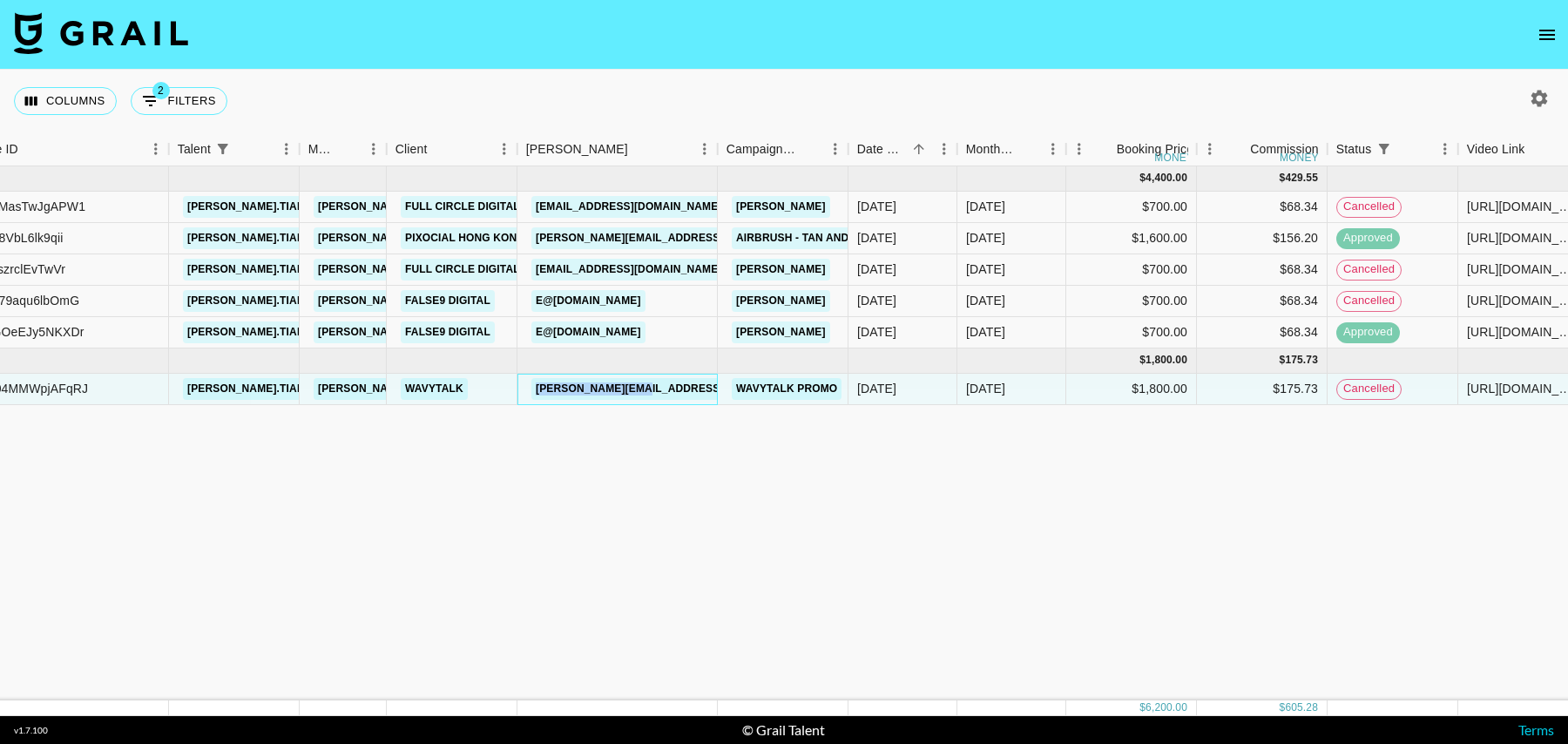
drag, startPoint x: 668, startPoint y: 389, endPoint x: 527, endPoint y: 390, distance: 141.0
click at [527, 390] on div "[PERSON_NAME][EMAIL_ADDRESS][DOMAIN_NAME]" at bounding box center [673, 389] width 295 height 32
copy link "[PERSON_NAME][EMAIL_ADDRESS][DOMAIN_NAME]"
click at [1552, 36] on icon "open drawer" at bounding box center [1547, 34] width 21 height 21
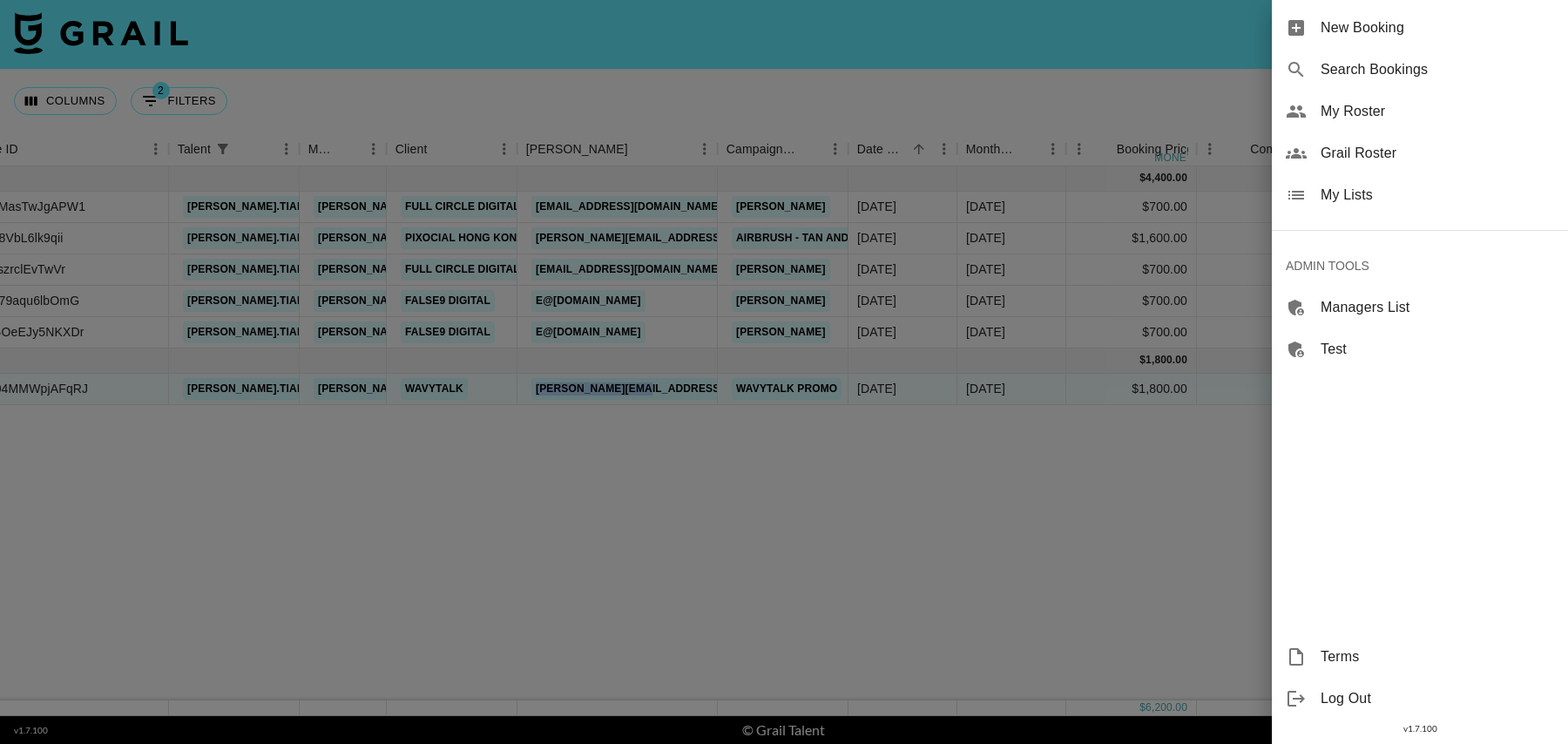
click at [1445, 30] on span "New Booking" at bounding box center [1437, 28] width 234 height 21
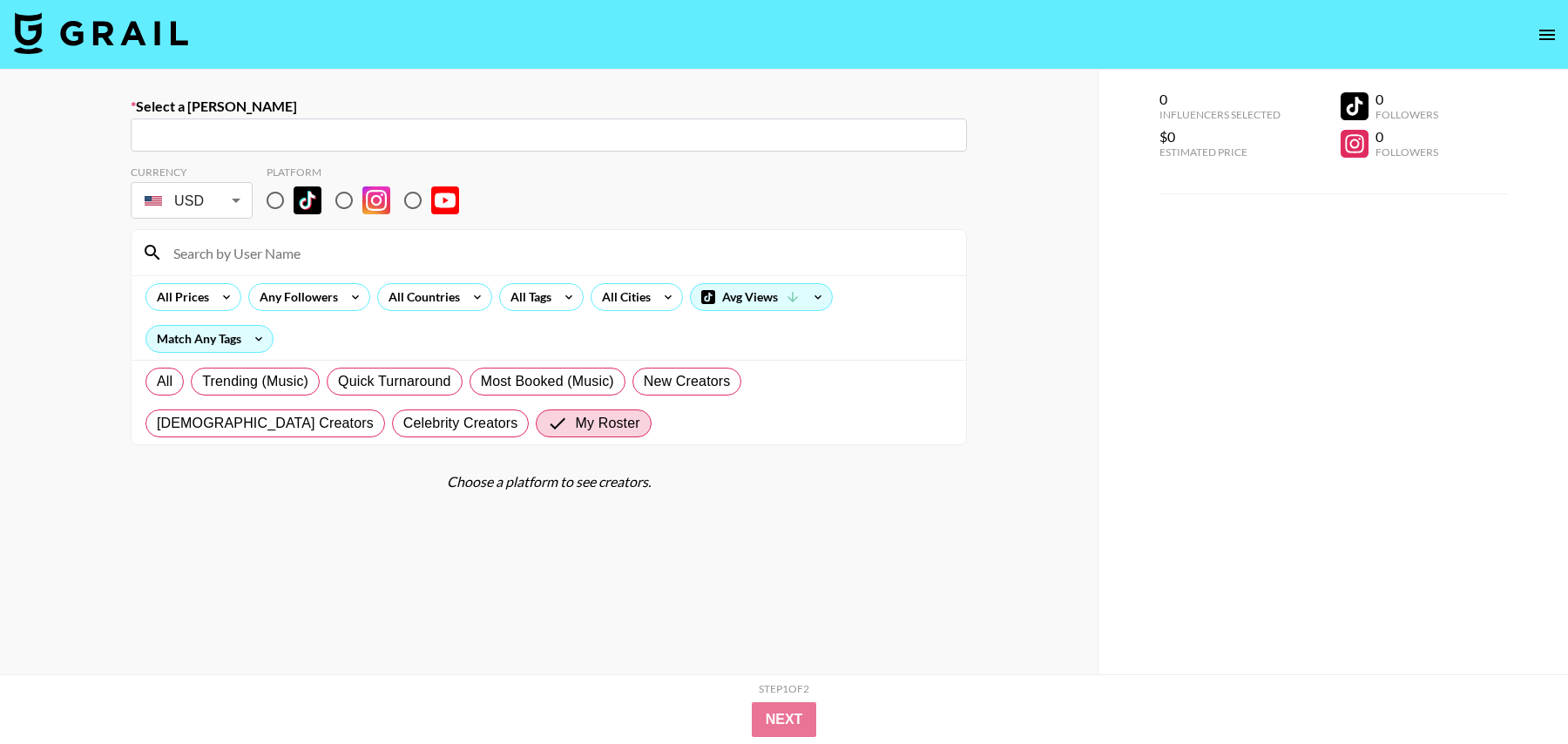
click at [411, 132] on input "text" at bounding box center [549, 136] width 815 height 20
paste input "[PERSON_NAME][EMAIL_ADDRESS][DOMAIN_NAME]"
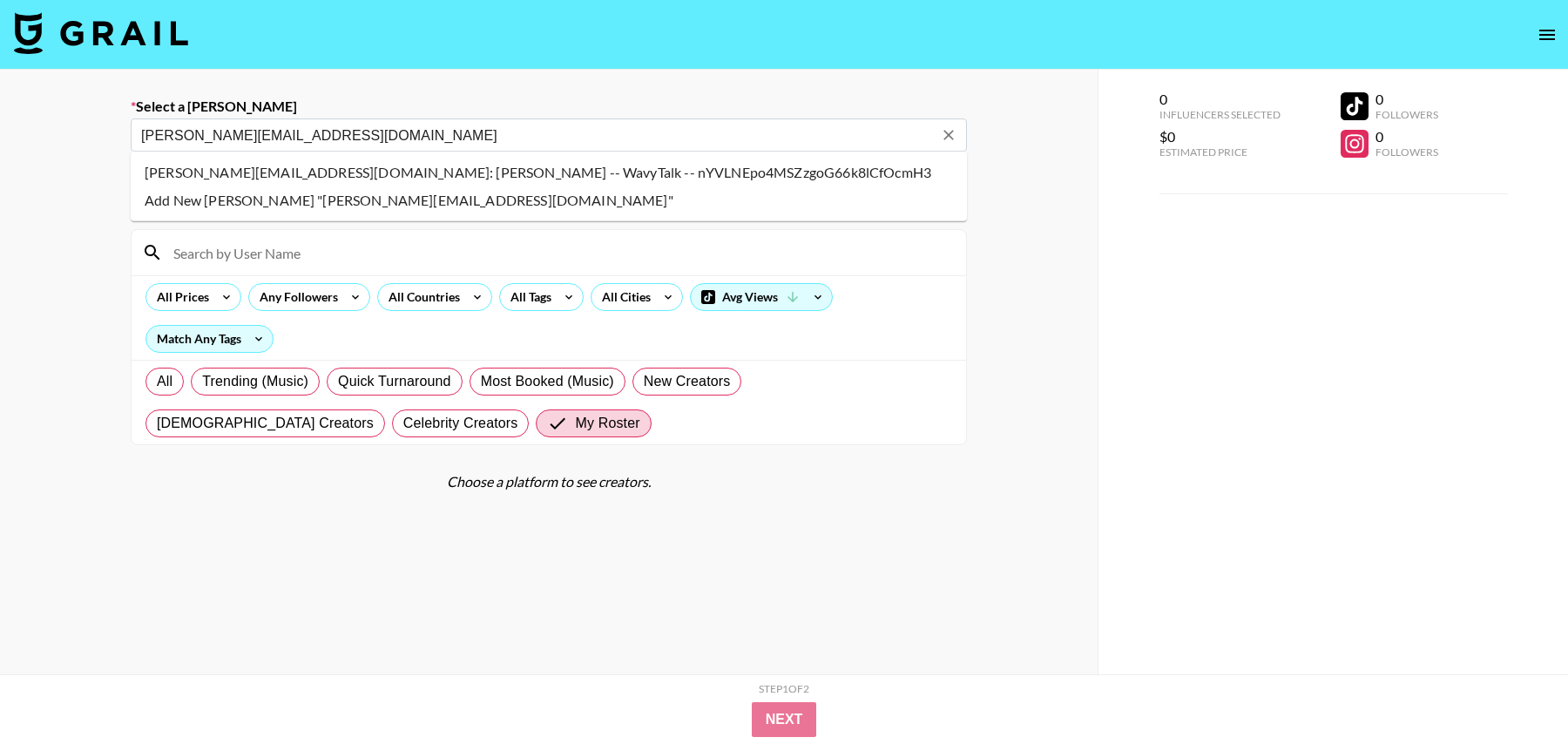
drag, startPoint x: 182, startPoint y: 180, endPoint x: 220, endPoint y: 200, distance: 42.9
click at [182, 180] on li "[PERSON_NAME][EMAIL_ADDRESS][DOMAIN_NAME]: [PERSON_NAME] -- WavyTalk -- nYVLNEp…" at bounding box center [548, 173] width 836 height 28
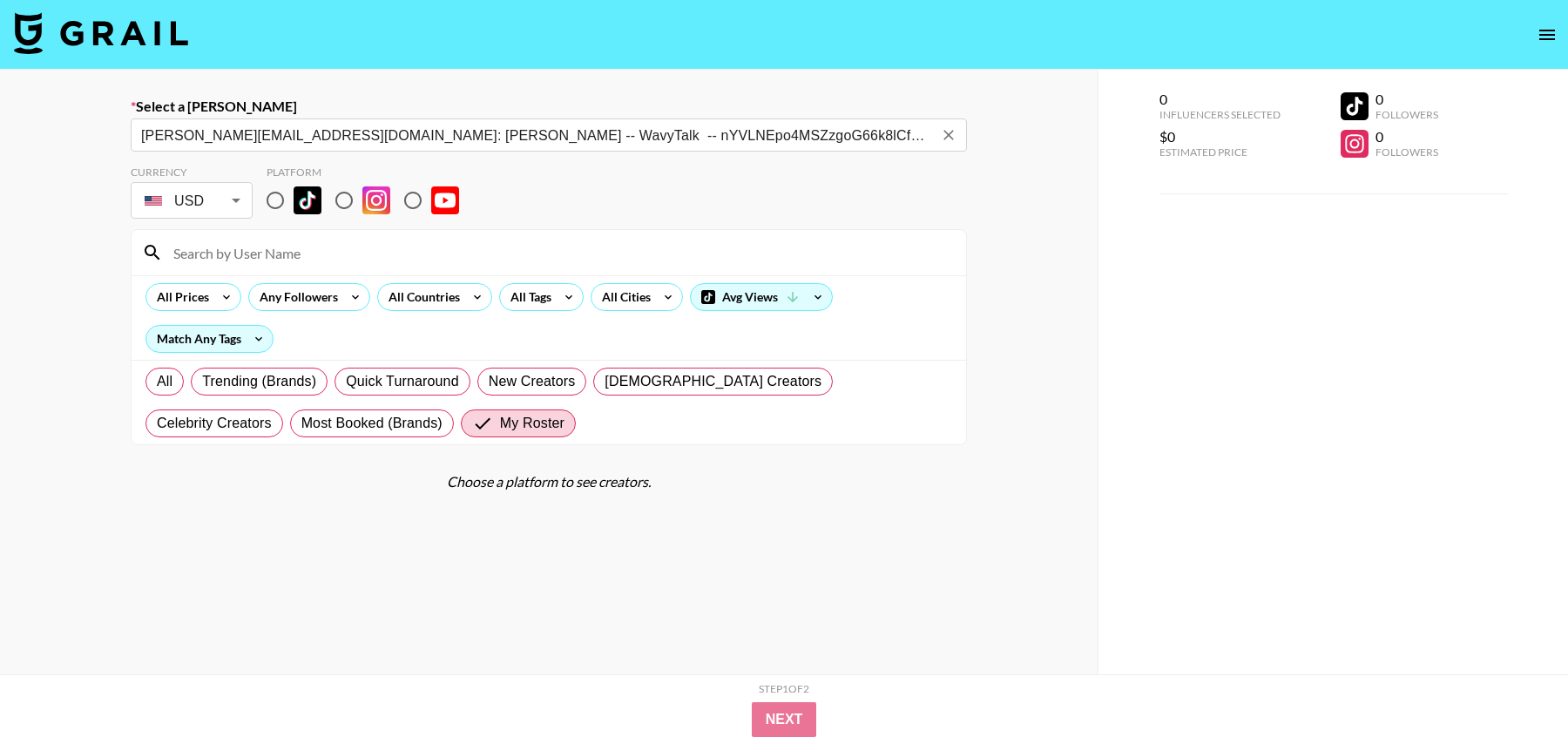
type input "[PERSON_NAME][EMAIL_ADDRESS][DOMAIN_NAME]: [PERSON_NAME] -- WavyTalk -- nYVLNEp…"
click at [273, 206] on input "radio" at bounding box center [275, 200] width 37 height 37
radio input "true"
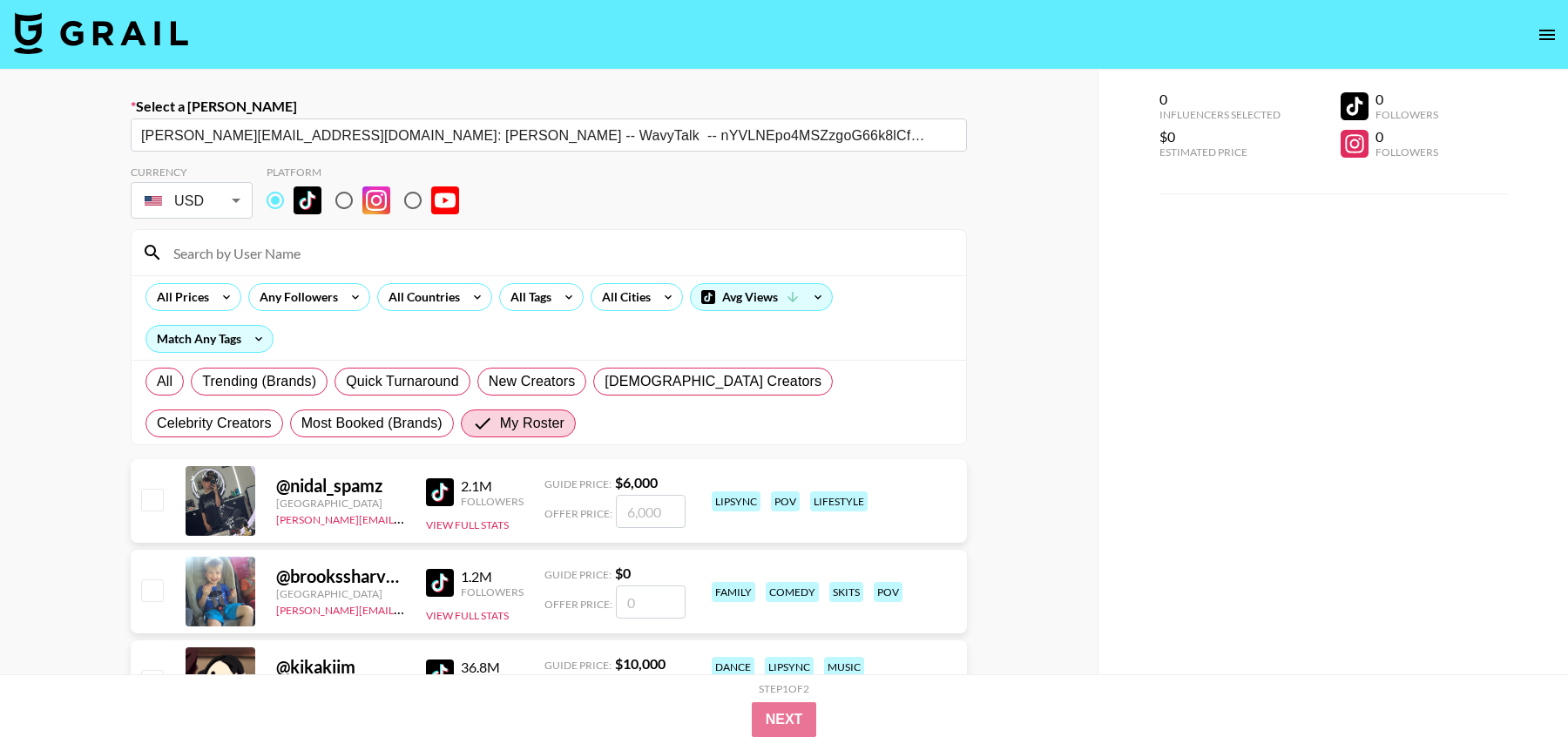
click at [273, 249] on input at bounding box center [559, 252] width 792 height 28
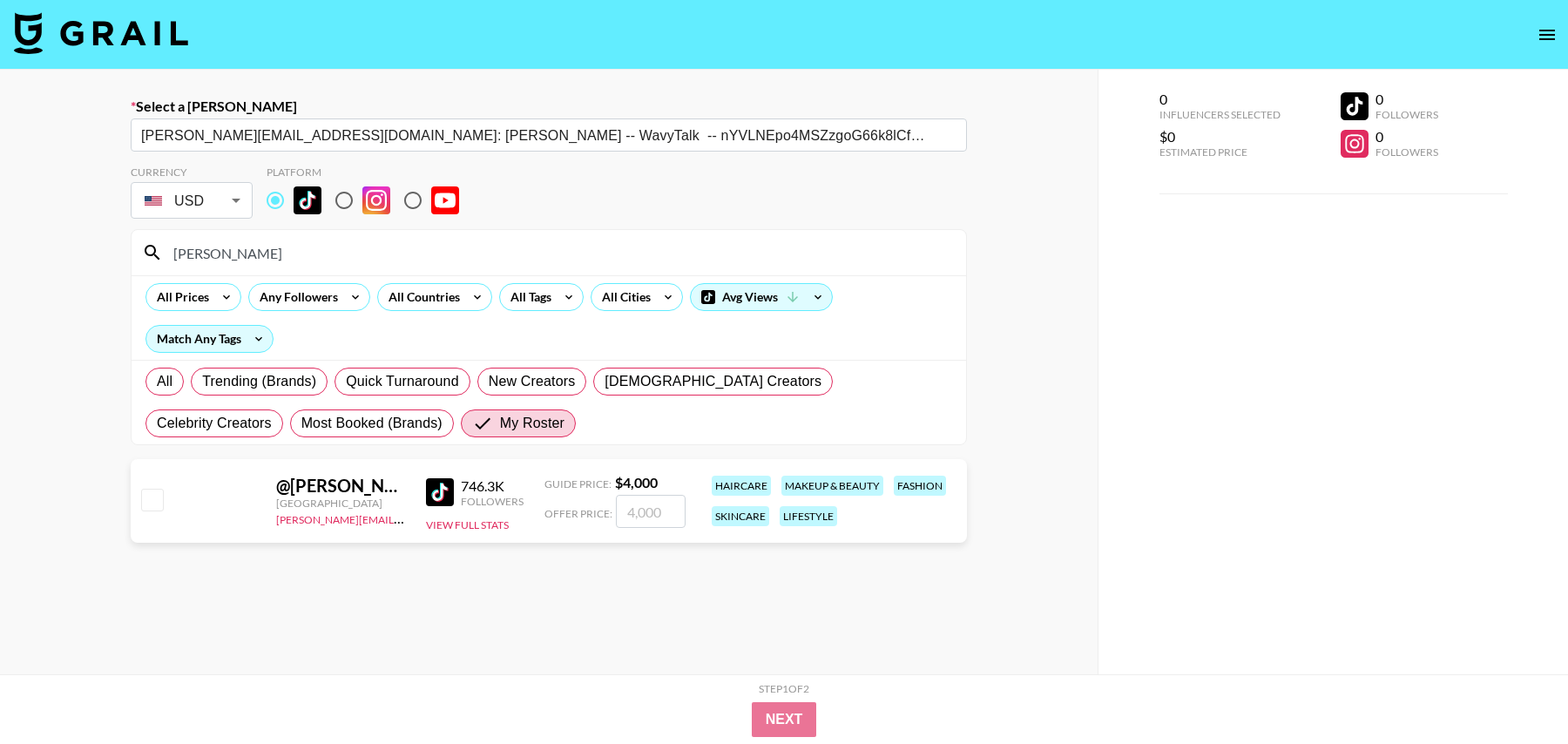
type input "[PERSON_NAME]"
click at [682, 511] on input "number" at bounding box center [650, 511] width 69 height 33
checkbox input "true"
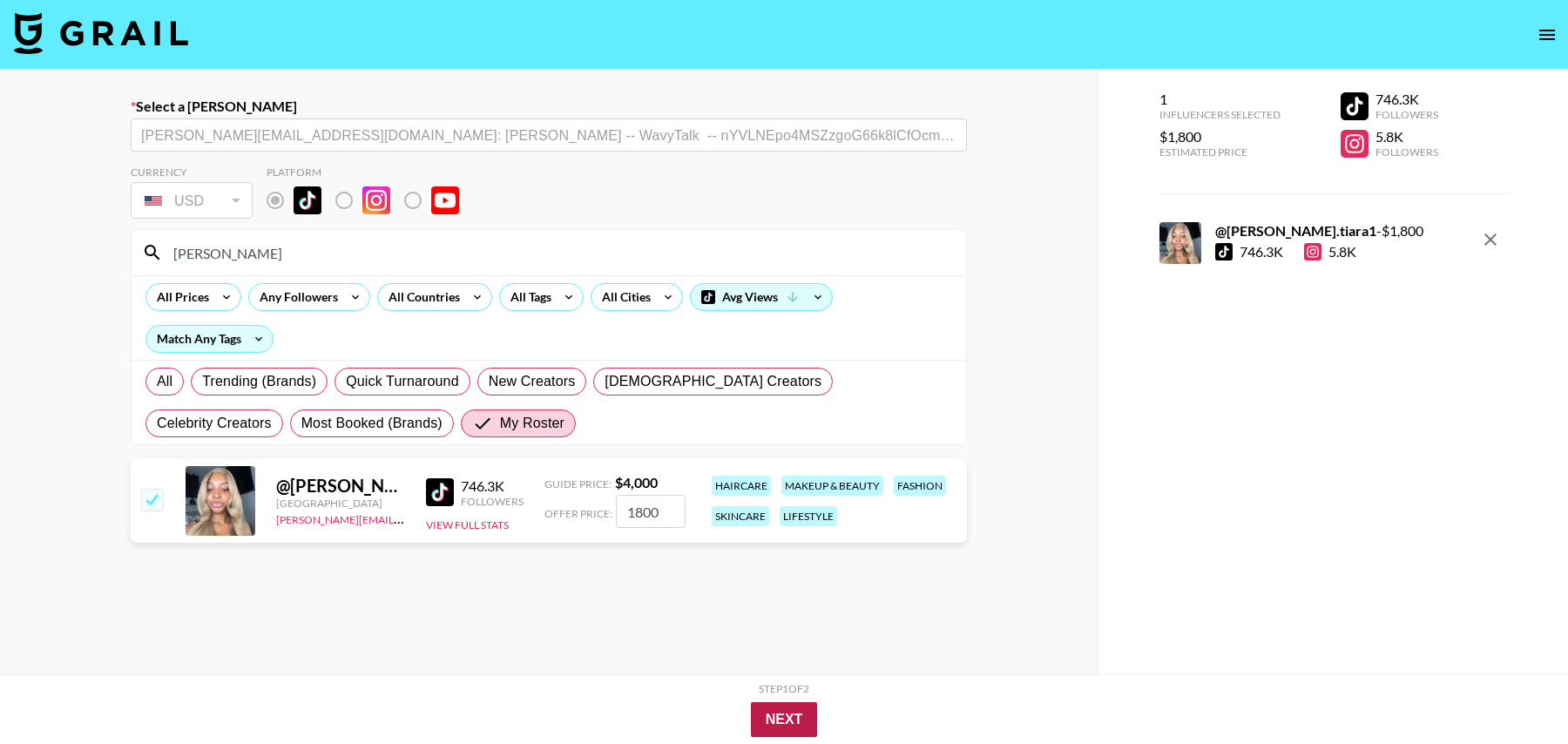
type input "1800"
click at [769, 715] on button "Next" at bounding box center [784, 719] width 67 height 35
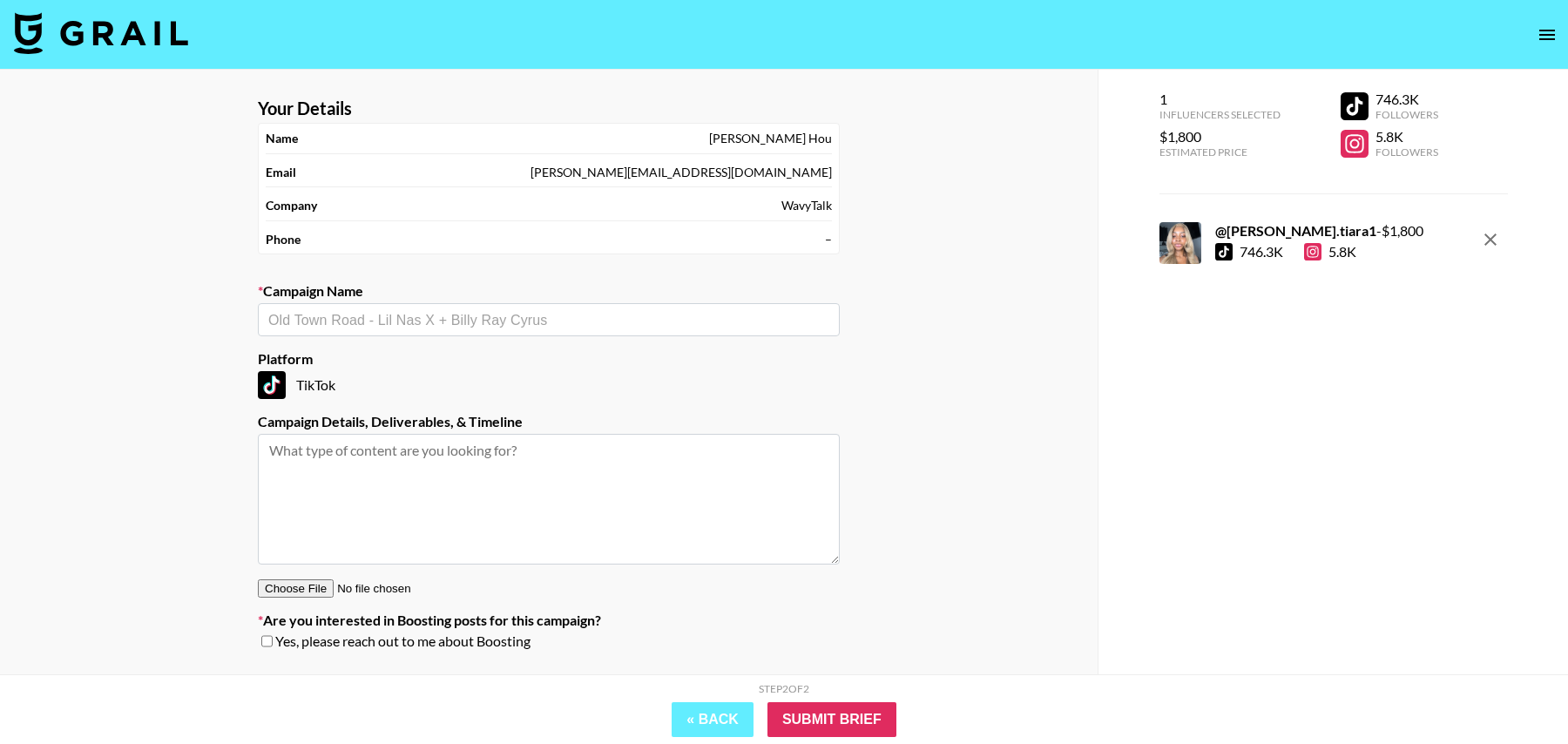
click at [468, 329] on div "​" at bounding box center [549, 319] width 582 height 33
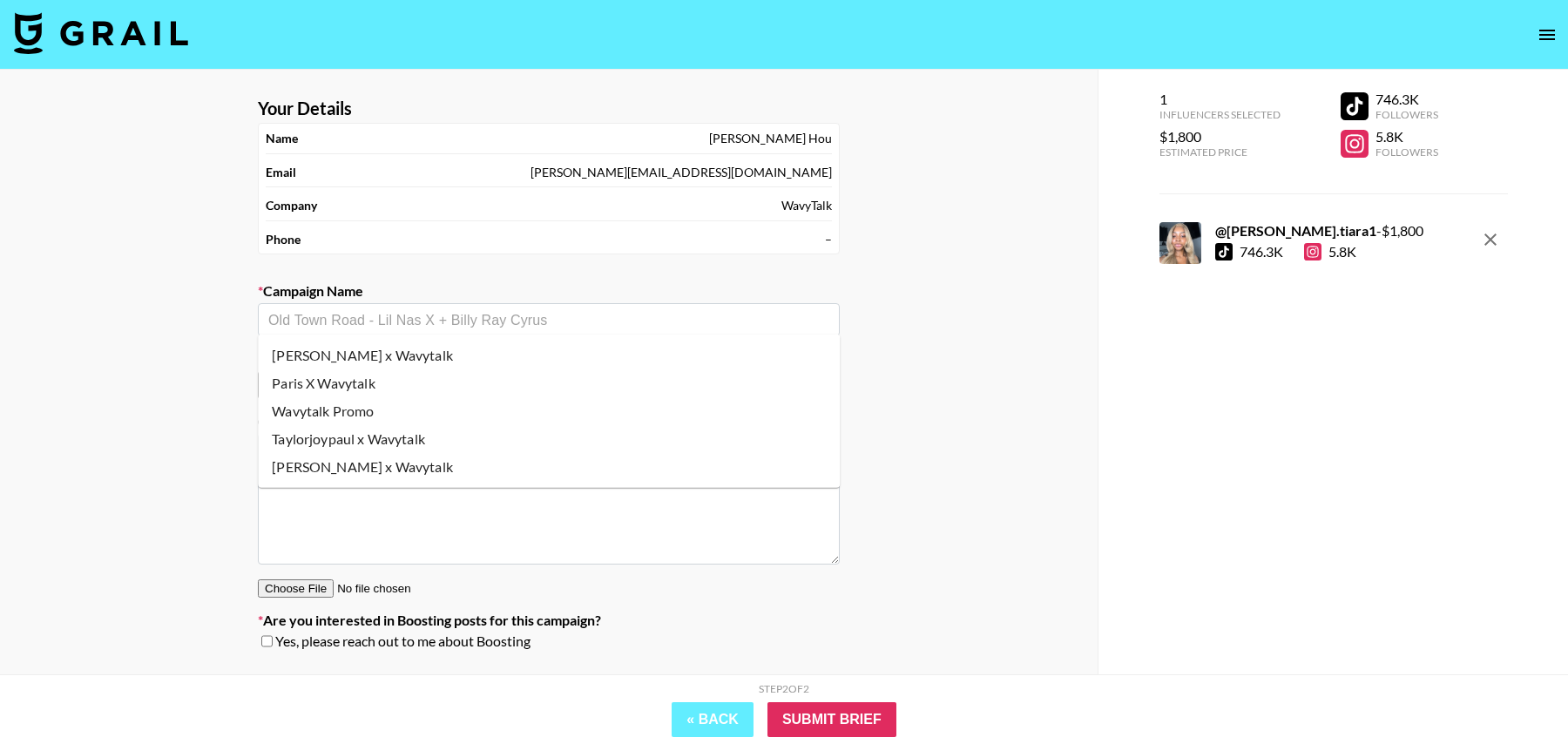
click at [401, 414] on li "Wavytalk Promo" at bounding box center [549, 411] width 582 height 28
type input "Wavytalk Promo"
type textarea "TikTok -- TikTok --"
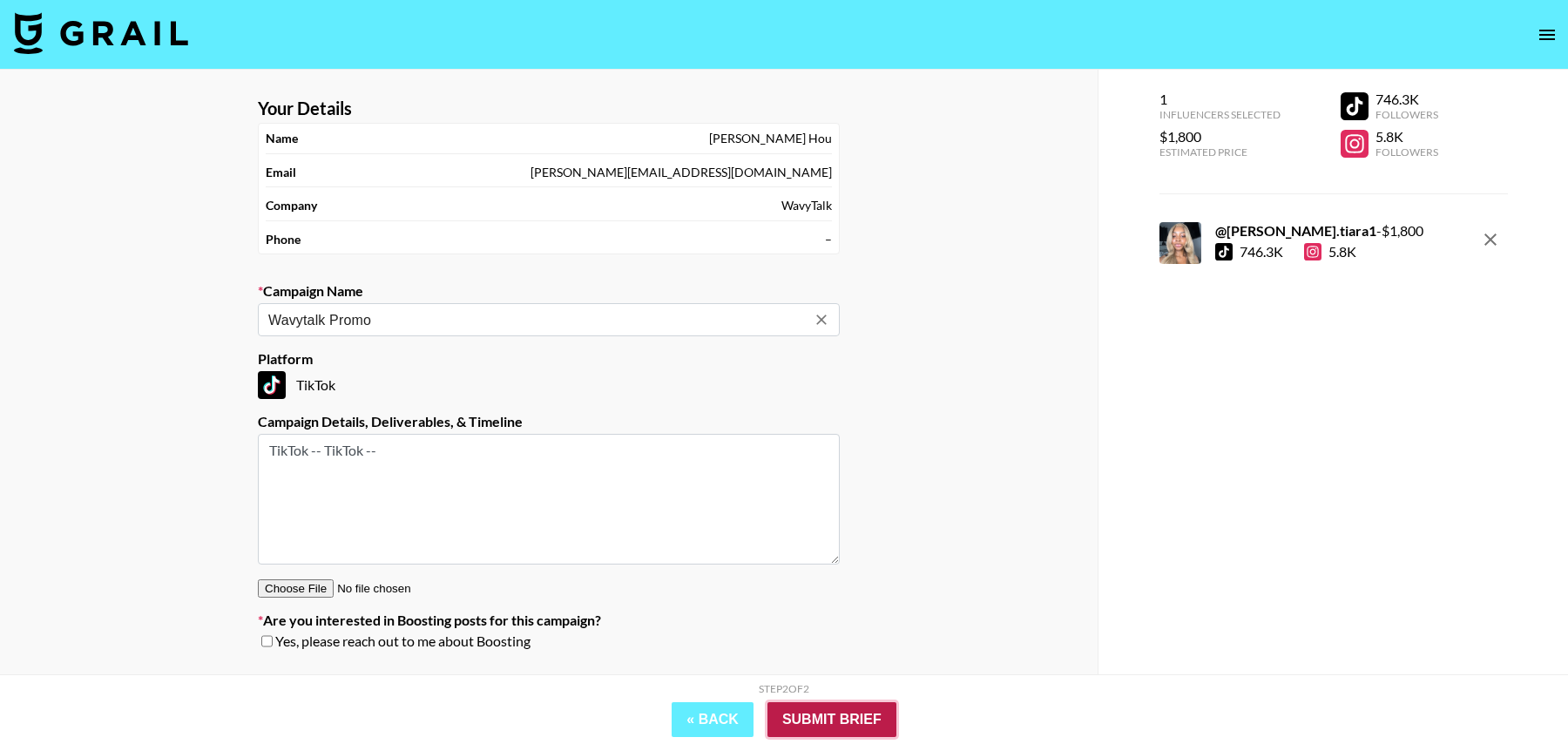
click at [864, 714] on input "Submit Brief" at bounding box center [832, 719] width 129 height 35
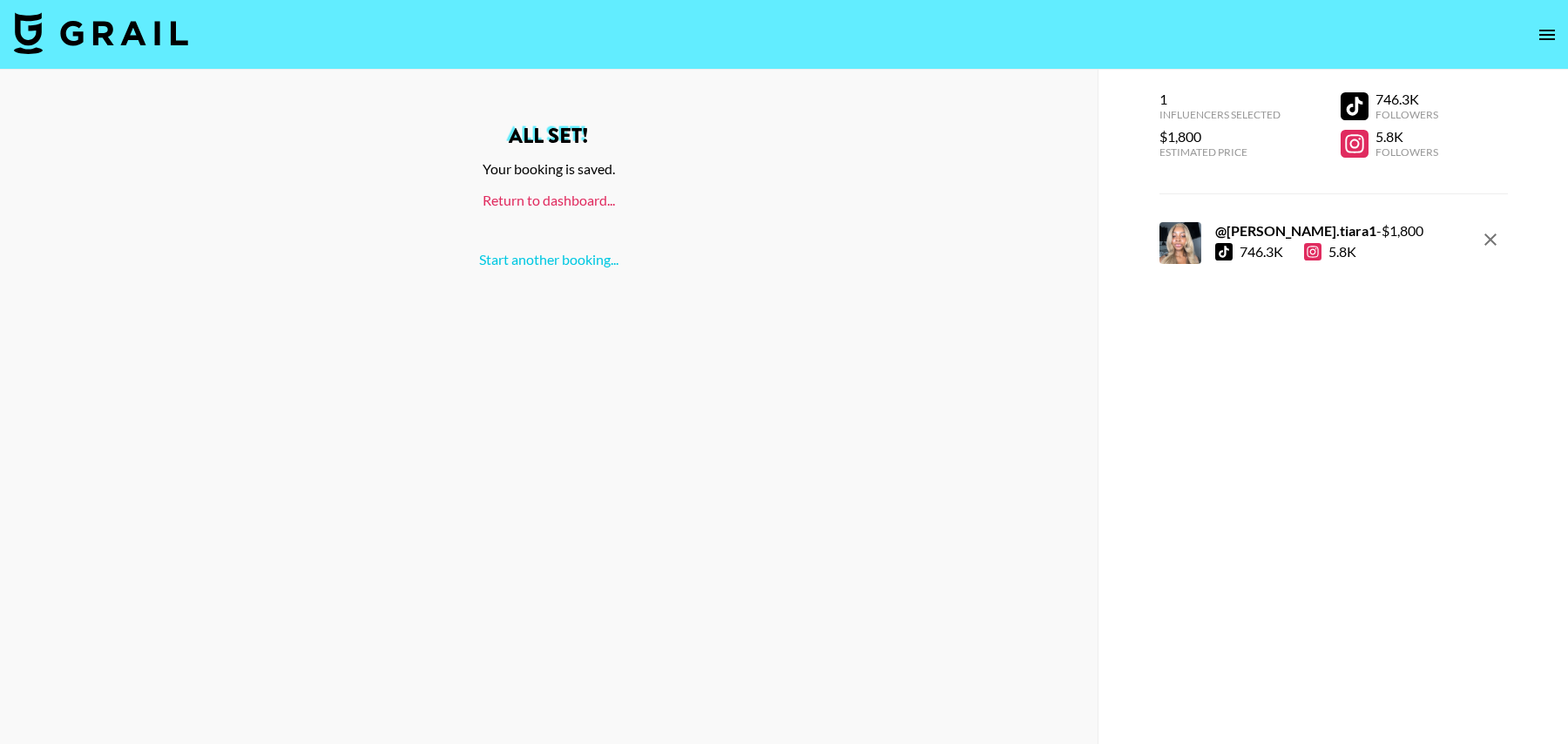
click at [521, 201] on link "Return to dashboard..." at bounding box center [549, 200] width 132 height 17
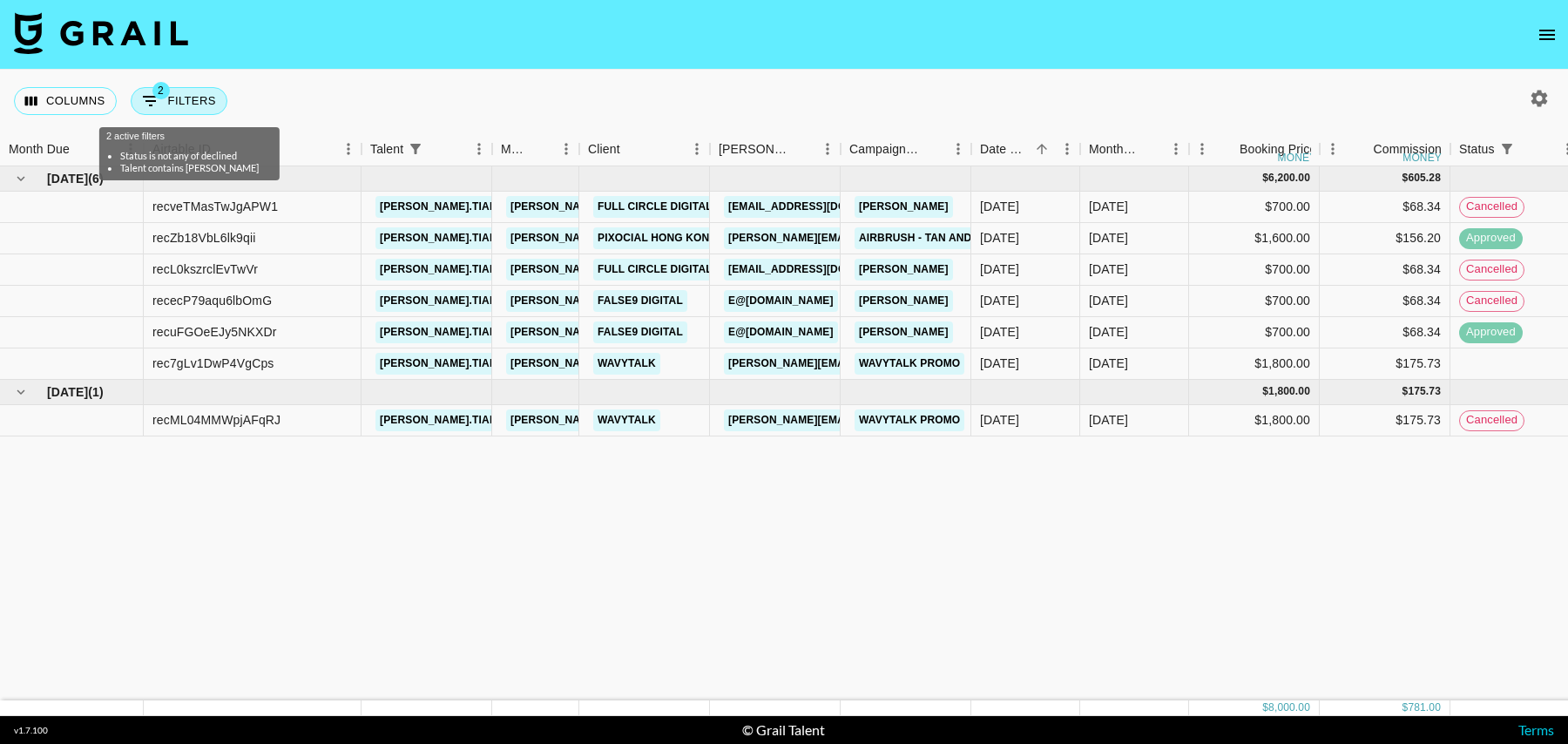
click at [193, 106] on button "2 Filters" at bounding box center [178, 101] width 97 height 28
select select "status"
select select "isNotAnyOf"
select select "status"
select select "isNotAnyOf"
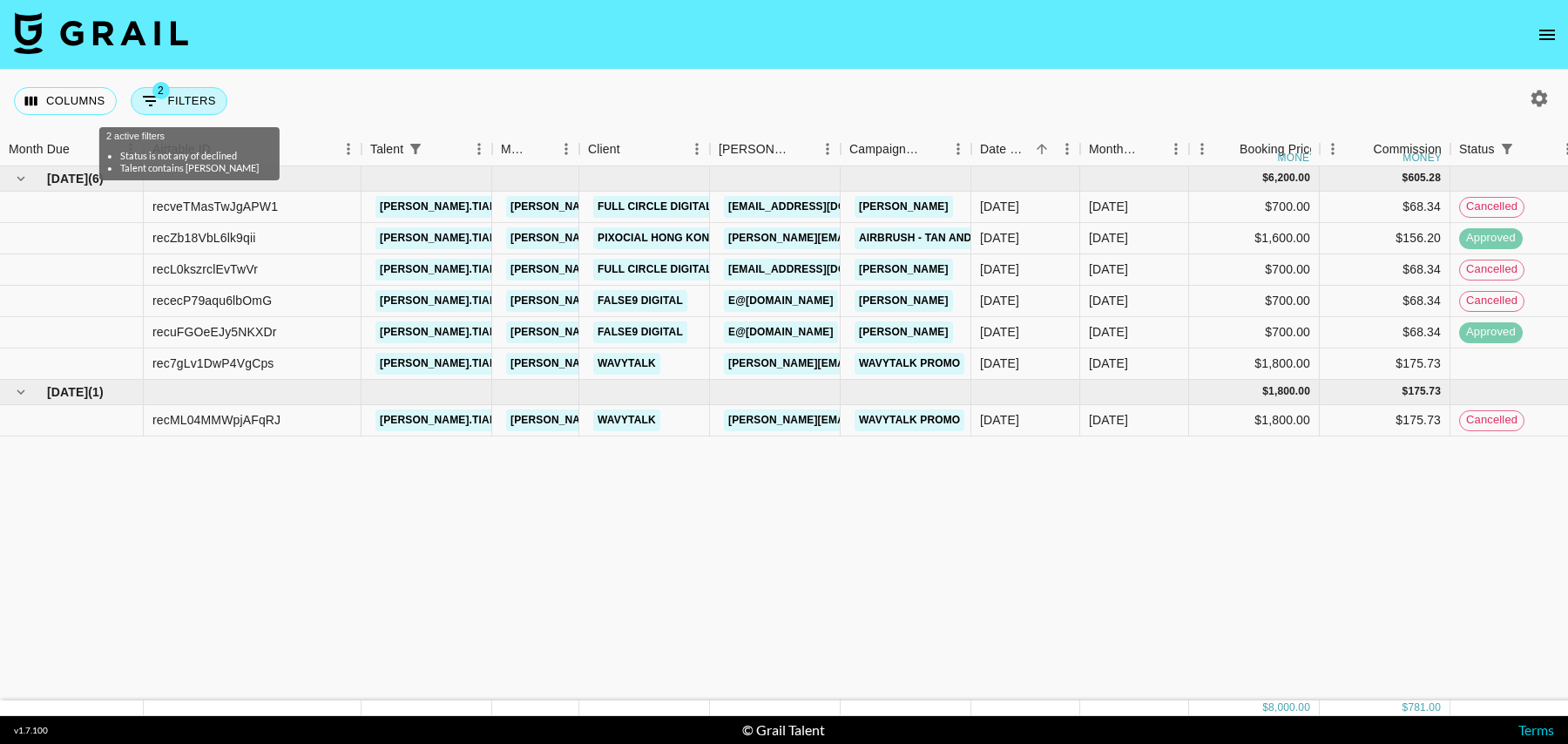
select select "talentName"
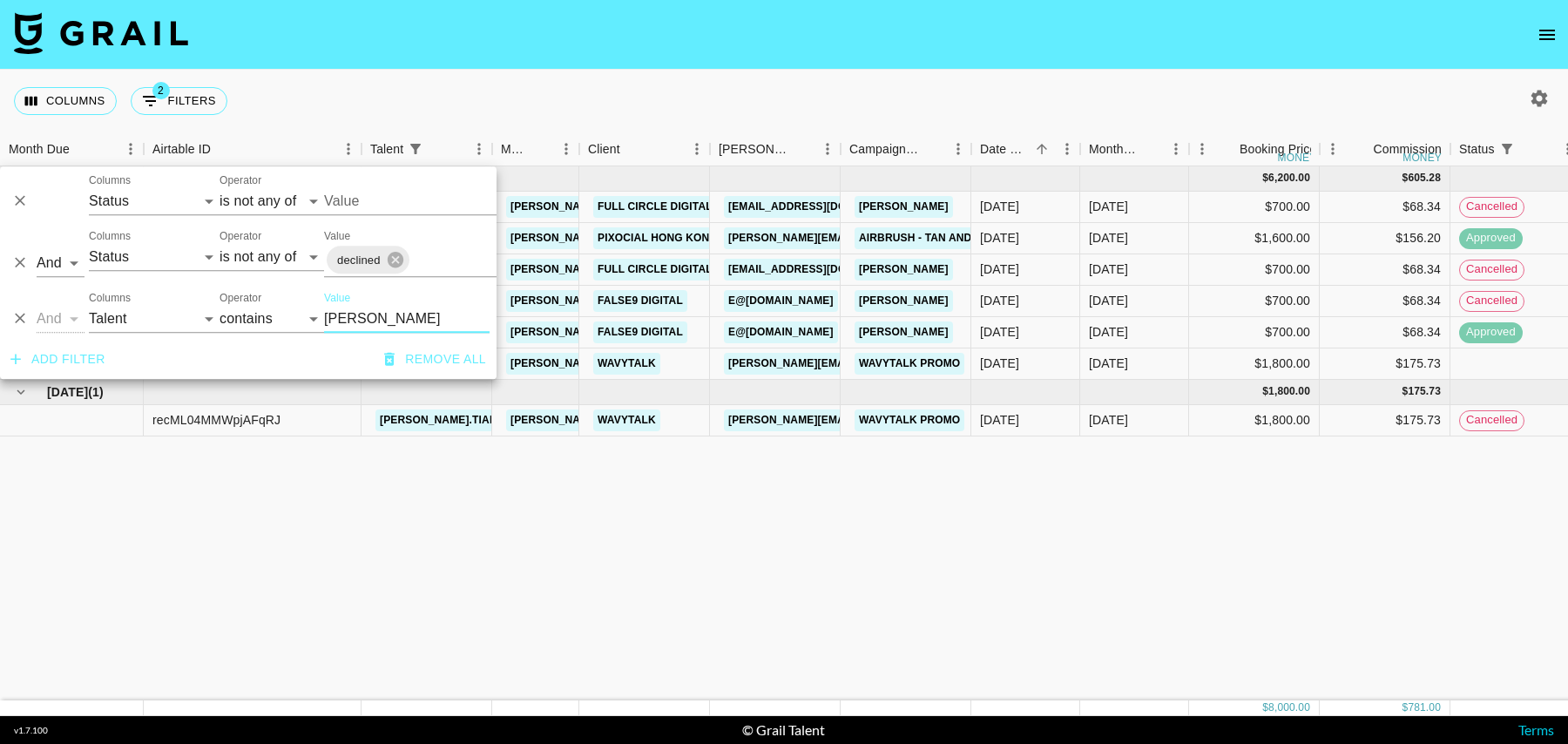
click at [348, 195] on input "Value" at bounding box center [441, 200] width 235 height 27
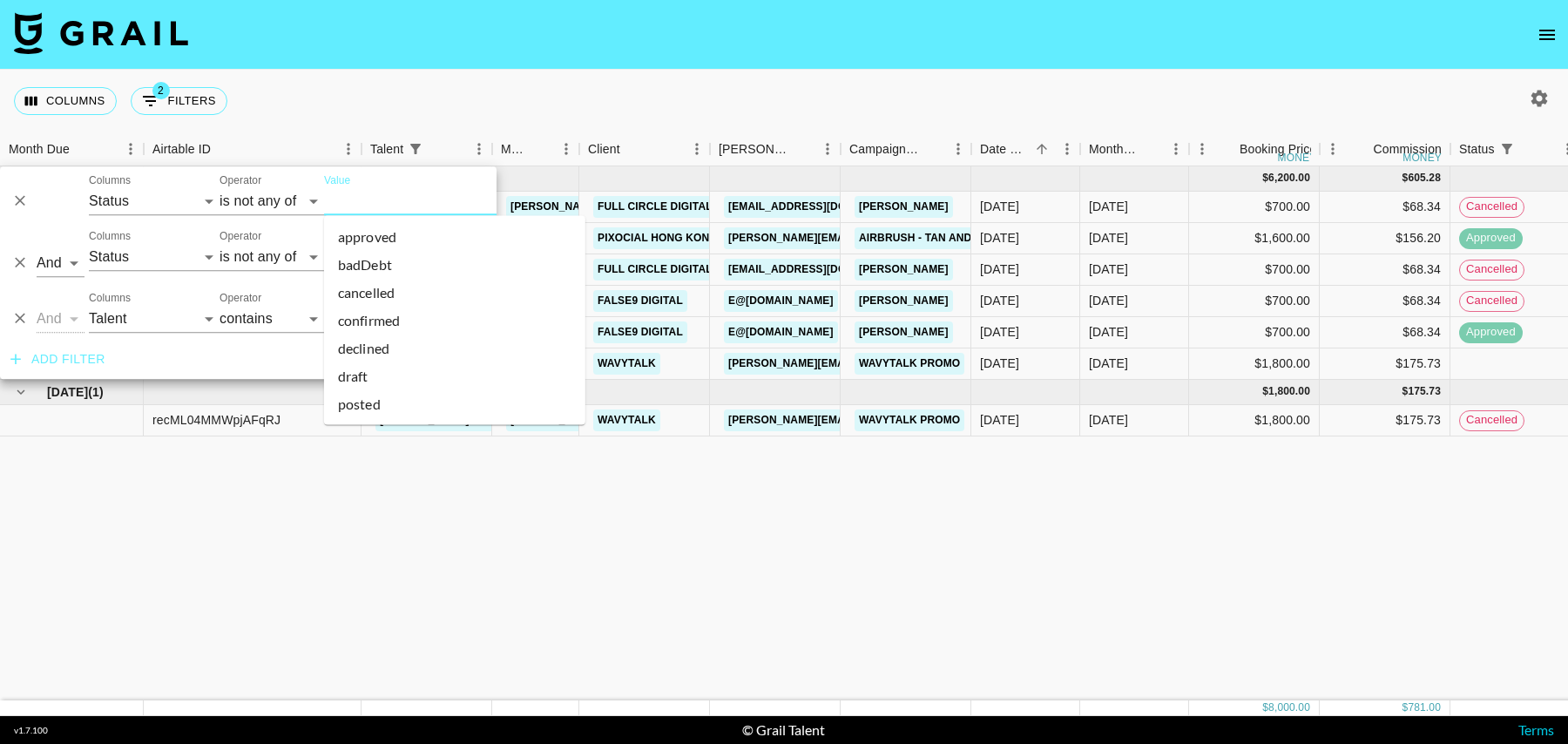
click at [379, 198] on input "Value" at bounding box center [441, 200] width 235 height 27
click at [379, 290] on li "cancelled" at bounding box center [454, 293] width 261 height 28
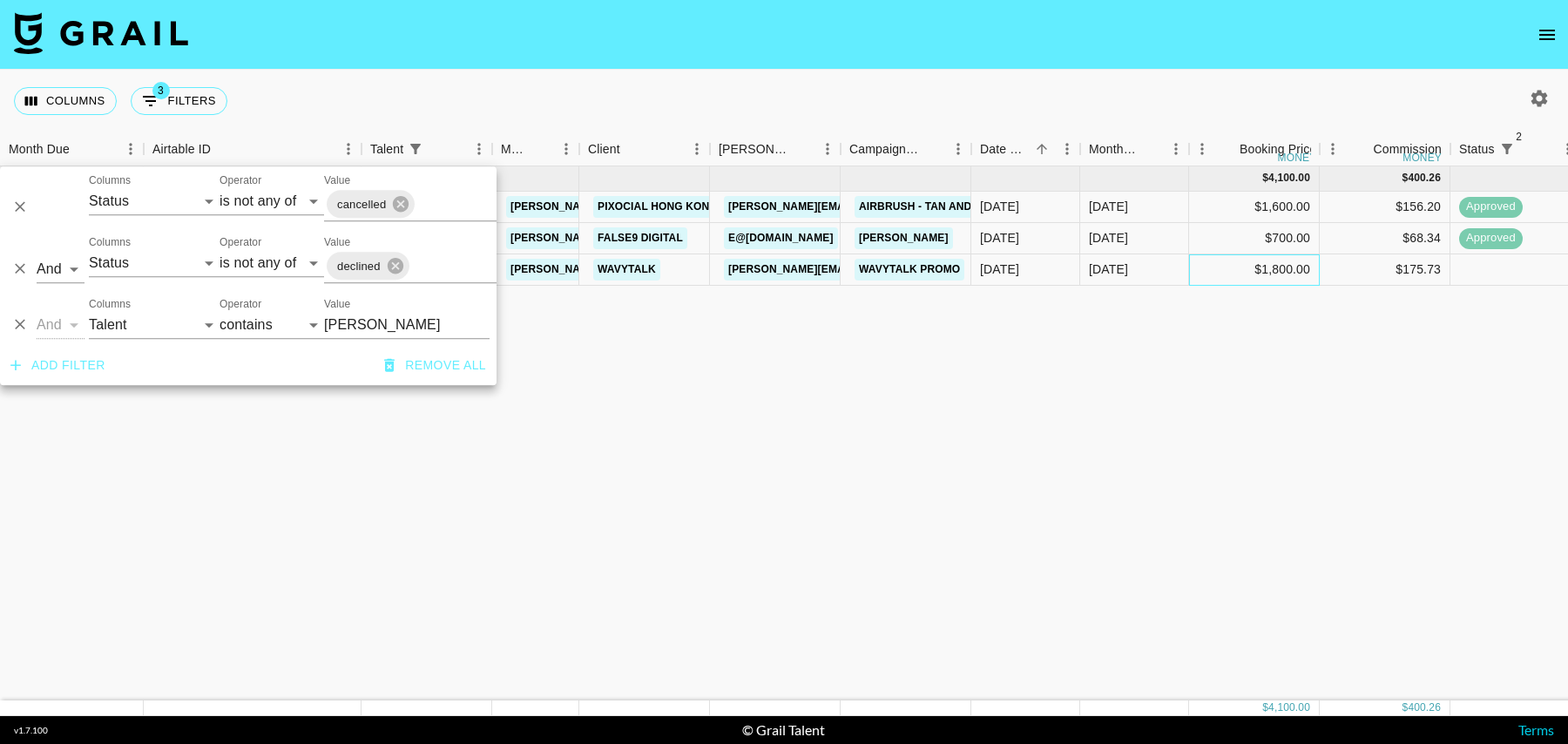
click at [1214, 264] on div "$1,800.00" at bounding box center [1253, 270] width 130 height 31
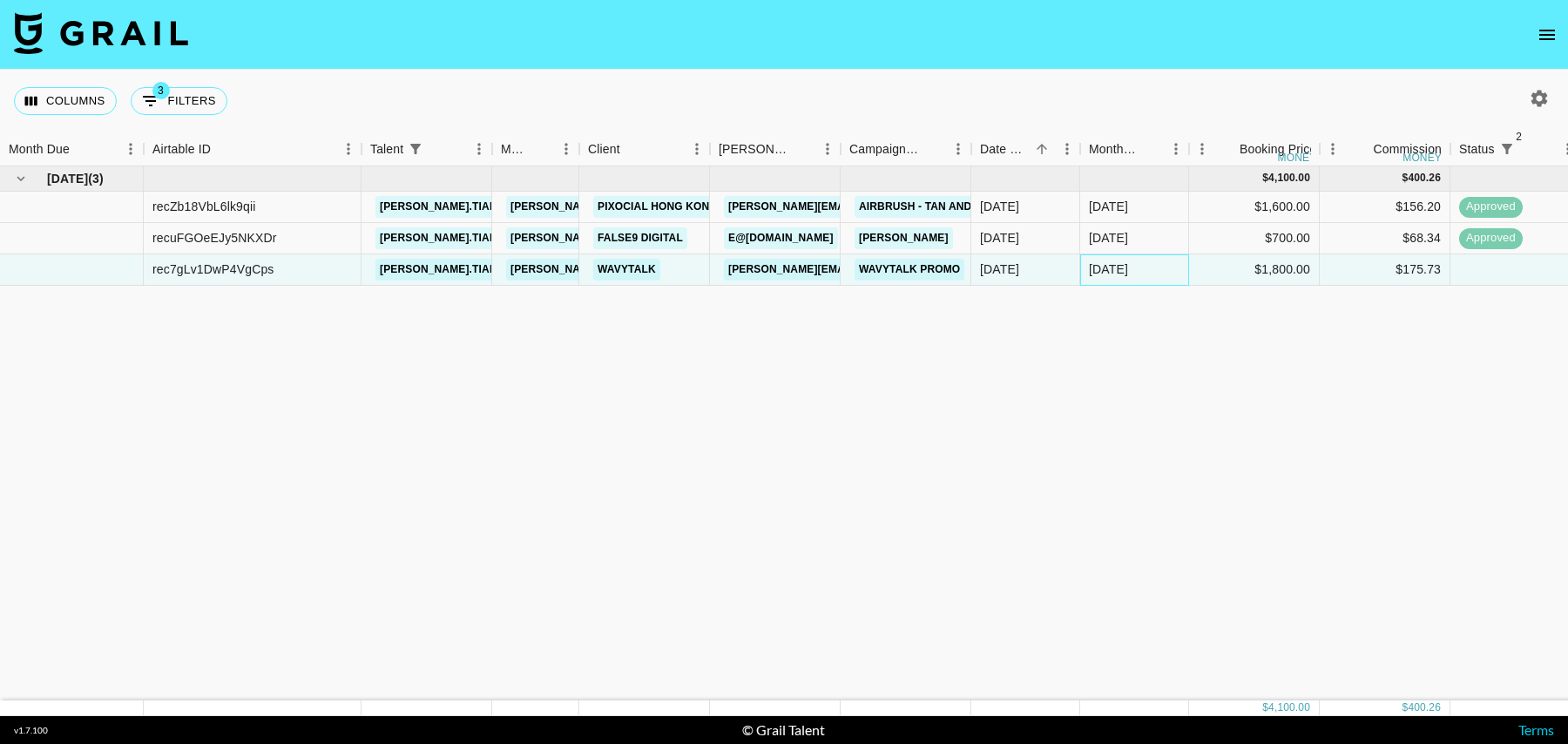
click at [1164, 270] on div "[DATE]" at bounding box center [1135, 270] width 109 height 31
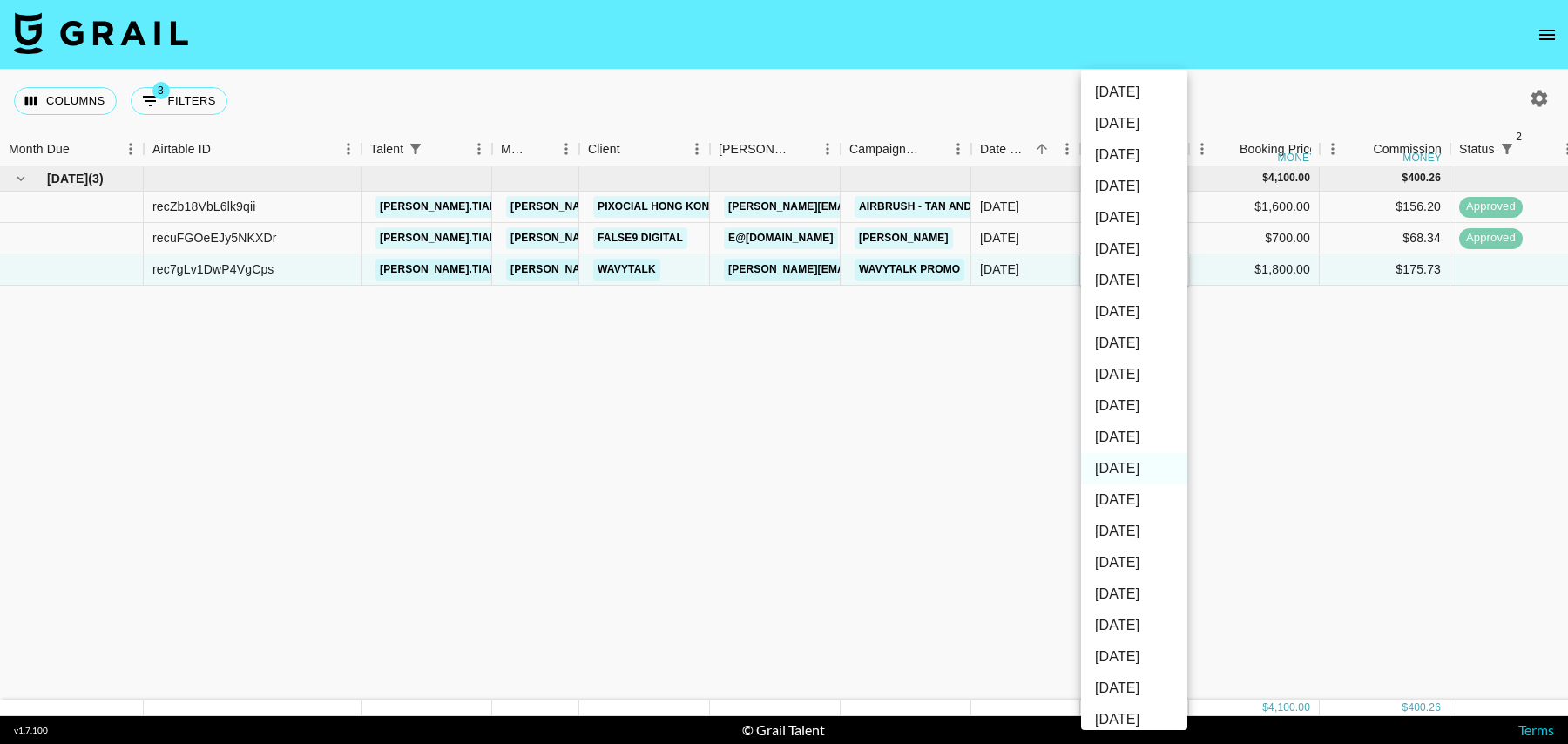
click at [1128, 435] on li "[DATE]" at bounding box center [1134, 438] width 106 height 31
type input "[DATE]"
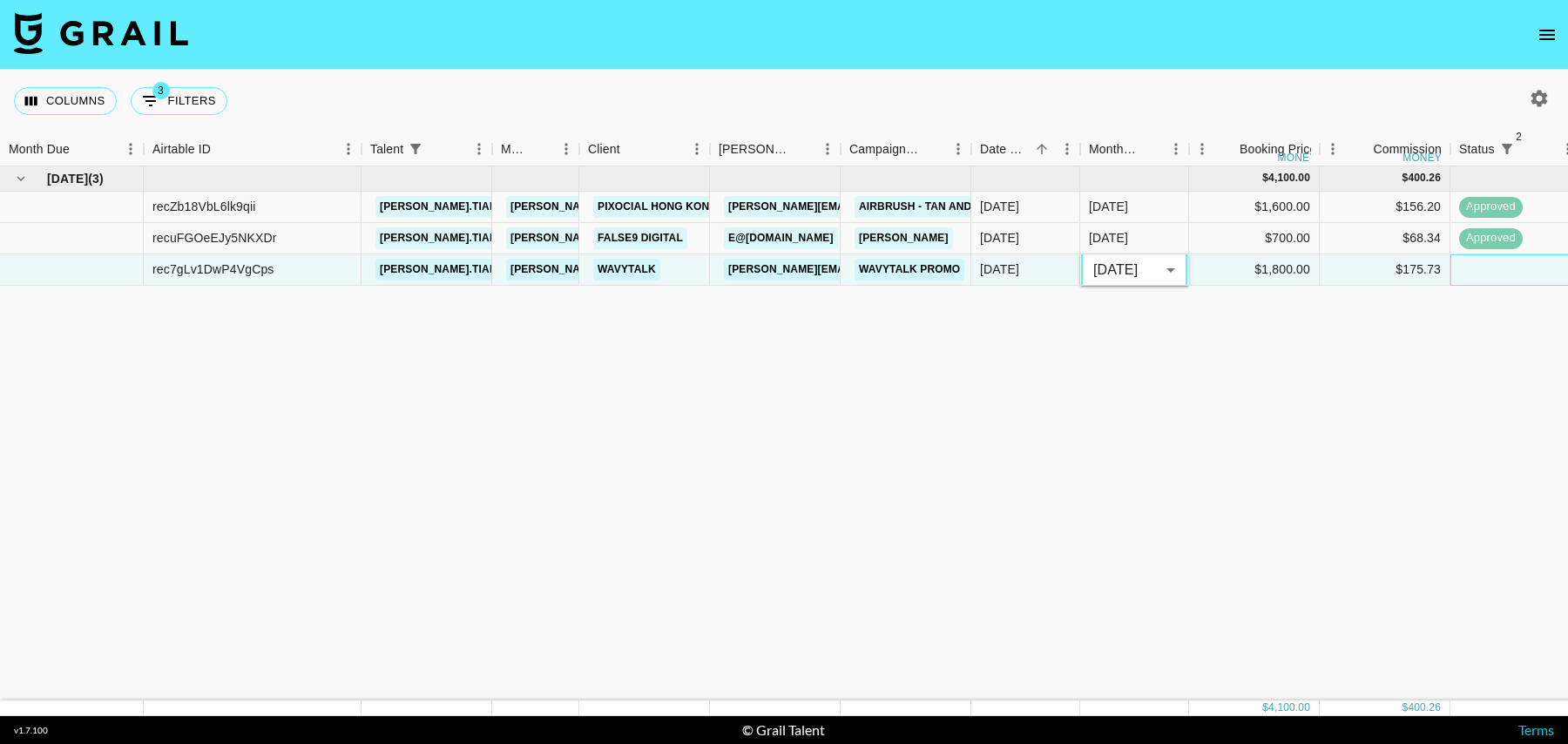
click at [1478, 273] on div at bounding box center [1514, 270] width 130 height 31
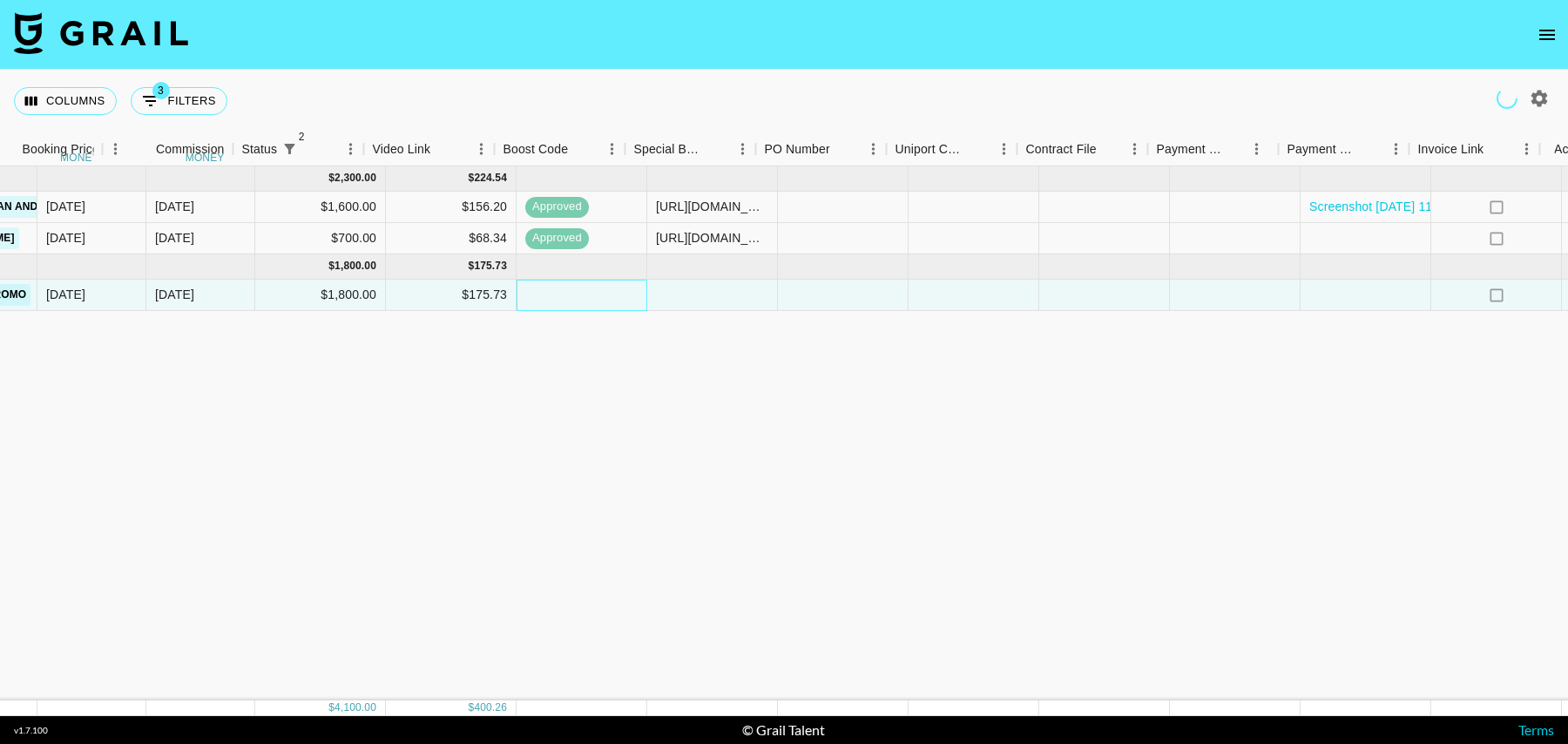
scroll to position [0, 1259]
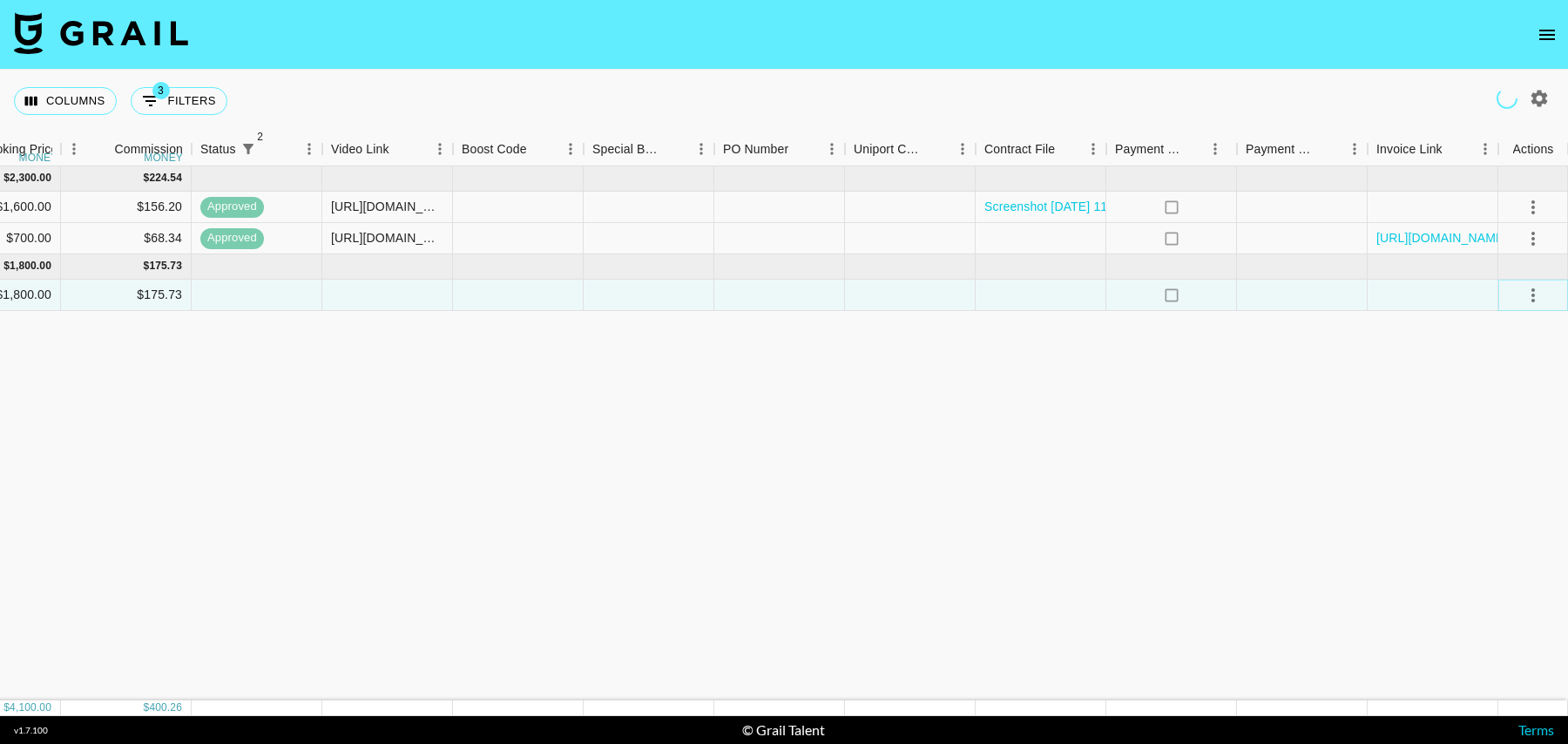
click at [1521, 303] on button "select merge strategy" at bounding box center [1533, 295] width 30 height 30
click at [1511, 331] on li "Confirm" at bounding box center [1511, 331] width 114 height 31
click at [1395, 298] on div at bounding box center [1432, 295] width 130 height 31
click at [1034, 296] on div at bounding box center [1040, 295] width 130 height 31
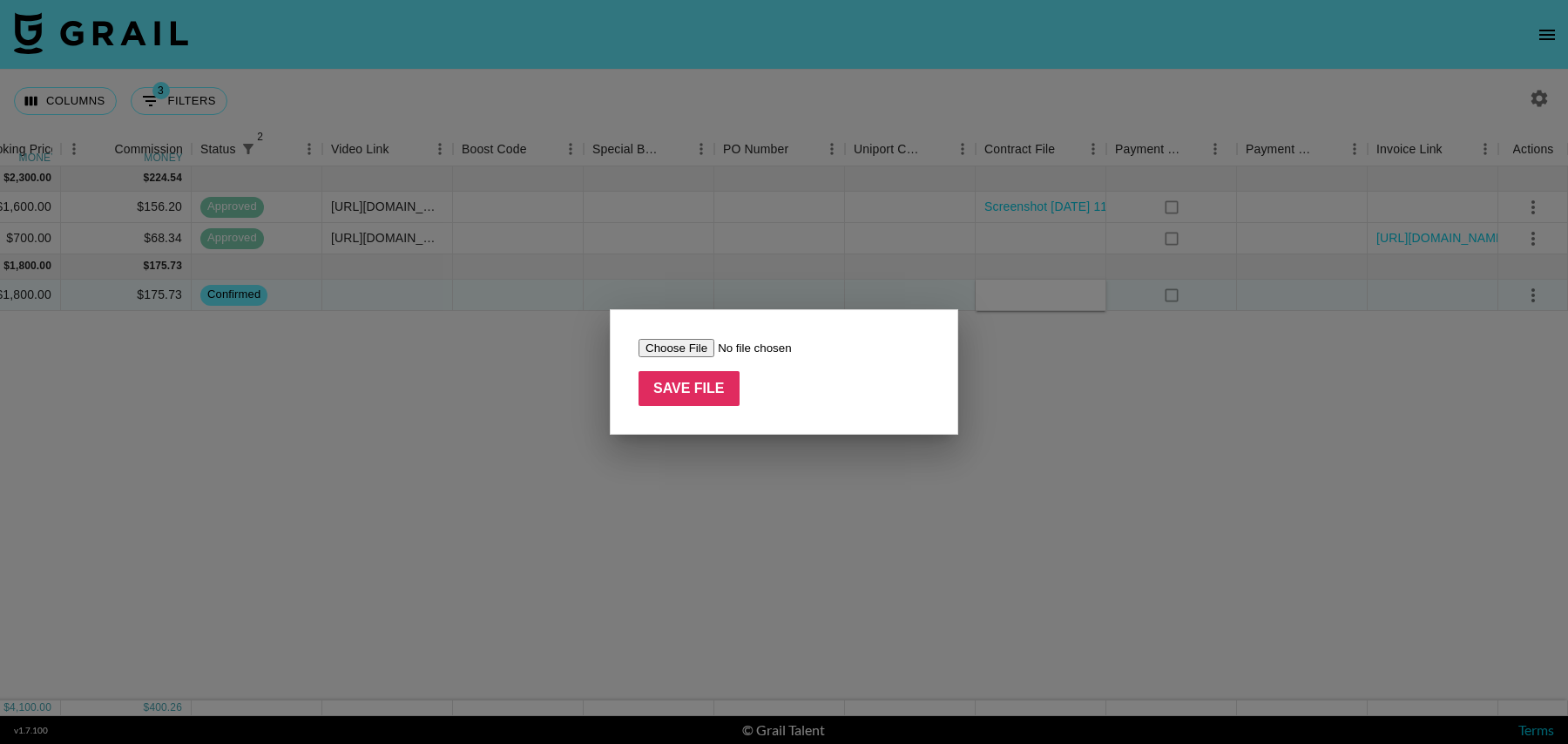
click at [672, 343] on input "file" at bounding box center [748, 348] width 221 height 18
type input "C:\fakepath\Jada.tiara1 Wavytalk Agreement-Definitive version.pdf"
click at [690, 395] on input "Save File" at bounding box center [688, 389] width 101 height 35
